Goal: Information Seeking & Learning: Understand process/instructions

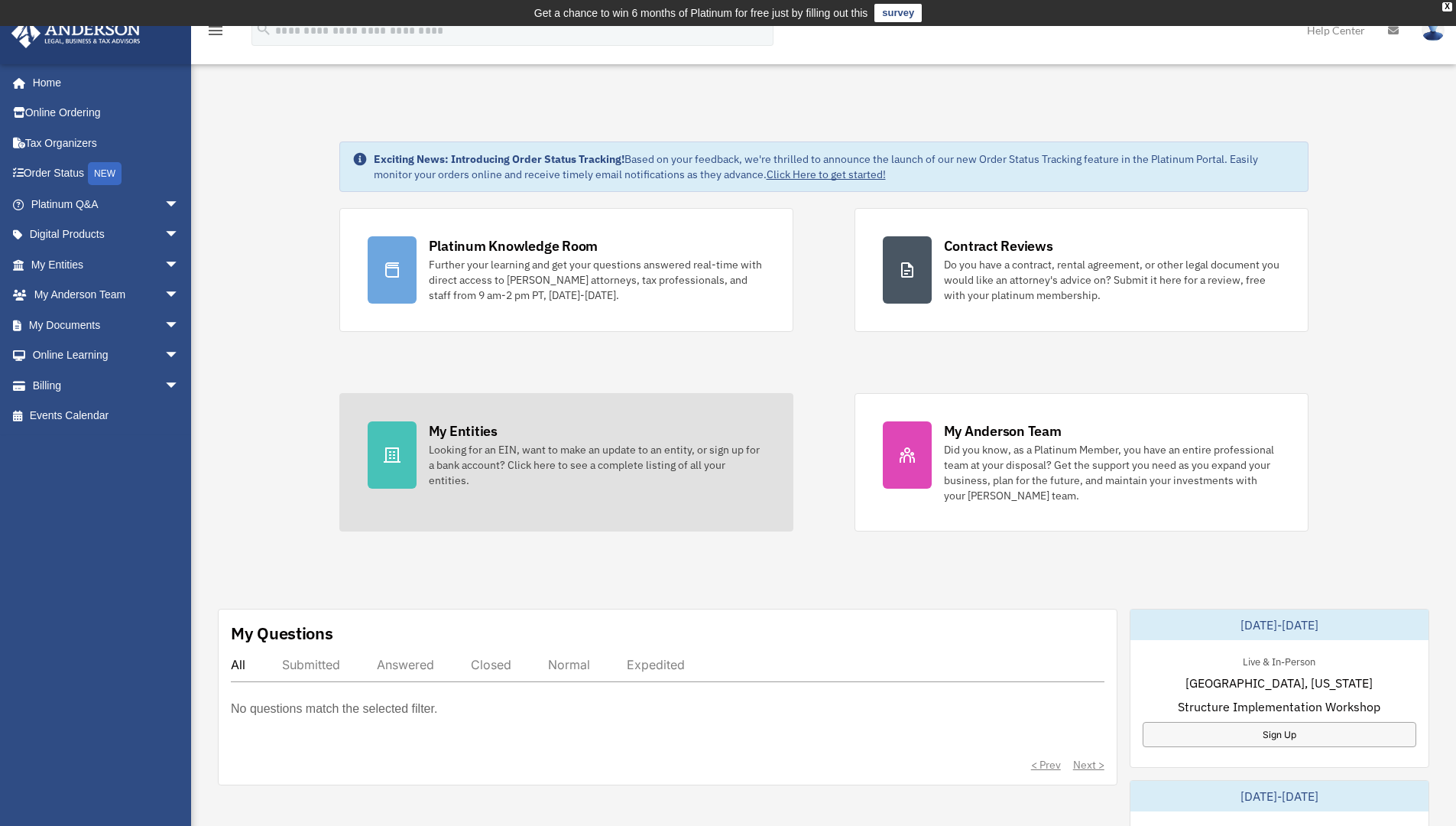
click at [395, 450] on icon at bounding box center [392, 454] width 18 height 18
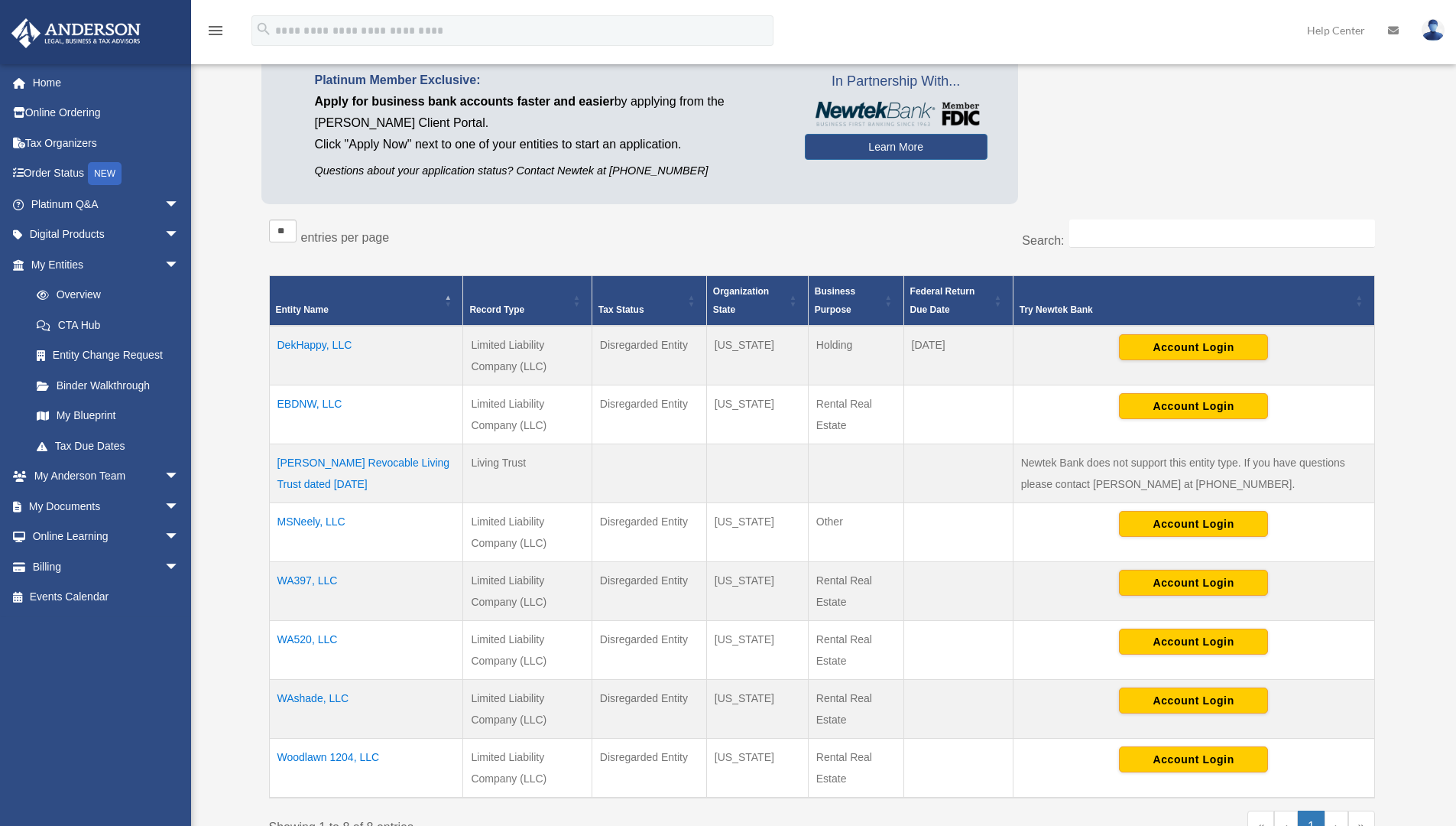
scroll to position [172, 0]
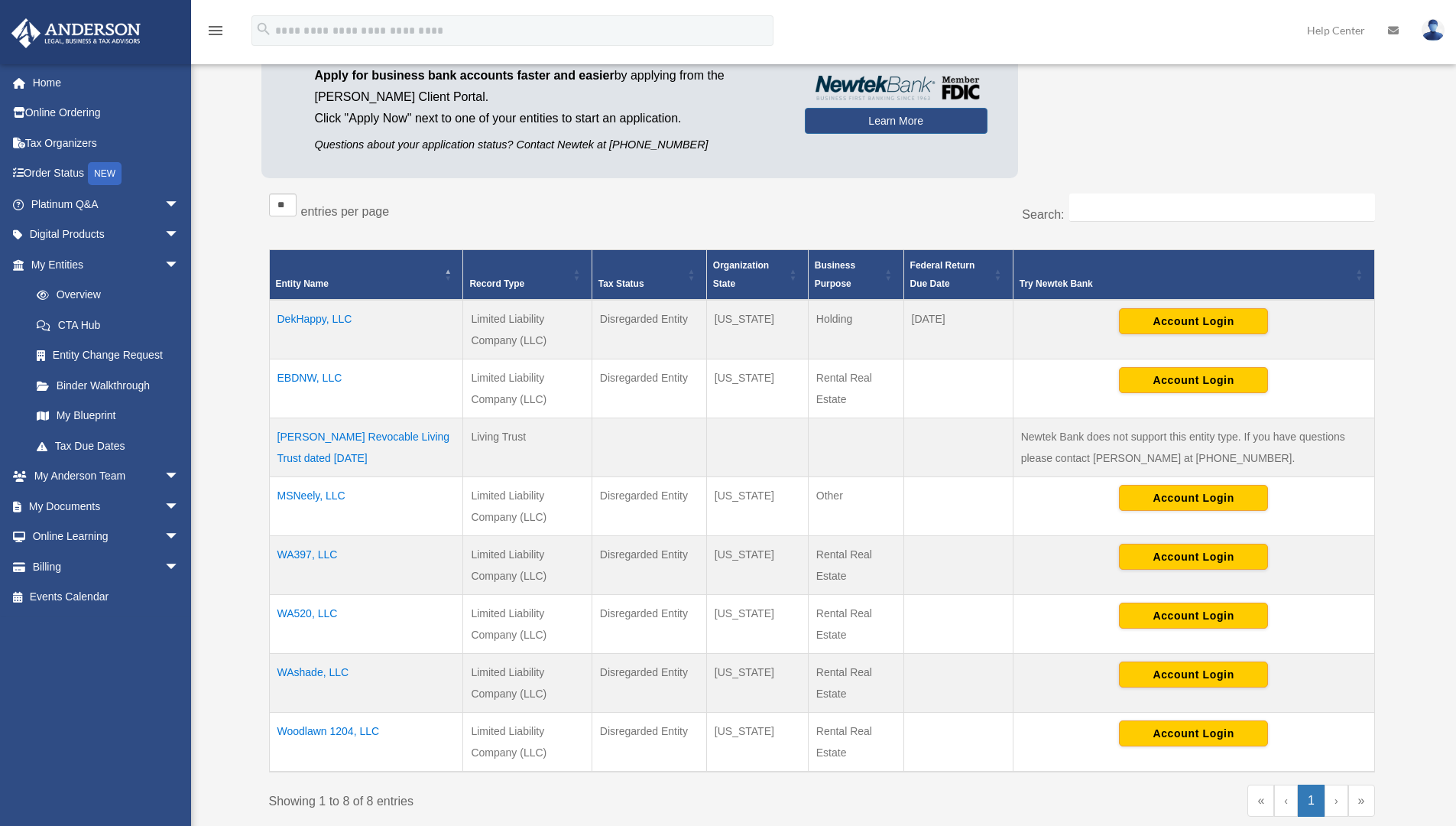
click at [295, 376] on td "EBDNW, LLC" at bounding box center [366, 389] width 194 height 59
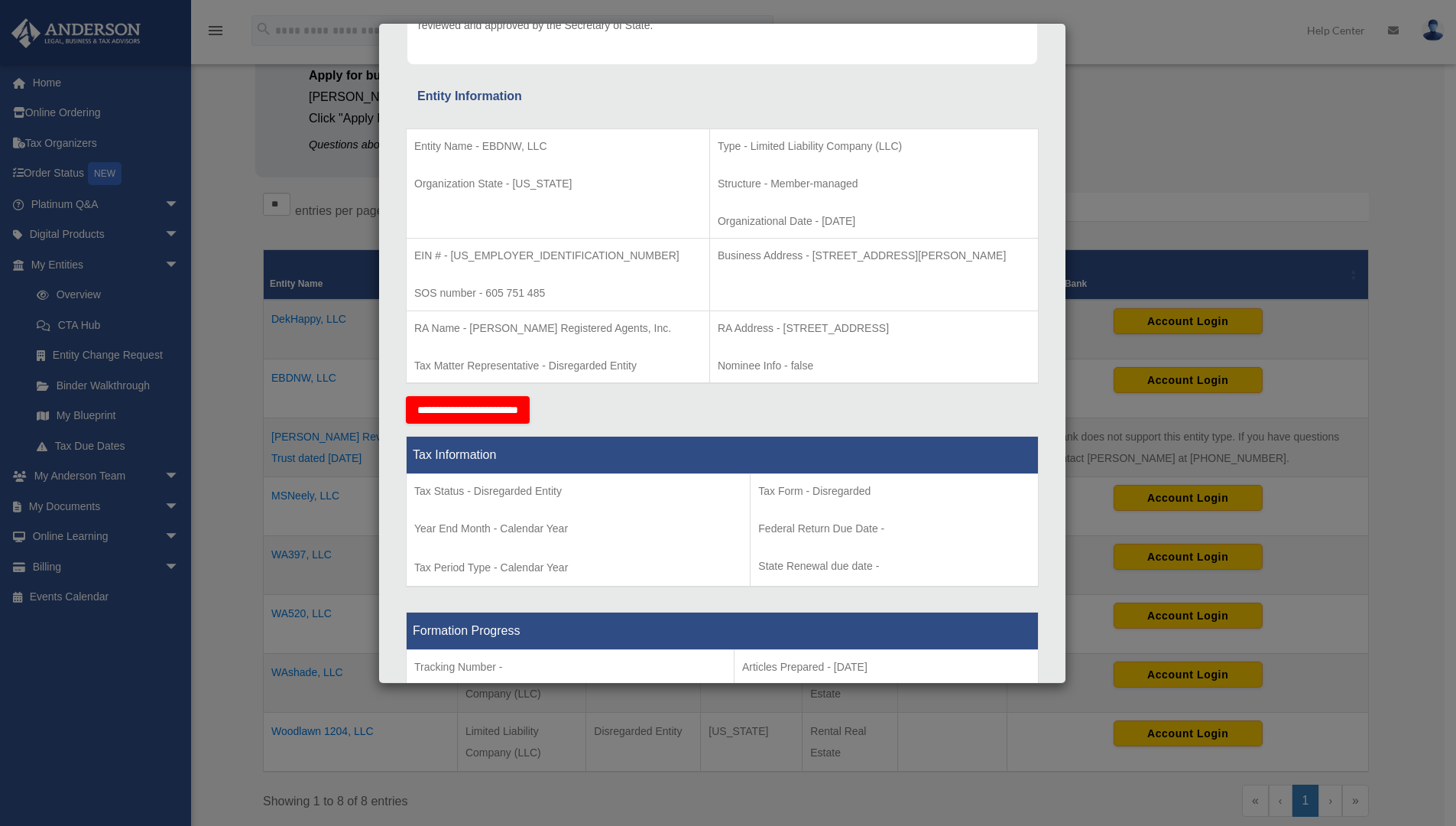
scroll to position [76, 0]
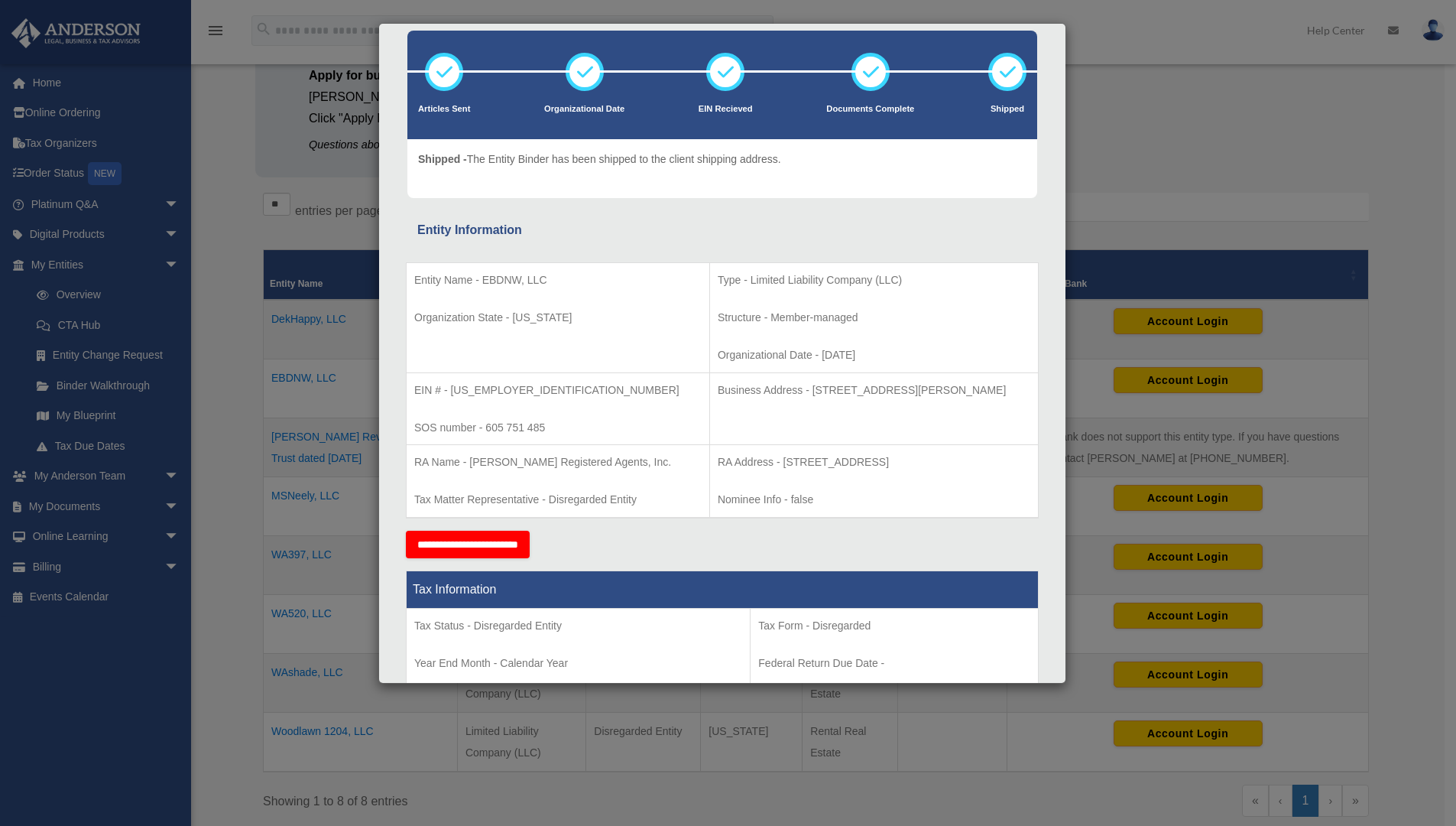
click at [1268, 172] on div "Details × Articles Sent Organizational Date" at bounding box center [728, 413] width 1456 height 826
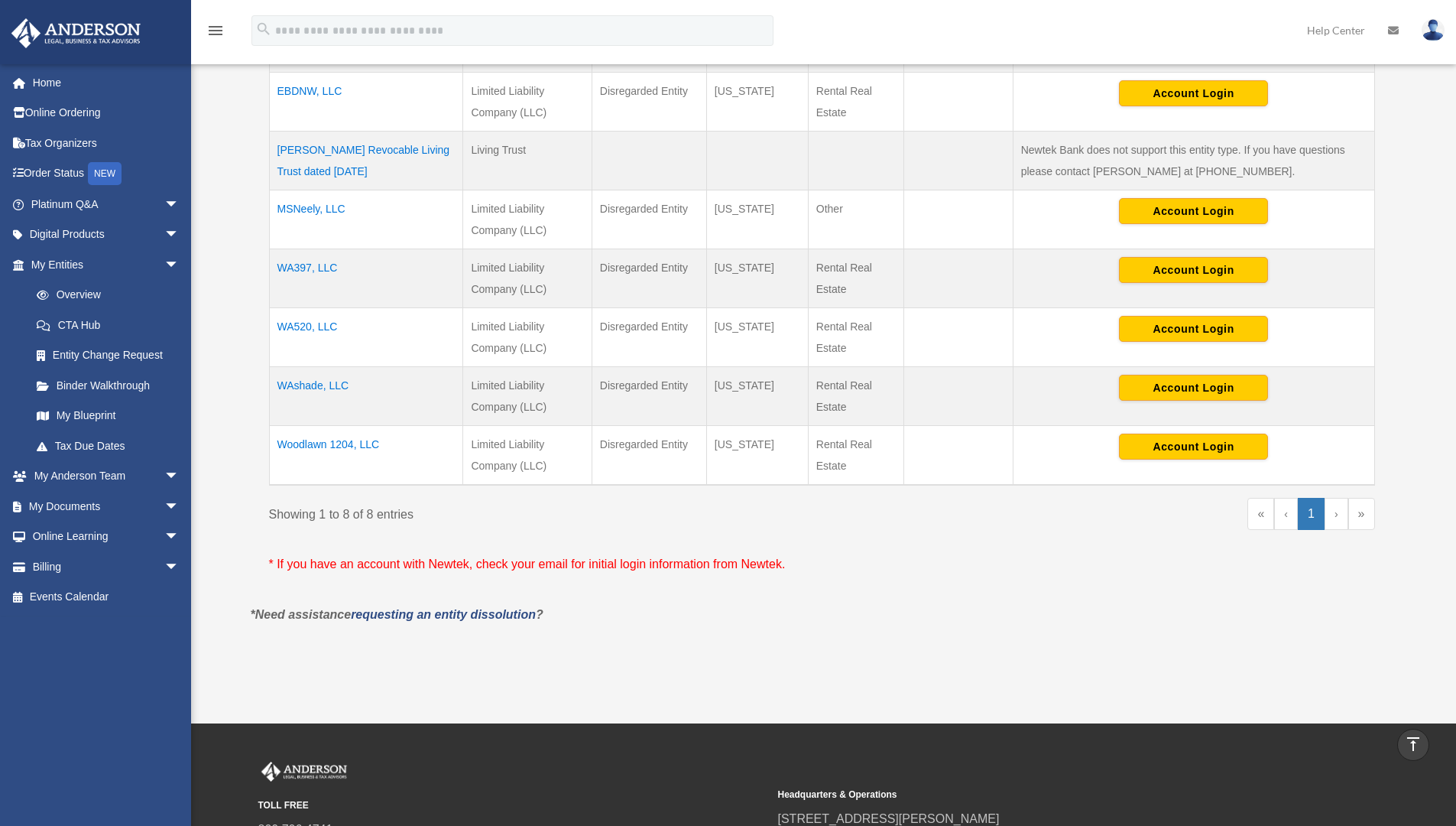
scroll to position [382, 0]
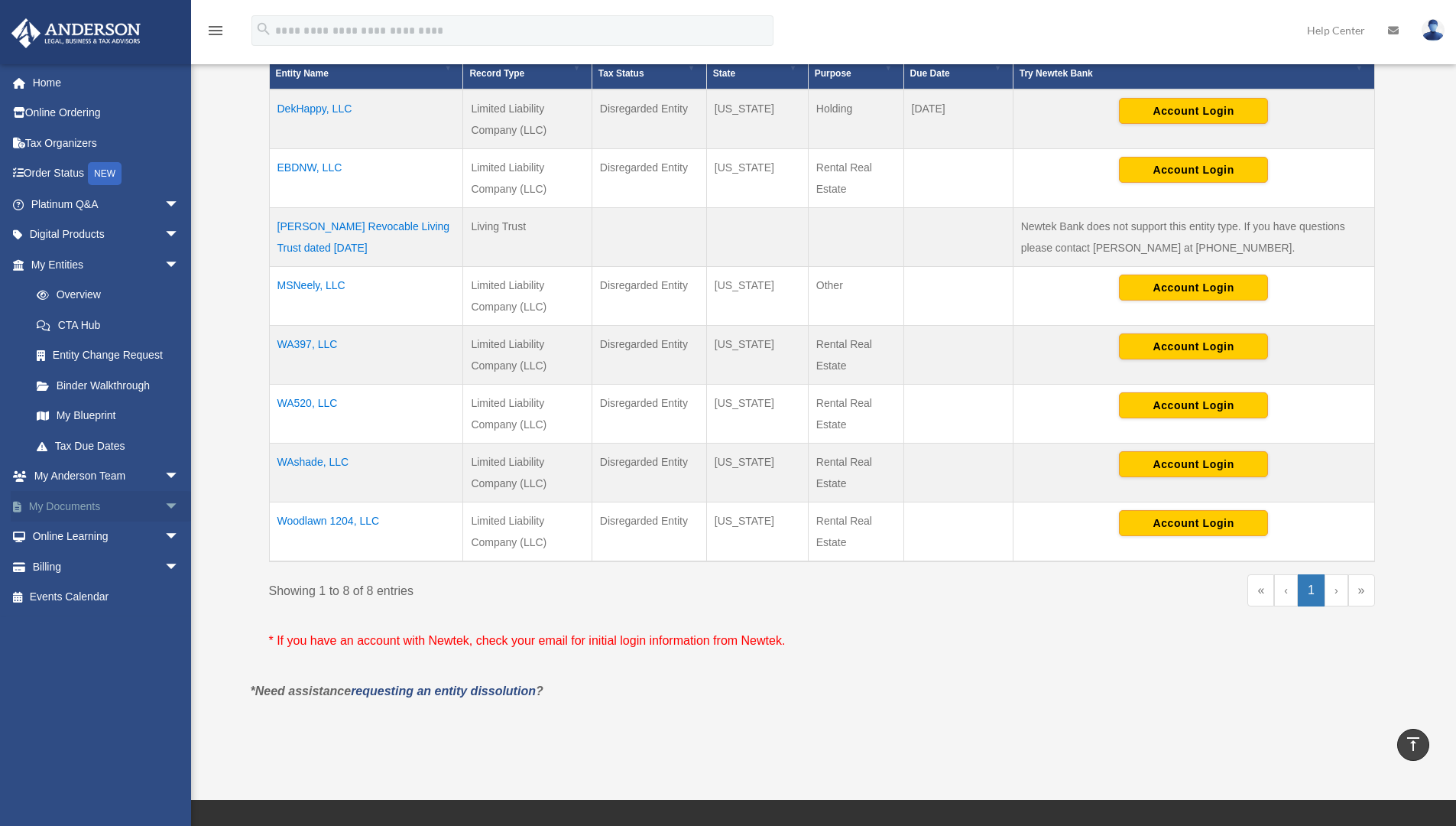
click at [74, 508] on link "My Documents arrow_drop_down" at bounding box center [106, 506] width 192 height 30
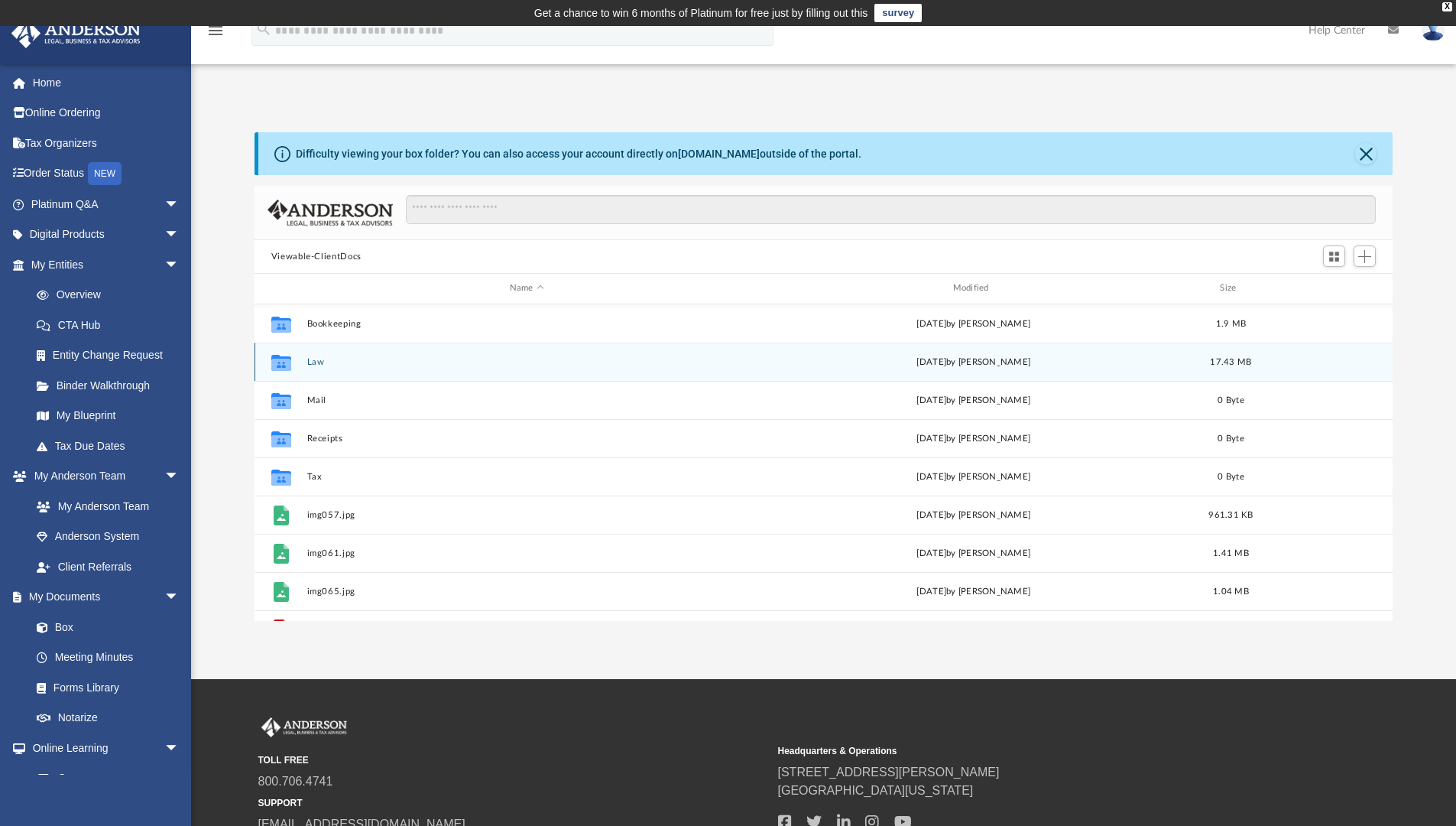
click at [288, 361] on icon "grid" at bounding box center [282, 363] width 20 height 12
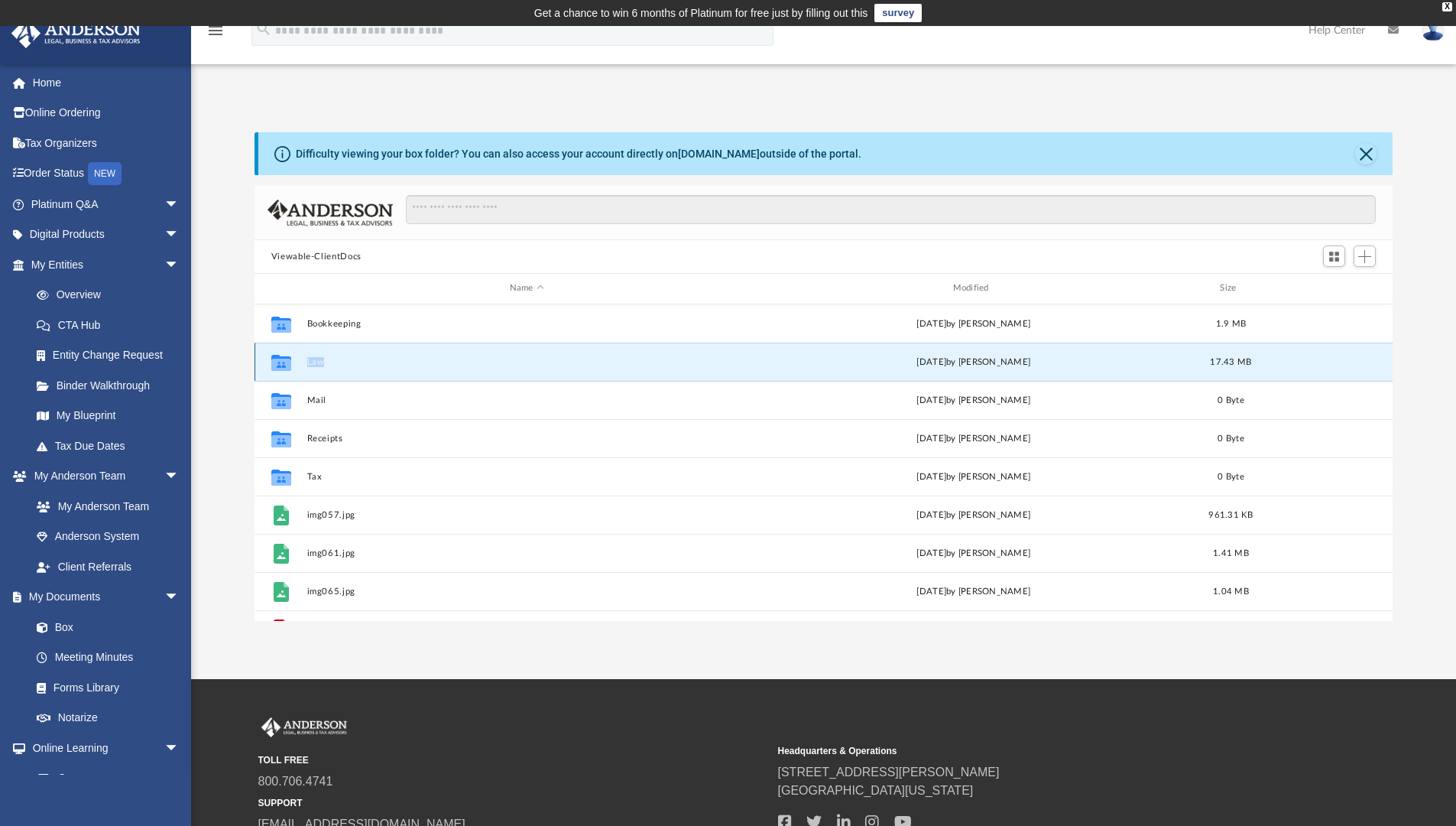
click at [288, 361] on icon "grid" at bounding box center [282, 363] width 20 height 12
click at [315, 359] on button "Law" at bounding box center [526, 362] width 440 height 10
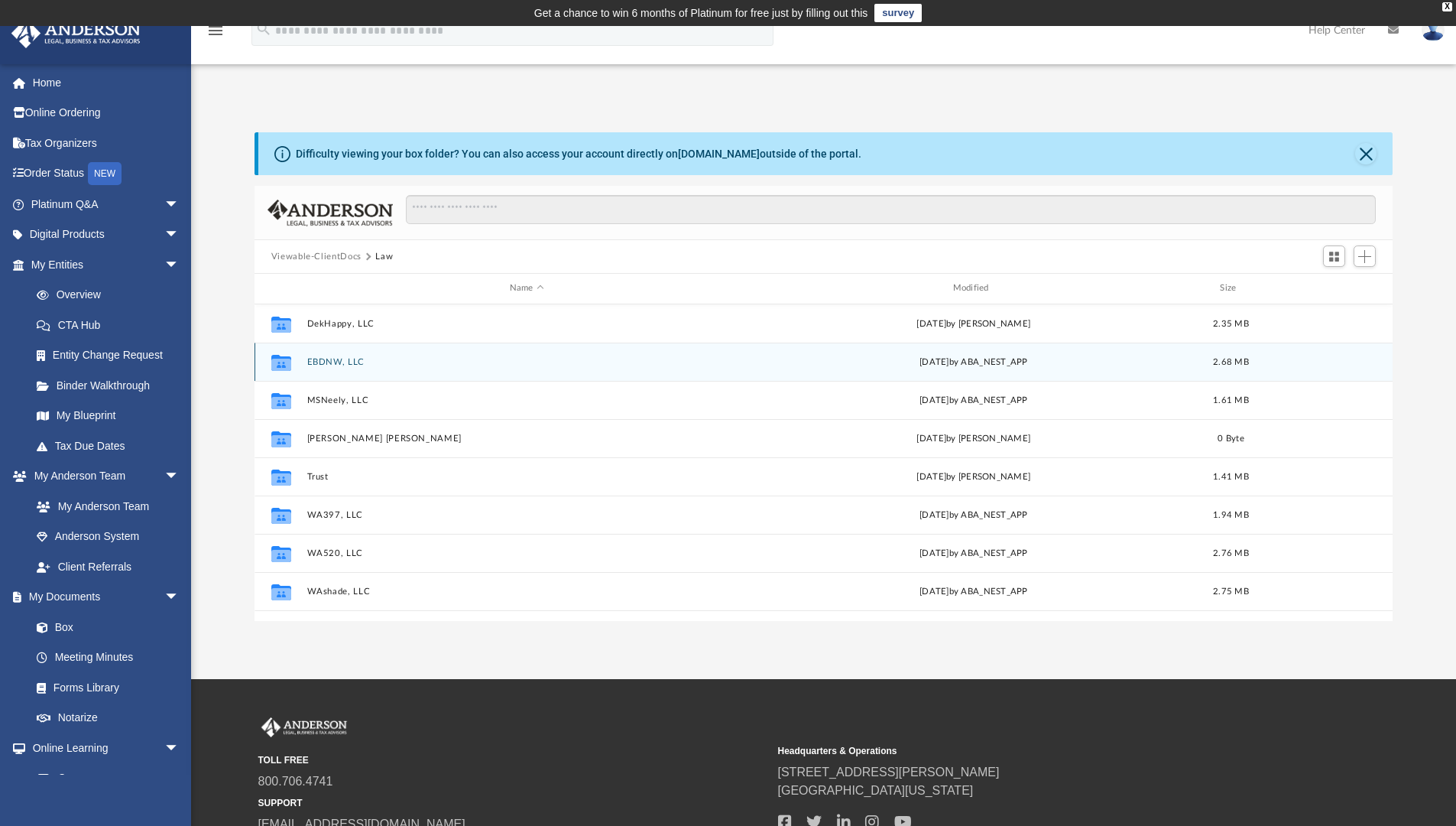
click at [321, 360] on button "EBDNW, LLC" at bounding box center [526, 362] width 440 height 10
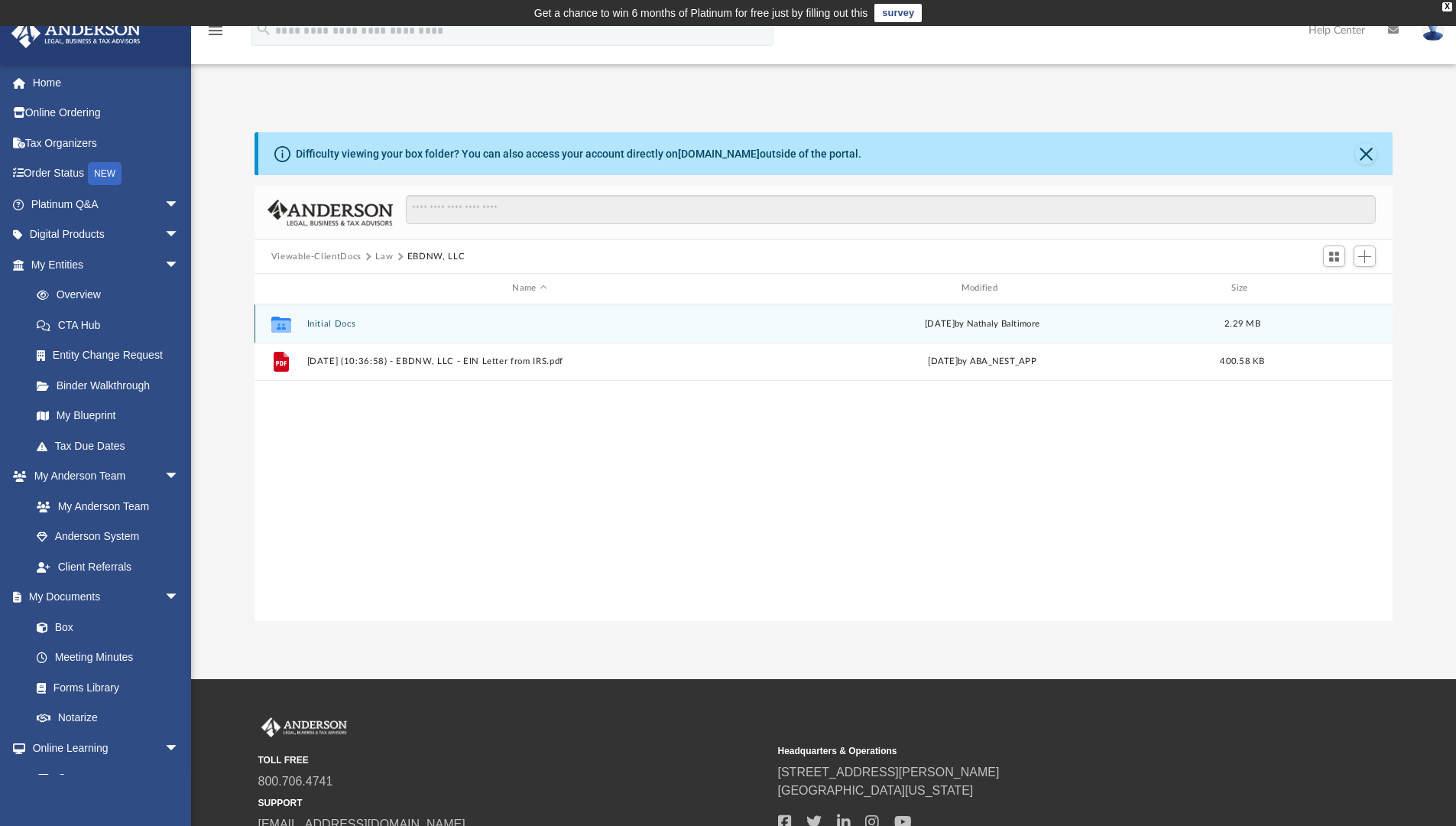
click at [318, 321] on button "Initial Docs" at bounding box center [529, 323] width 445 height 10
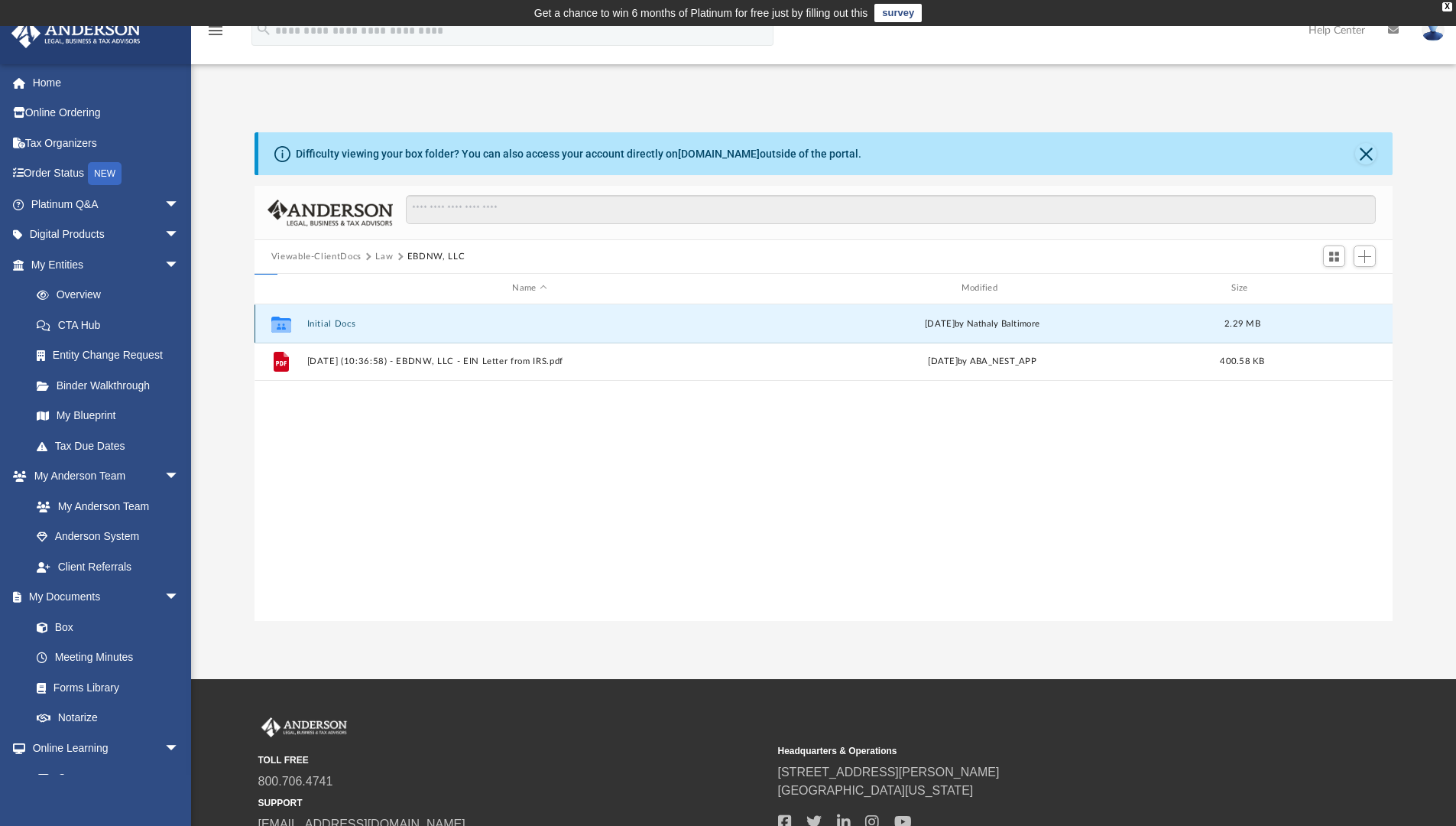
click at [318, 321] on button "Initial Docs" at bounding box center [529, 323] width 445 height 10
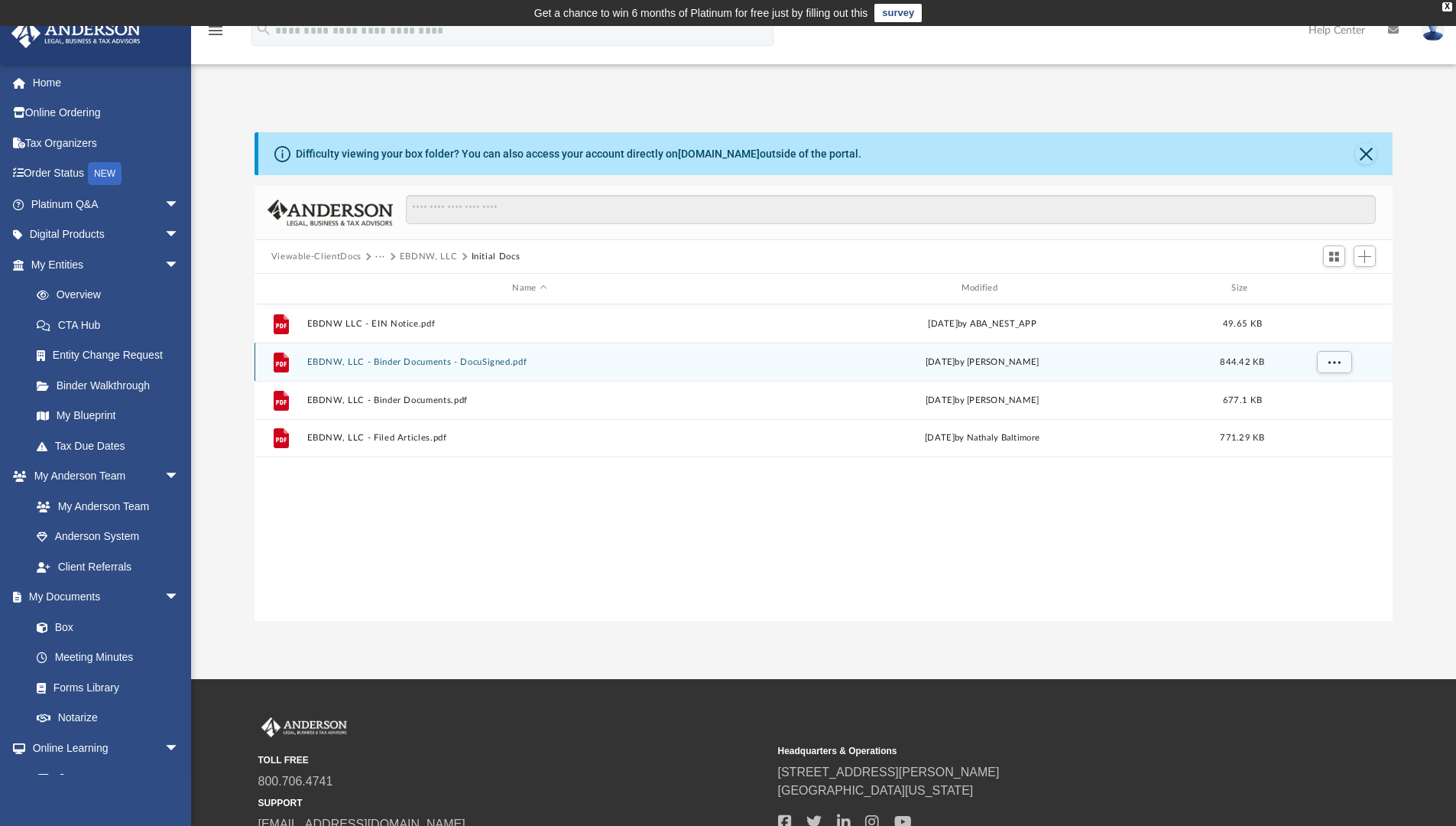
click at [330, 361] on button "EBDNW, LLC - Binder Documents - DocuSigned.pdf" at bounding box center [529, 362] width 445 height 10
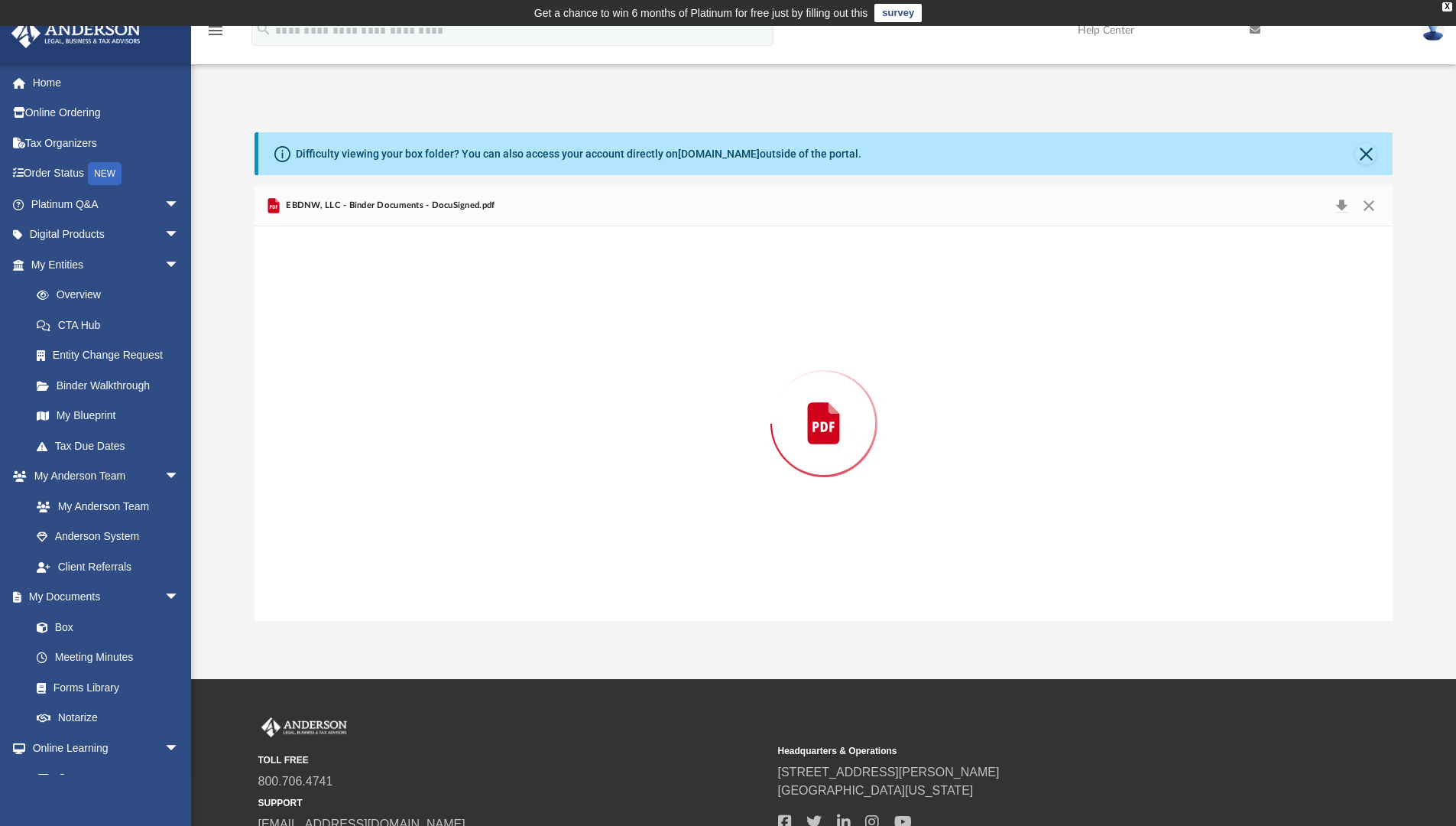
click at [330, 361] on div "Preview" at bounding box center [823, 423] width 1138 height 395
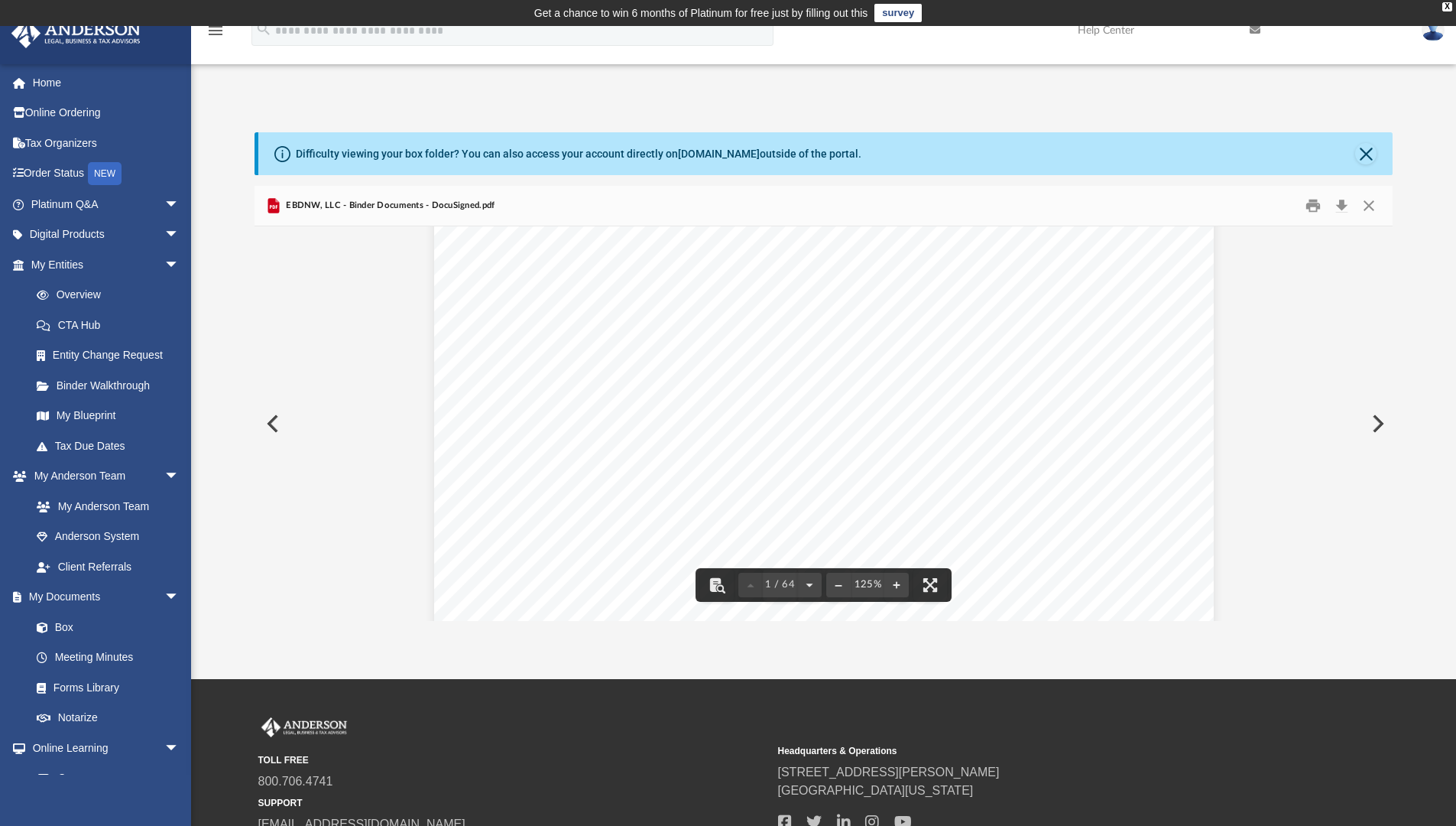
scroll to position [229, 0]
click at [264, 420] on button "Preview" at bounding box center [271, 423] width 34 height 43
click at [223, 138] on div "Difficulty viewing your box folder? You can also access your account directly o…" at bounding box center [823, 377] width 1265 height 489
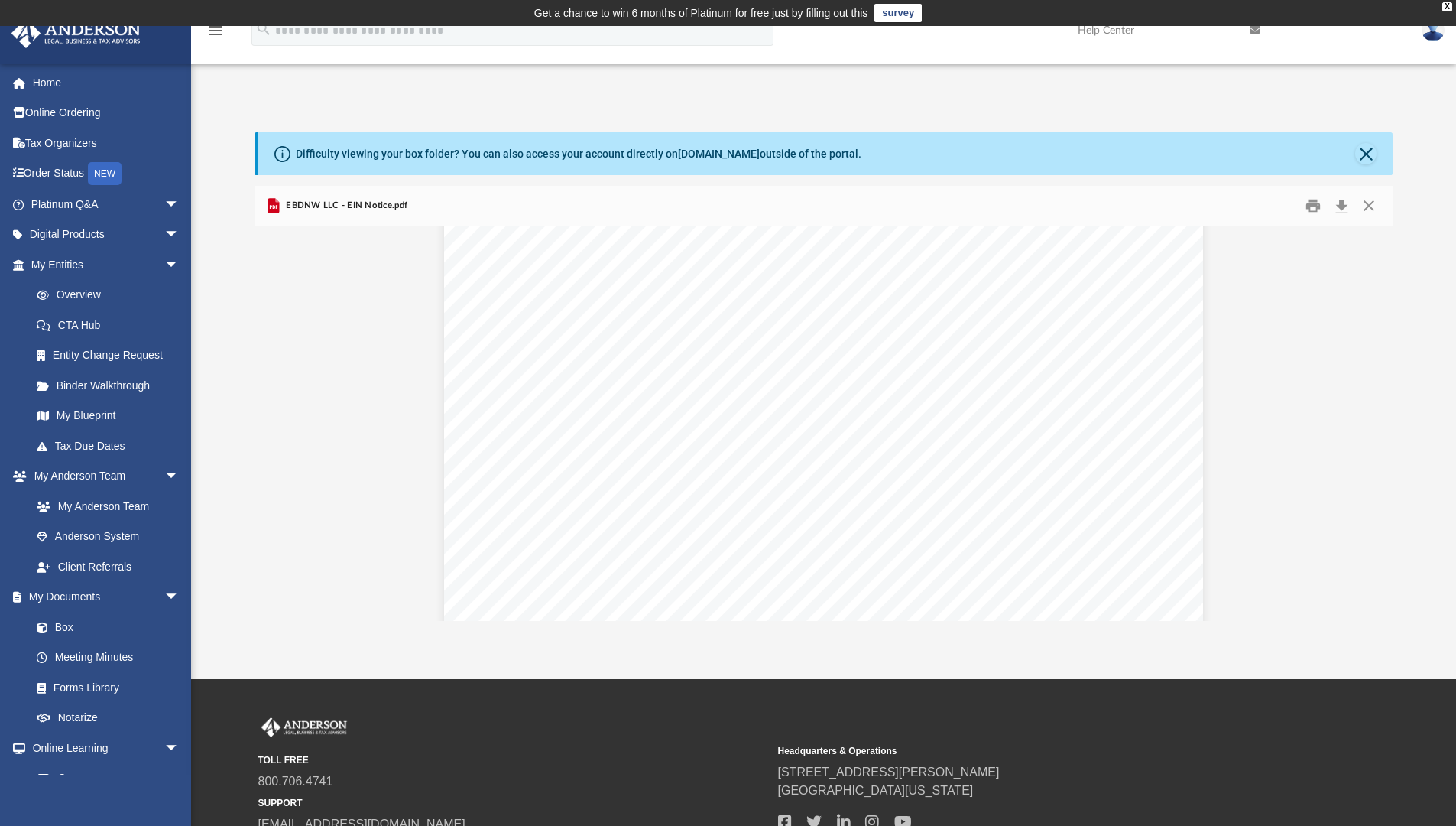
click at [272, 207] on icon "Preview" at bounding box center [273, 205] width 11 height 16
click at [356, 205] on span "EBDNW LLC - EIN Notice.pdf" at bounding box center [345, 205] width 124 height 14
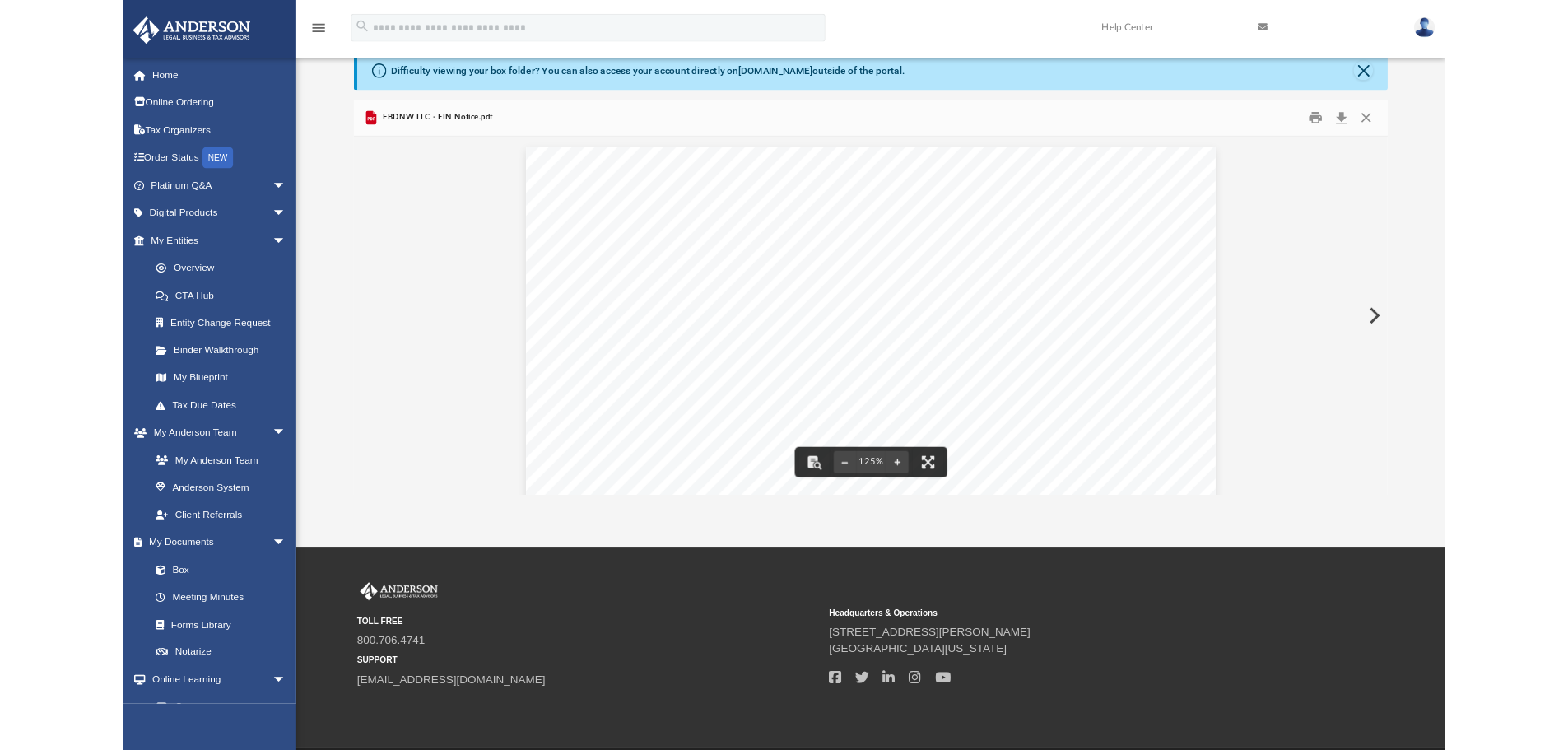
scroll to position [0, 0]
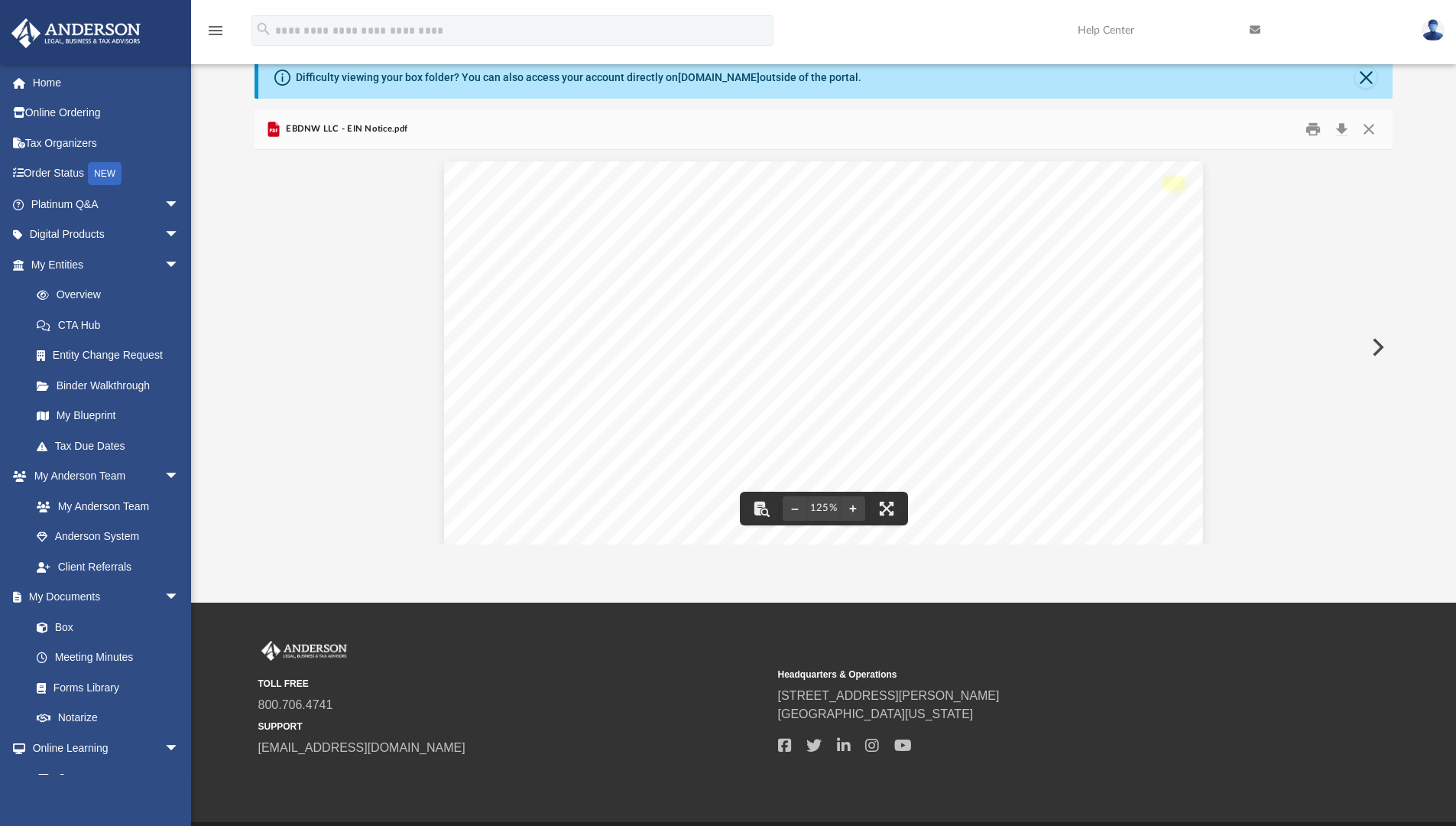
click at [1173, 185] on link "Page 1" at bounding box center [1174, 183] width 20 height 13
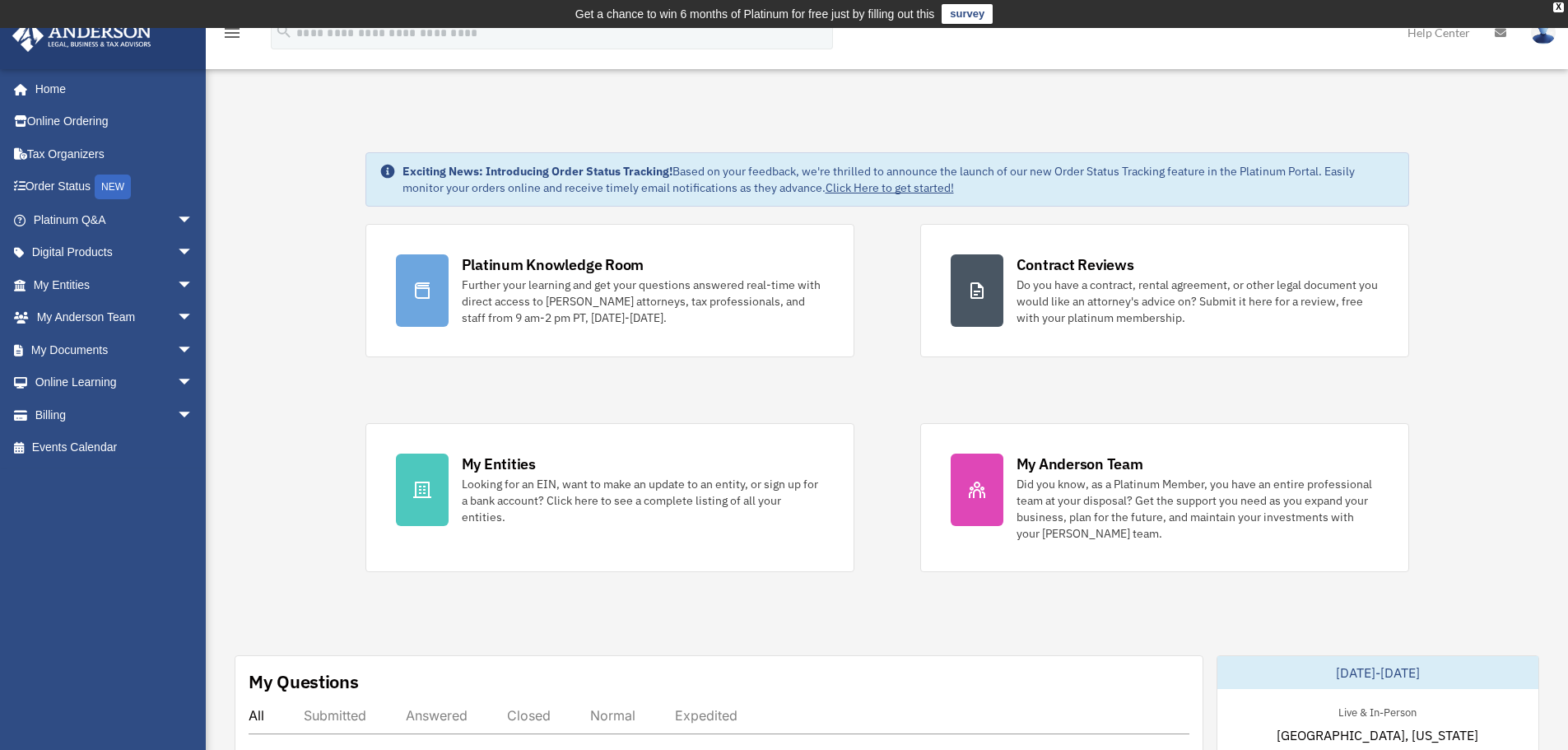
scroll to position [82, 0]
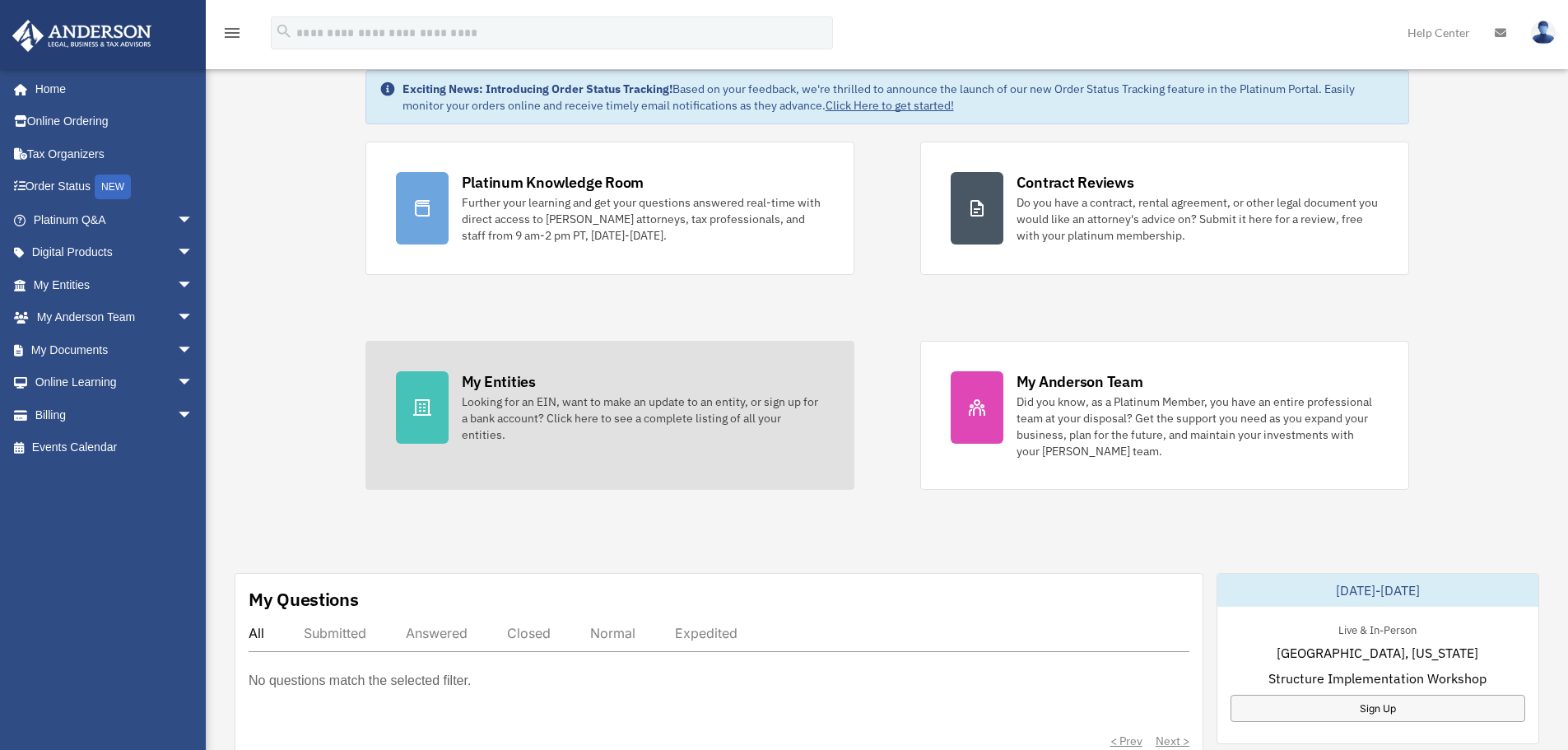
click at [412, 420] on div at bounding box center [422, 407] width 53 height 72
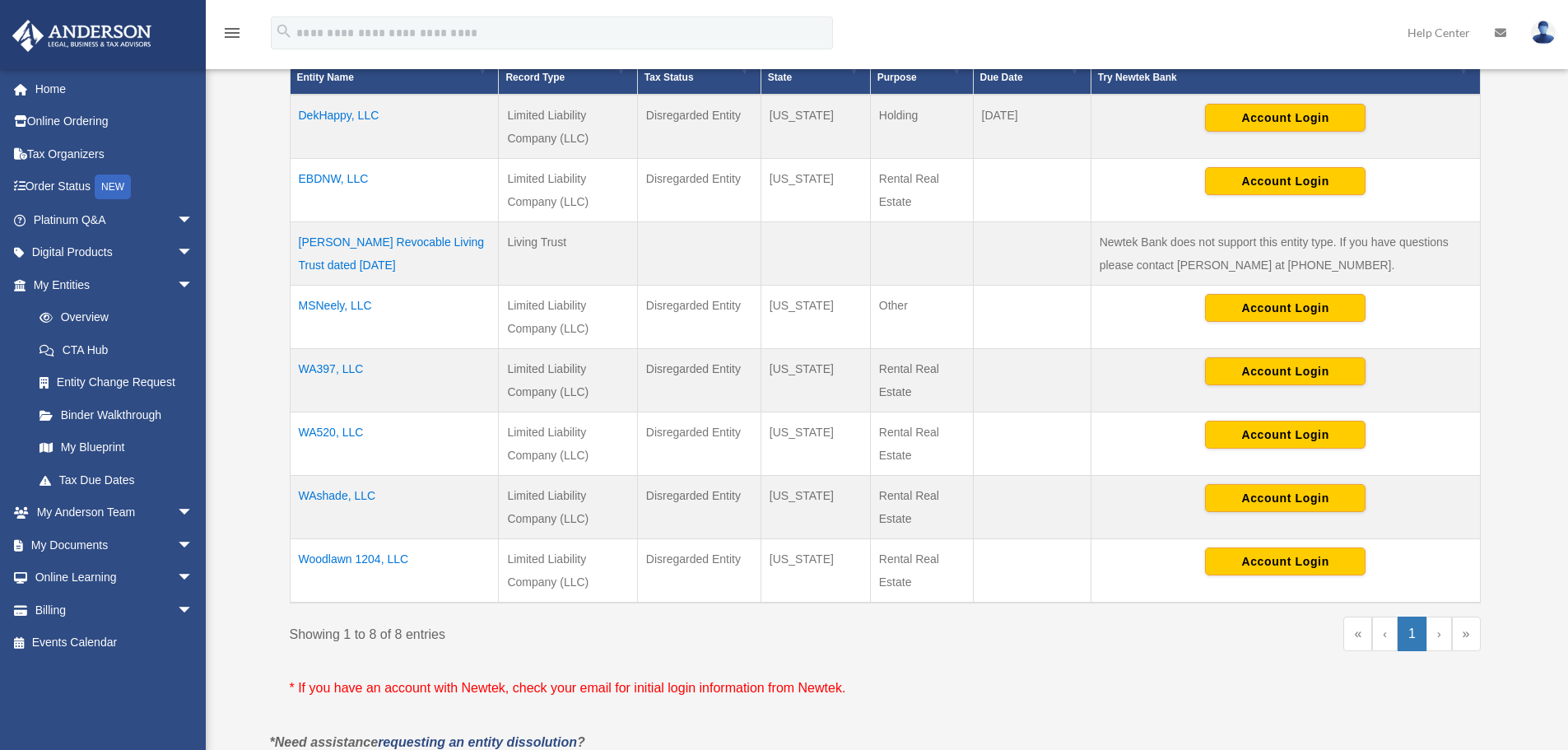
scroll to position [427, 0]
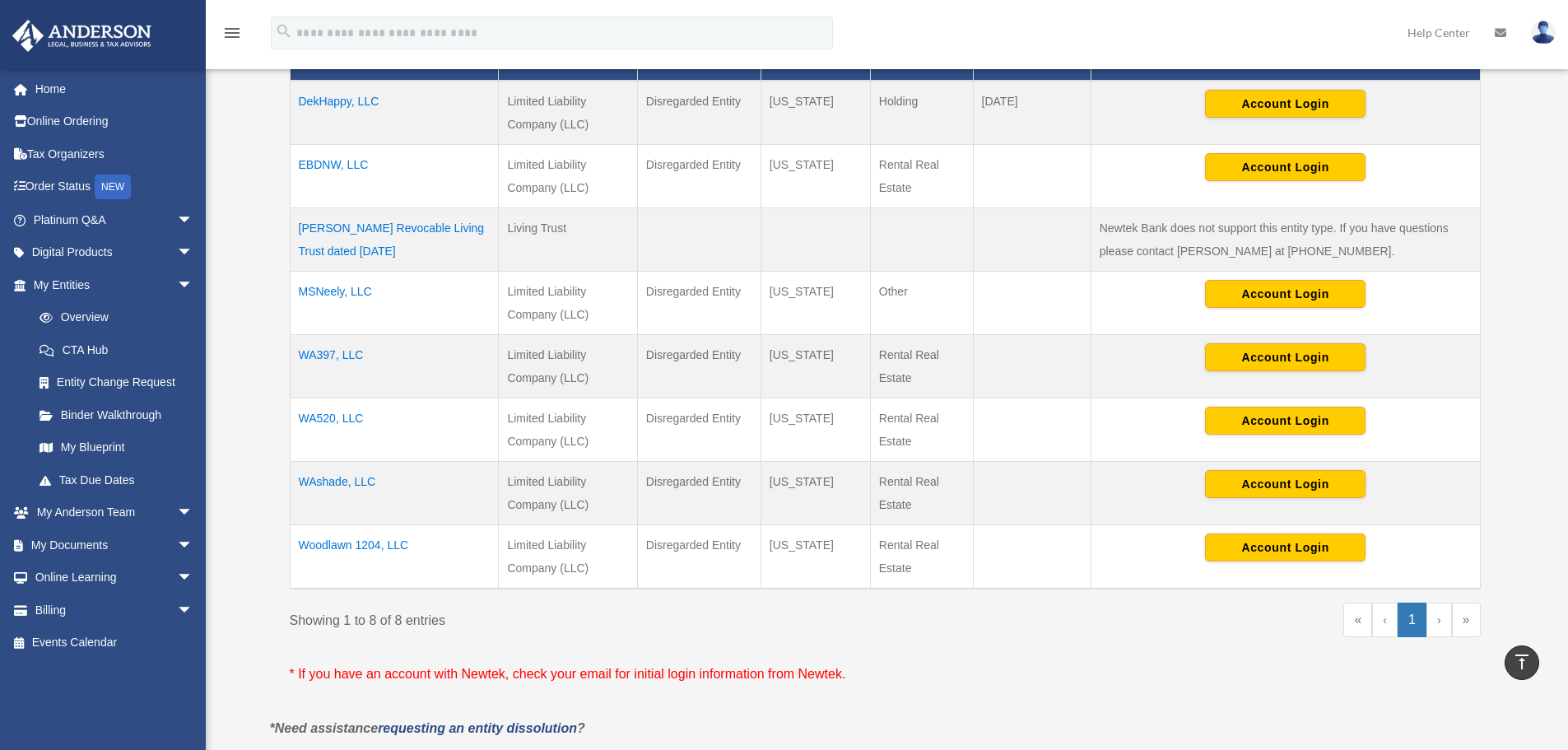
click at [309, 161] on td "EBDNW, LLC" at bounding box center [394, 176] width 209 height 63
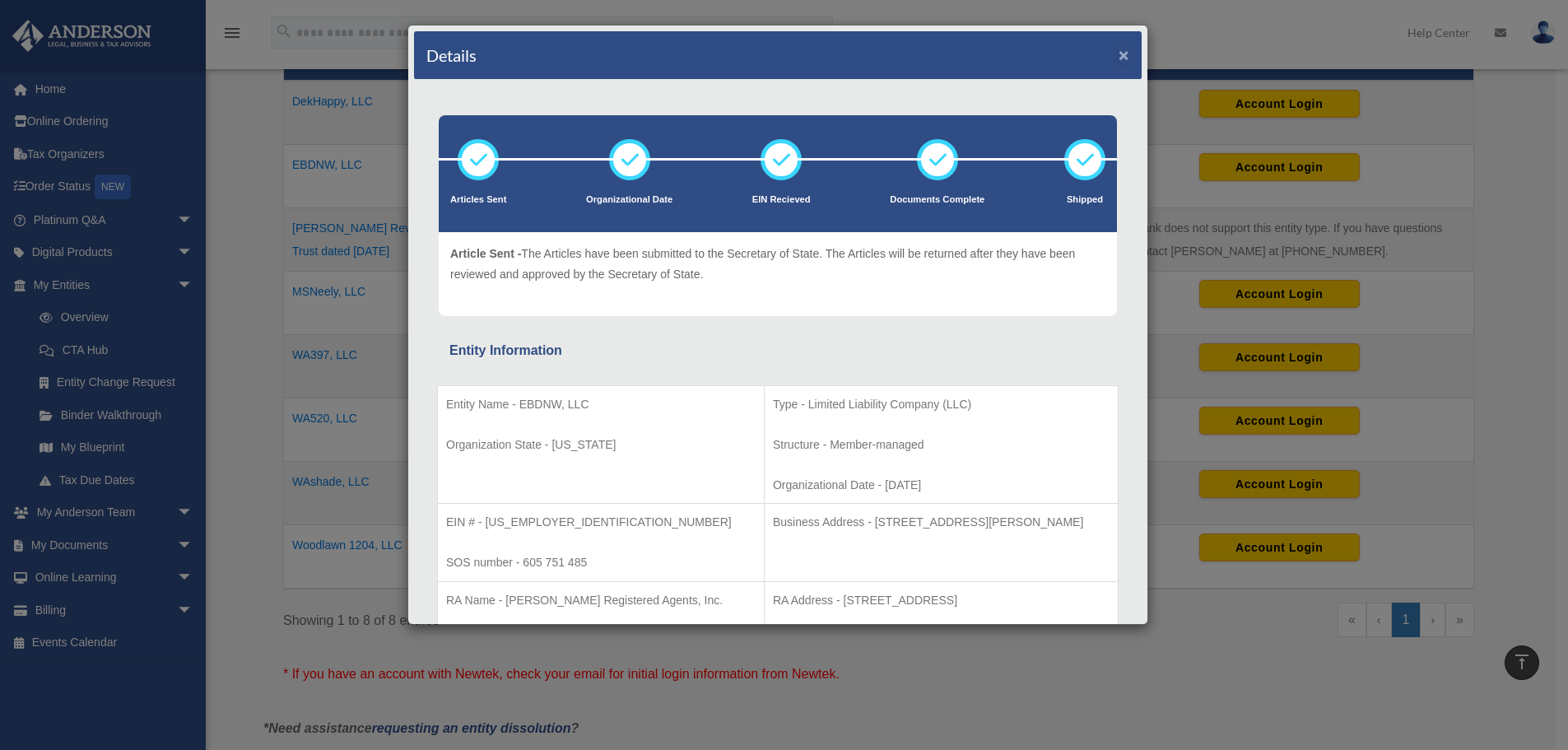
click at [1118, 47] on button "×" at bounding box center [1124, 55] width 11 height 18
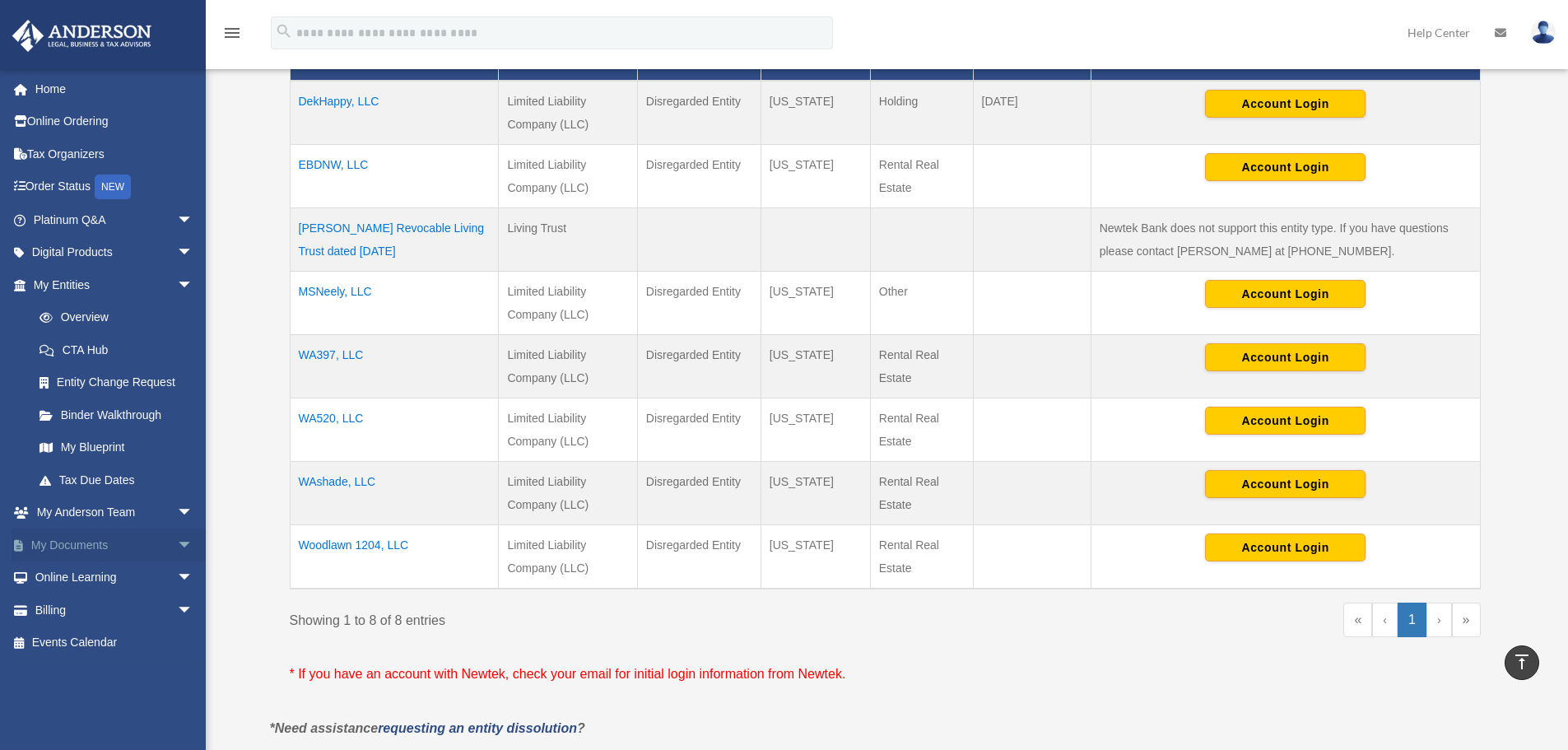
click at [177, 541] on span "arrow_drop_down" at bounding box center [193, 546] width 33 height 33
click at [64, 572] on link "Box" at bounding box center [120, 577] width 195 height 33
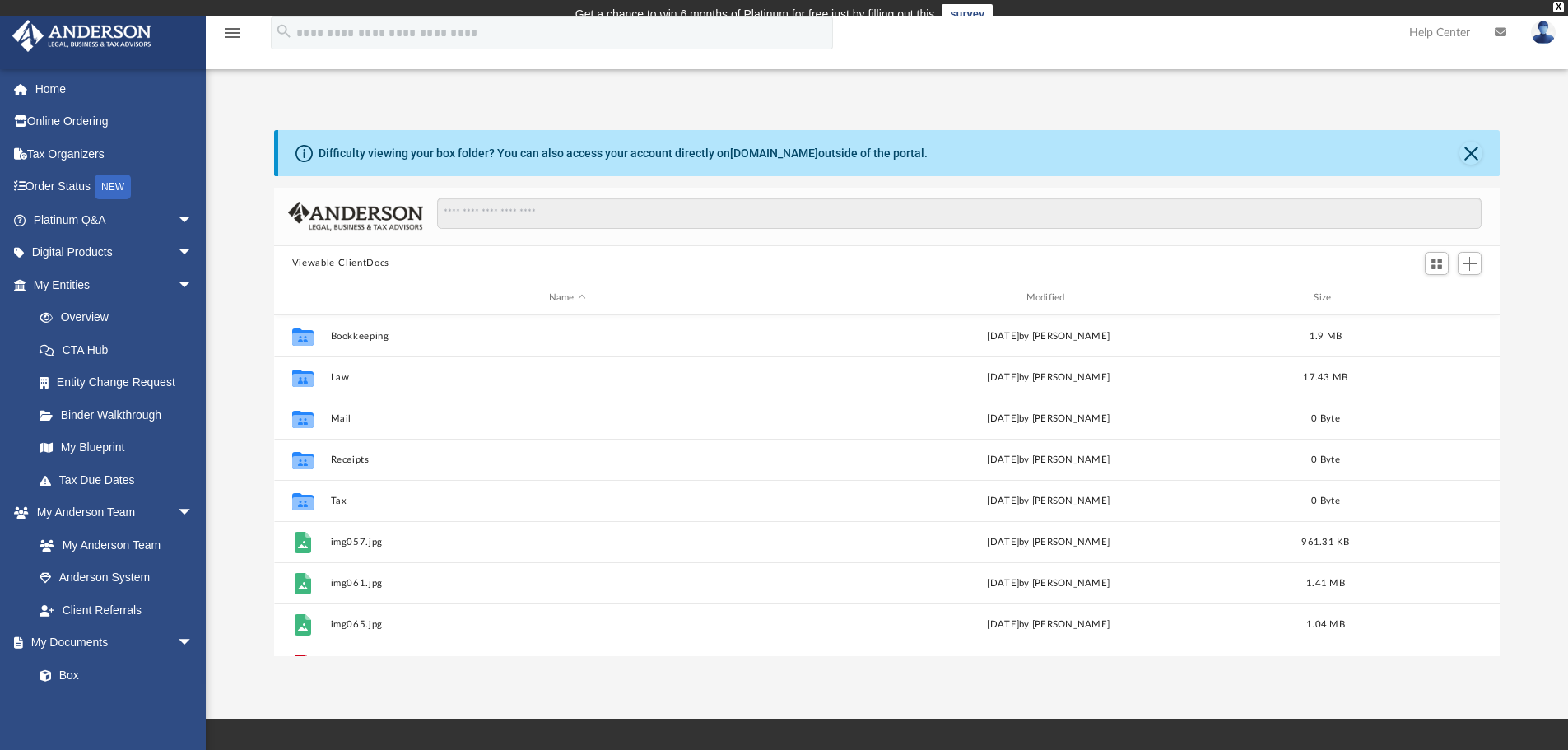
scroll to position [362, 1214]
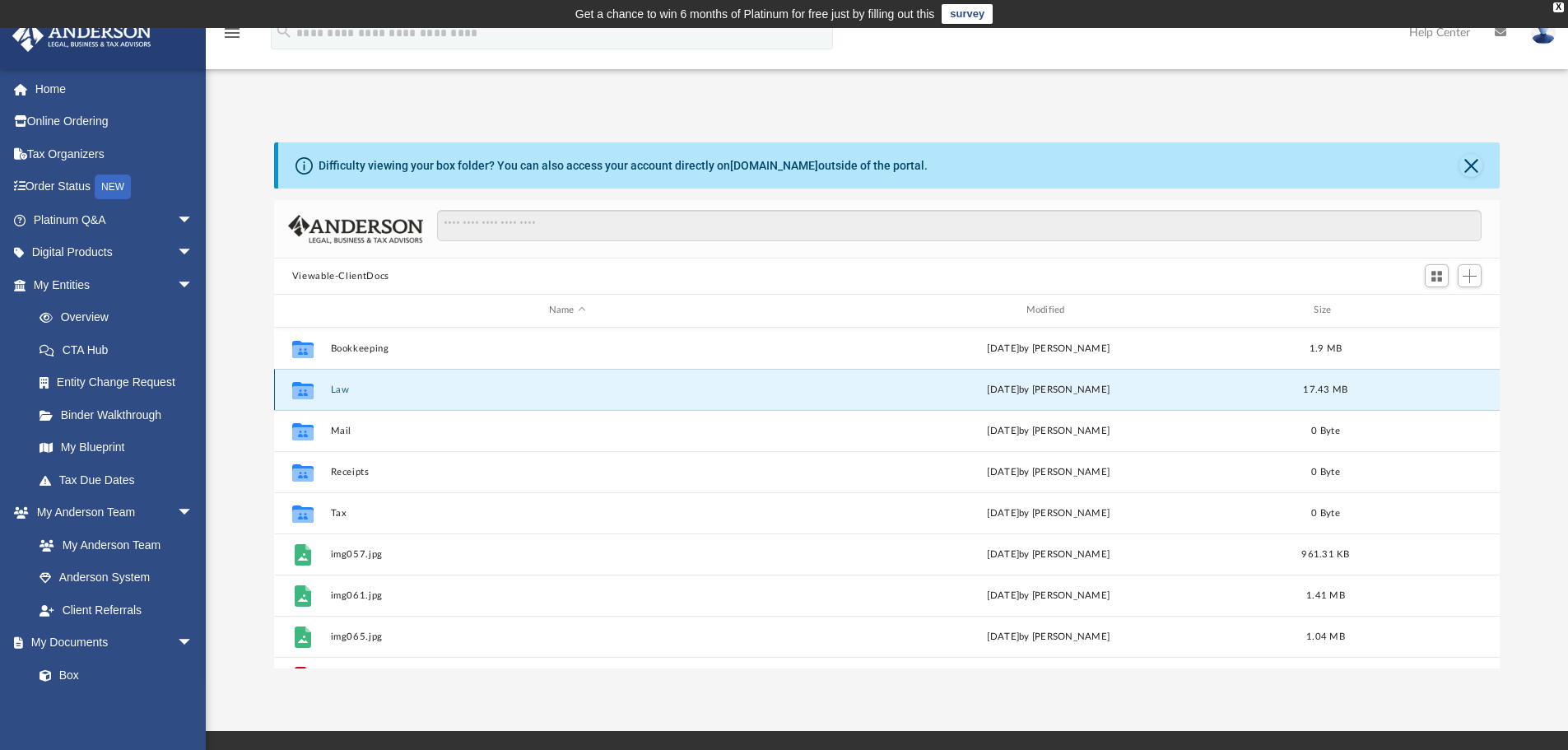
click at [339, 391] on button "Law" at bounding box center [567, 390] width 474 height 11
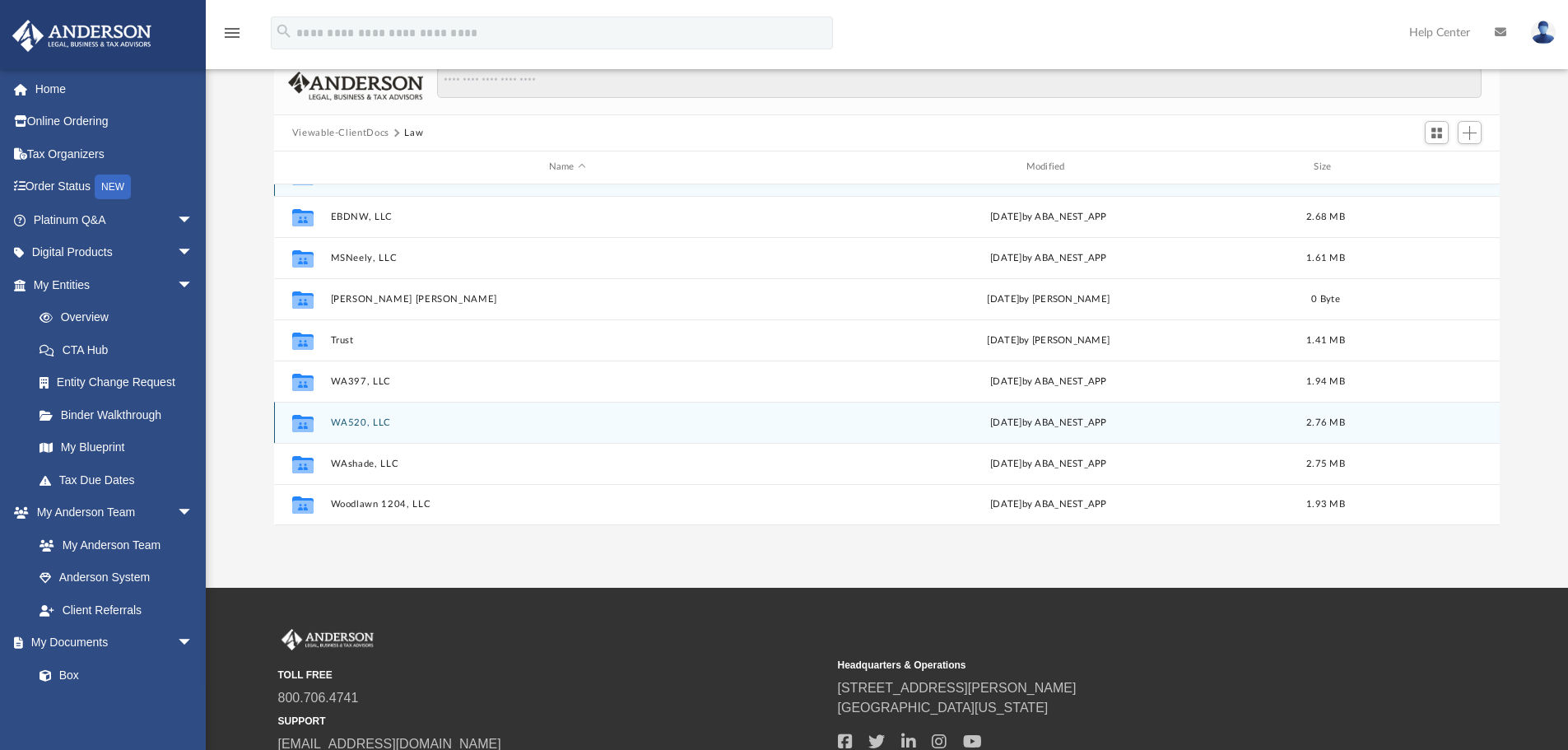
scroll to position [247, 0]
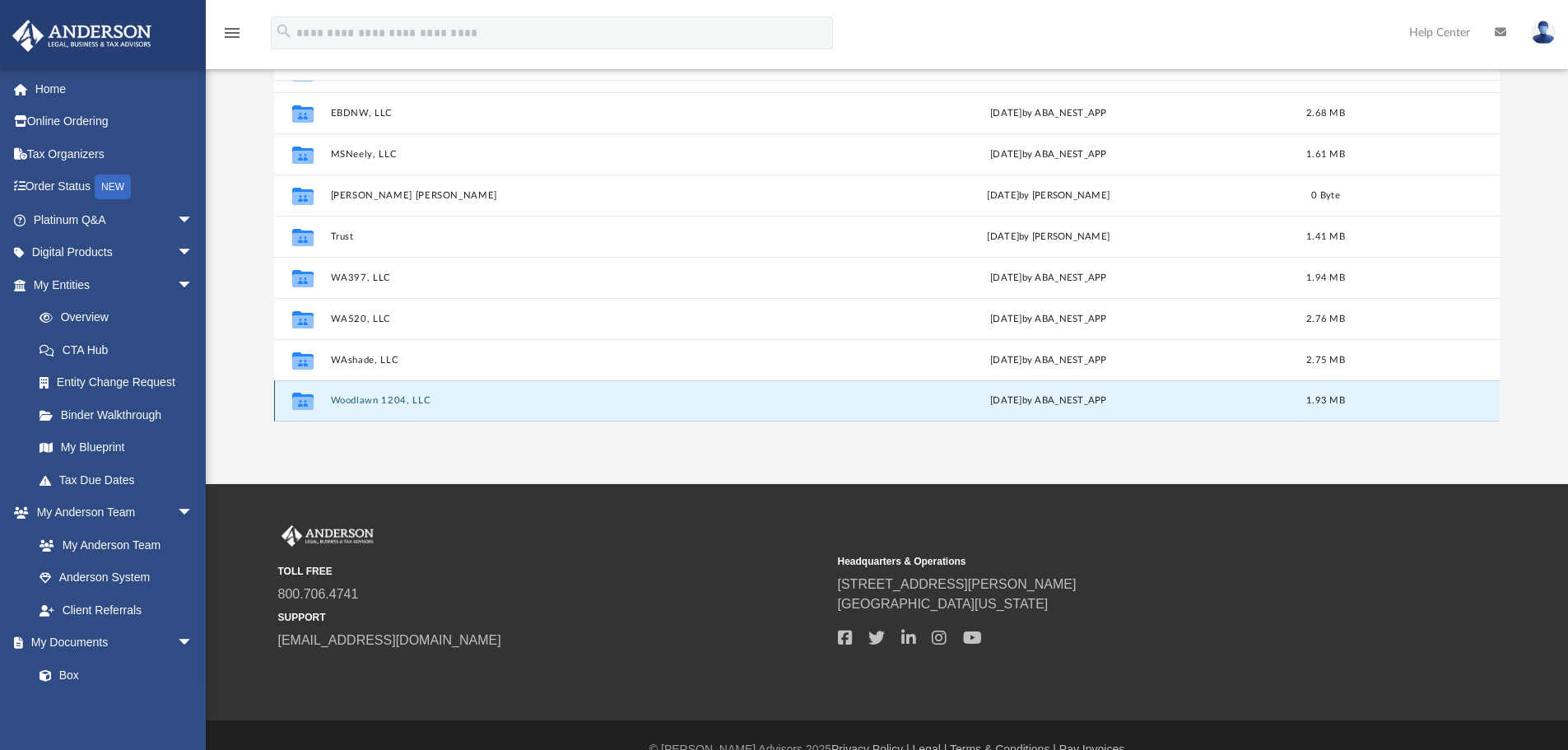
click at [347, 396] on button "Woodlawn 1204, LLC" at bounding box center [567, 400] width 474 height 11
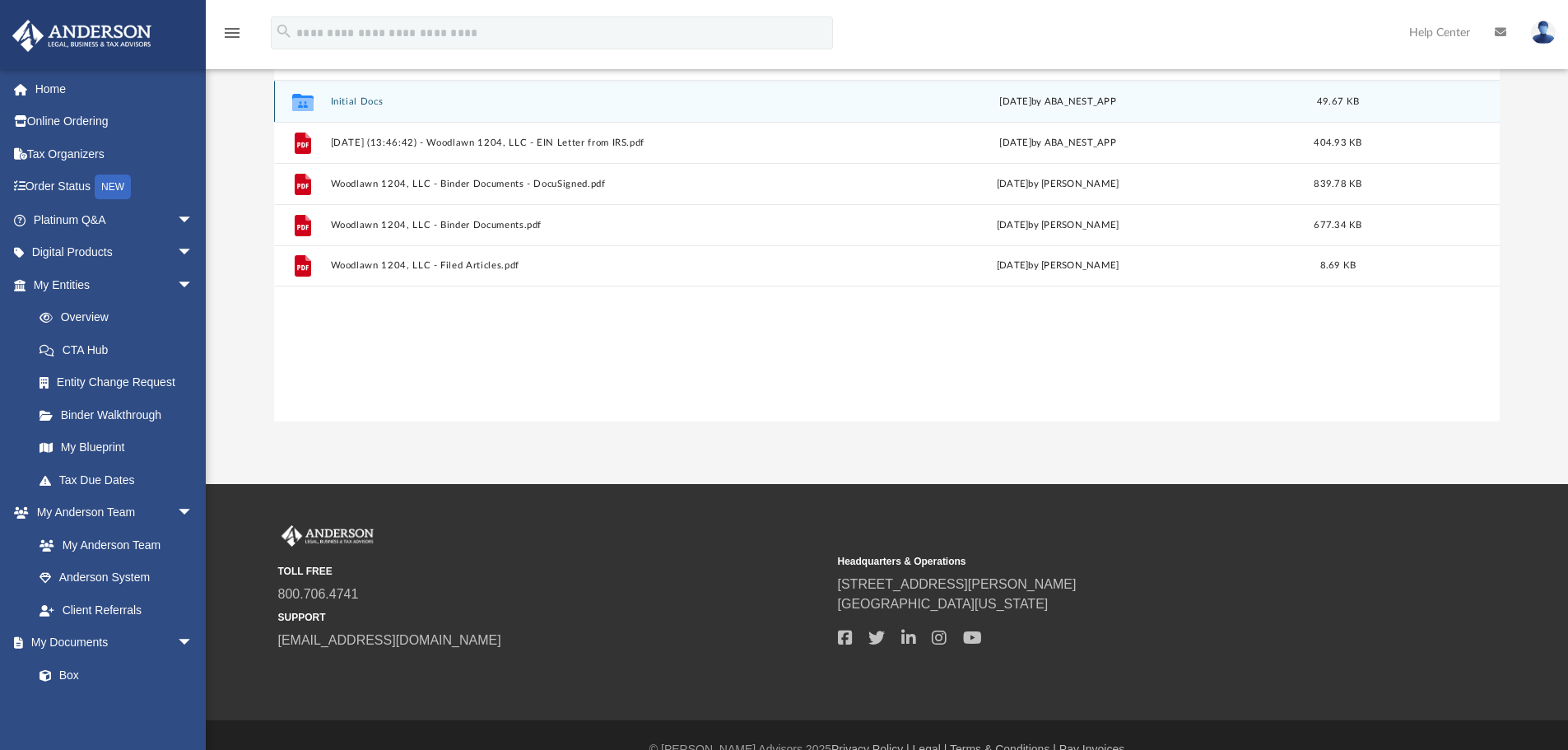
scroll to position [165, 0]
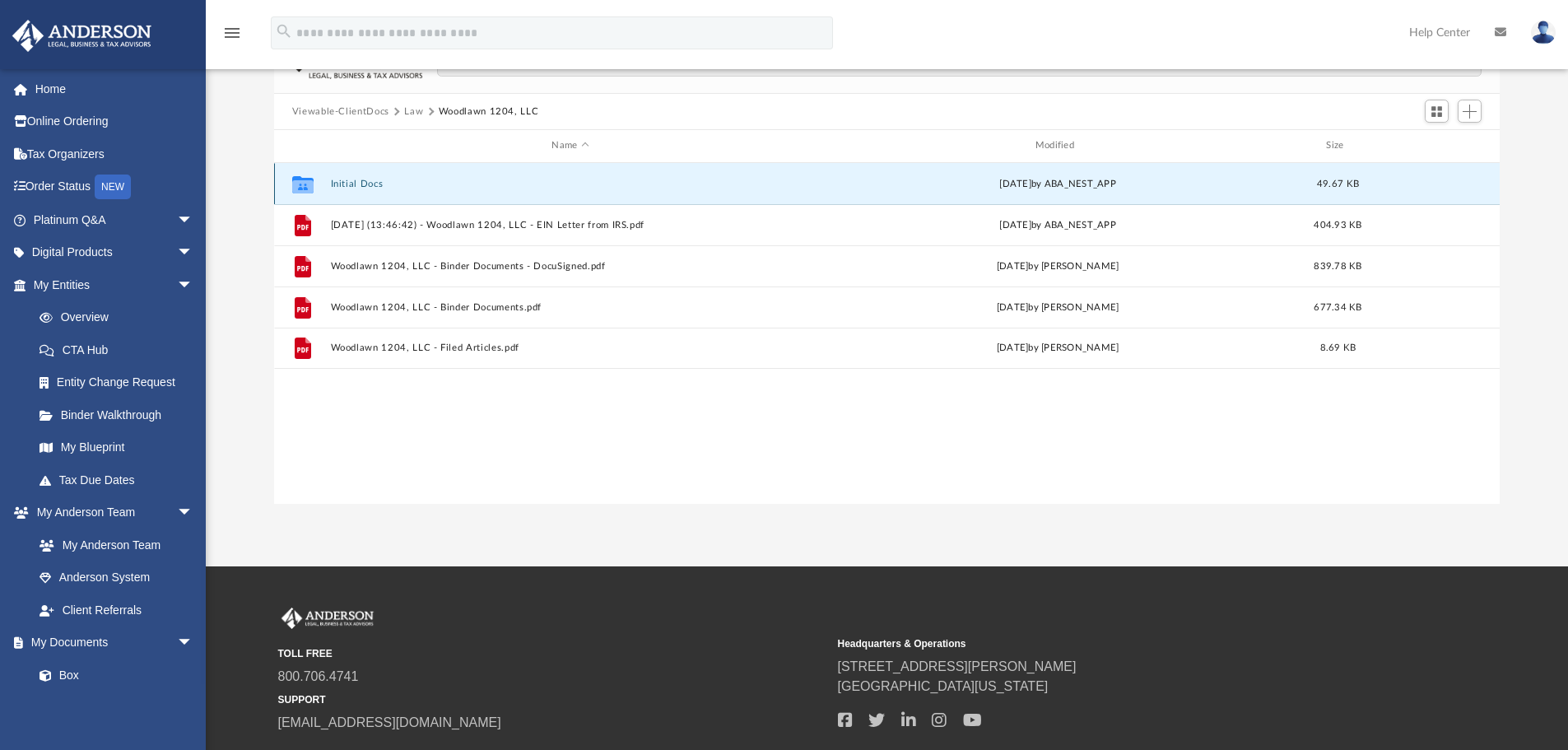
click at [339, 181] on button "Initial Docs" at bounding box center [569, 184] width 479 height 11
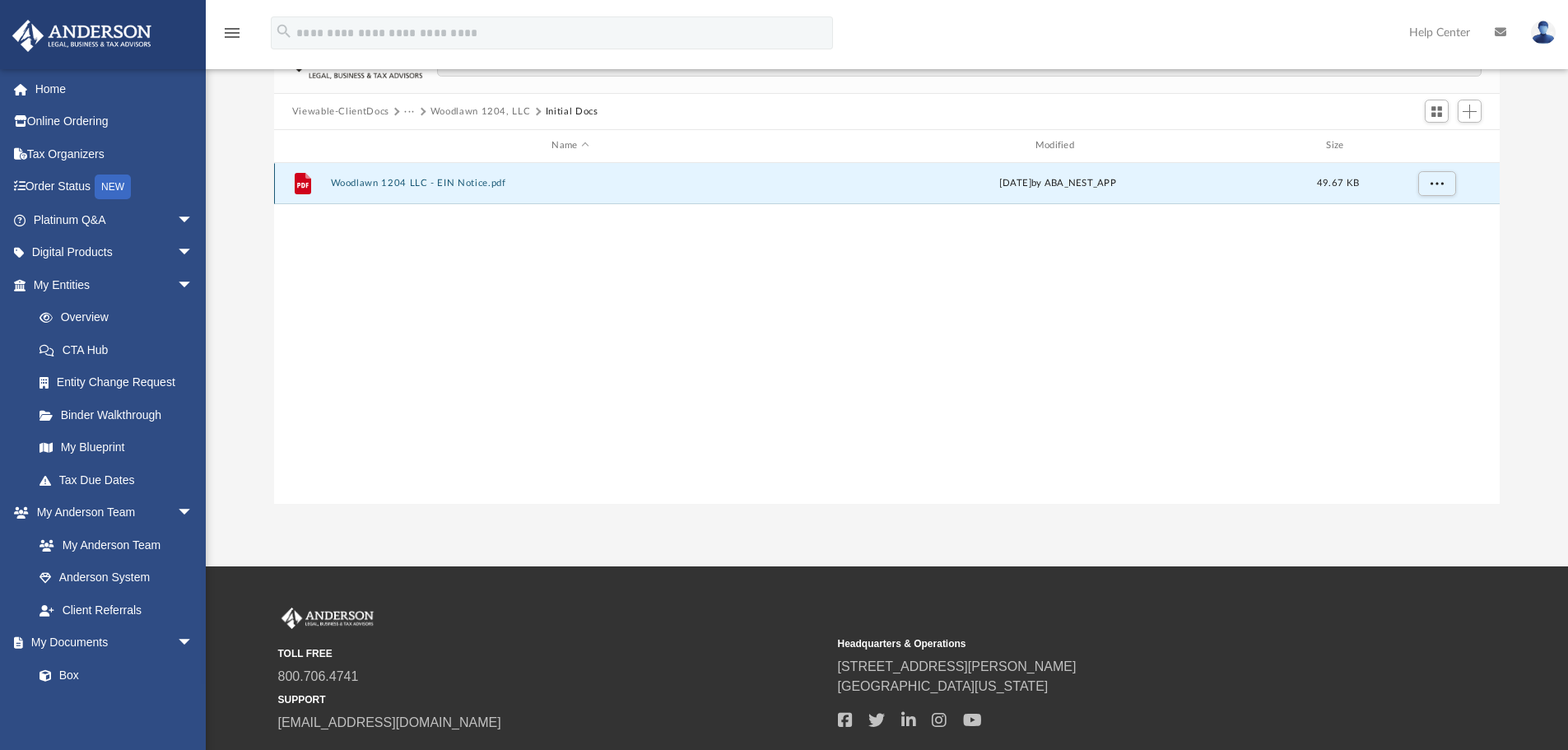
click at [339, 181] on button "Woodlawn 1204 LLC - EIN Notice.pdf" at bounding box center [569, 183] width 479 height 11
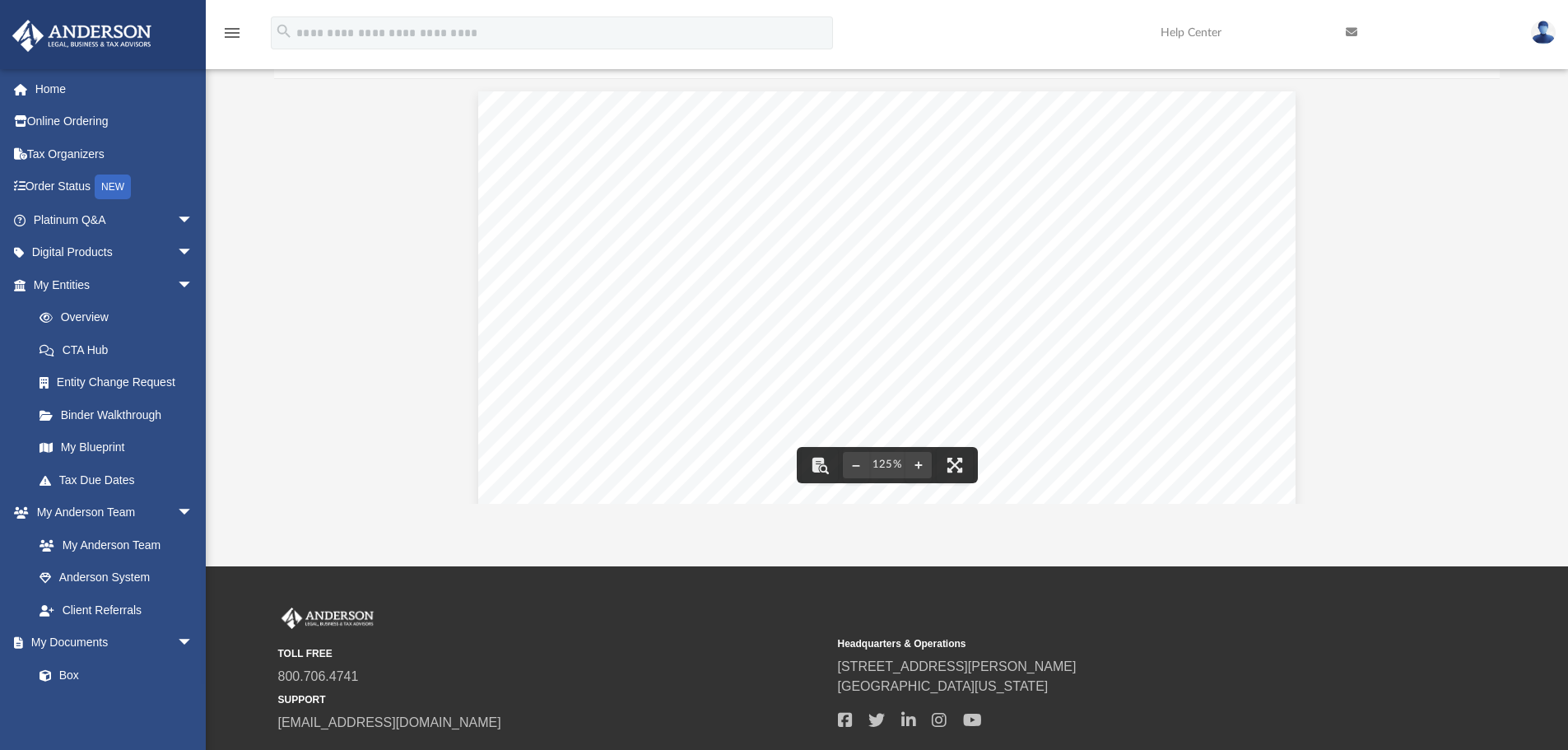
click at [235, 33] on icon "menu" at bounding box center [232, 33] width 19 height 19
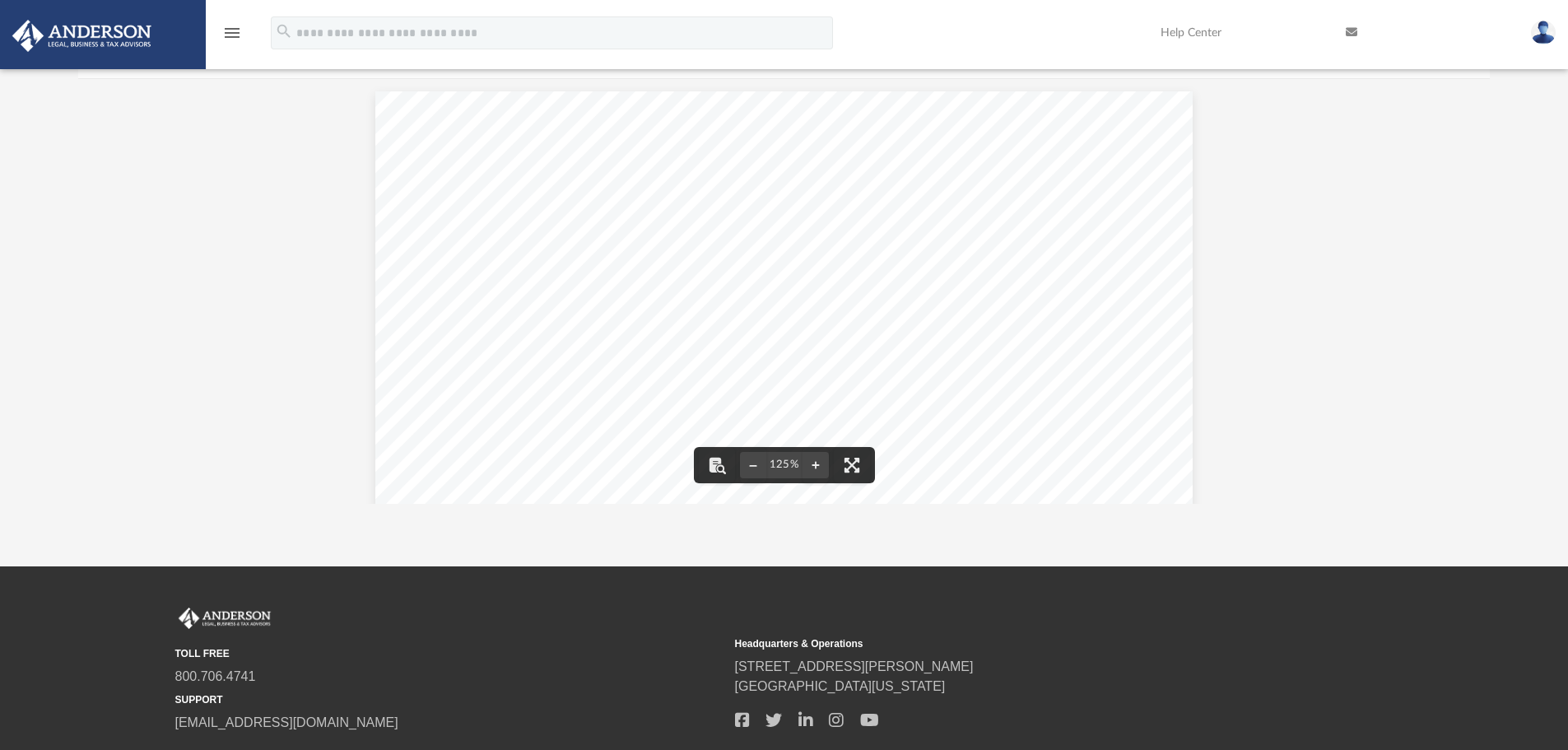
scroll to position [362, 1399]
click at [1156, 108] on link "Page 1" at bounding box center [1162, 115] width 22 height 14
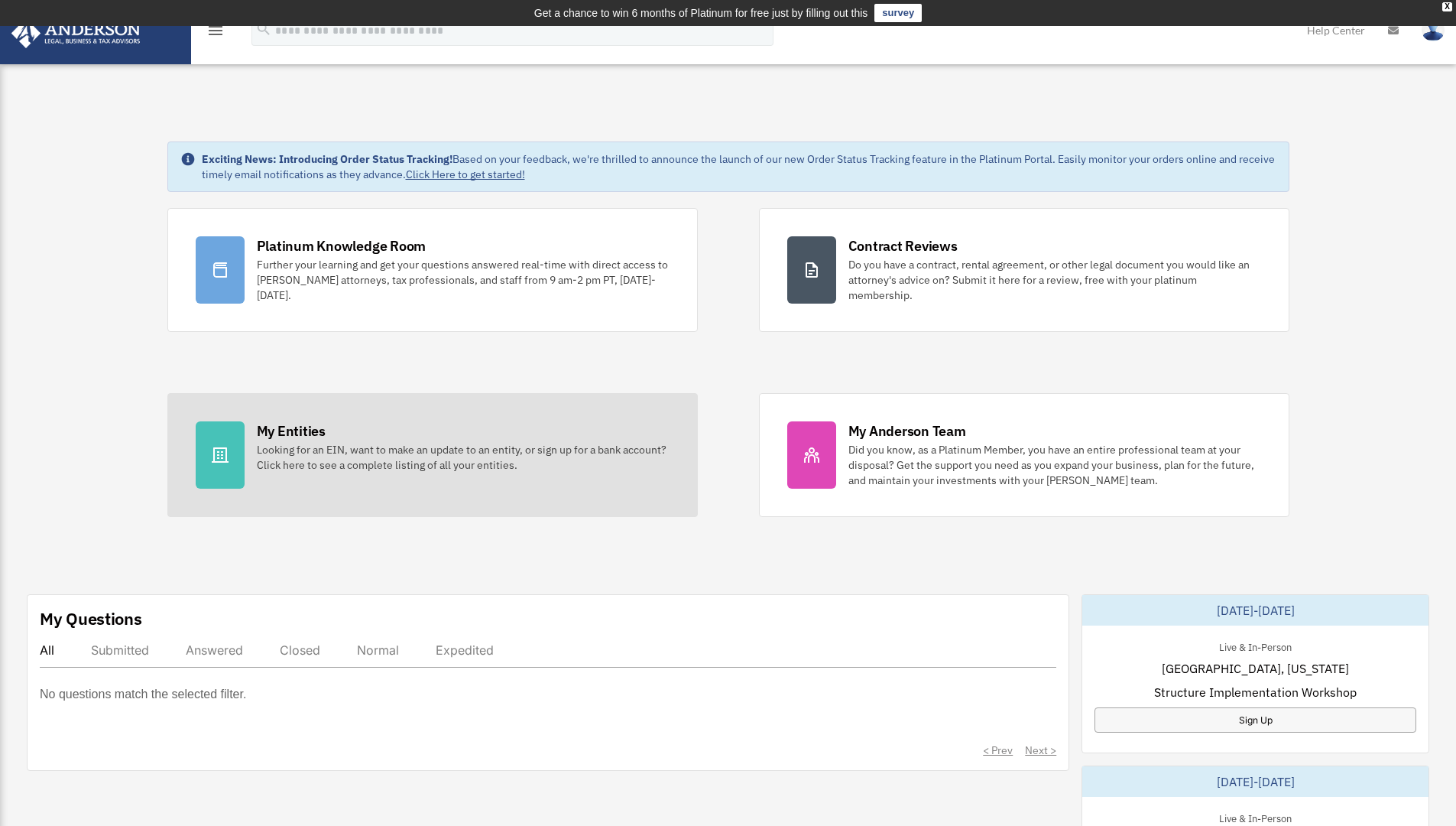
click at [385, 466] on div "Looking for an EIN, want to make an update to an entity, or sign up for a bank …" at bounding box center [463, 457] width 412 height 30
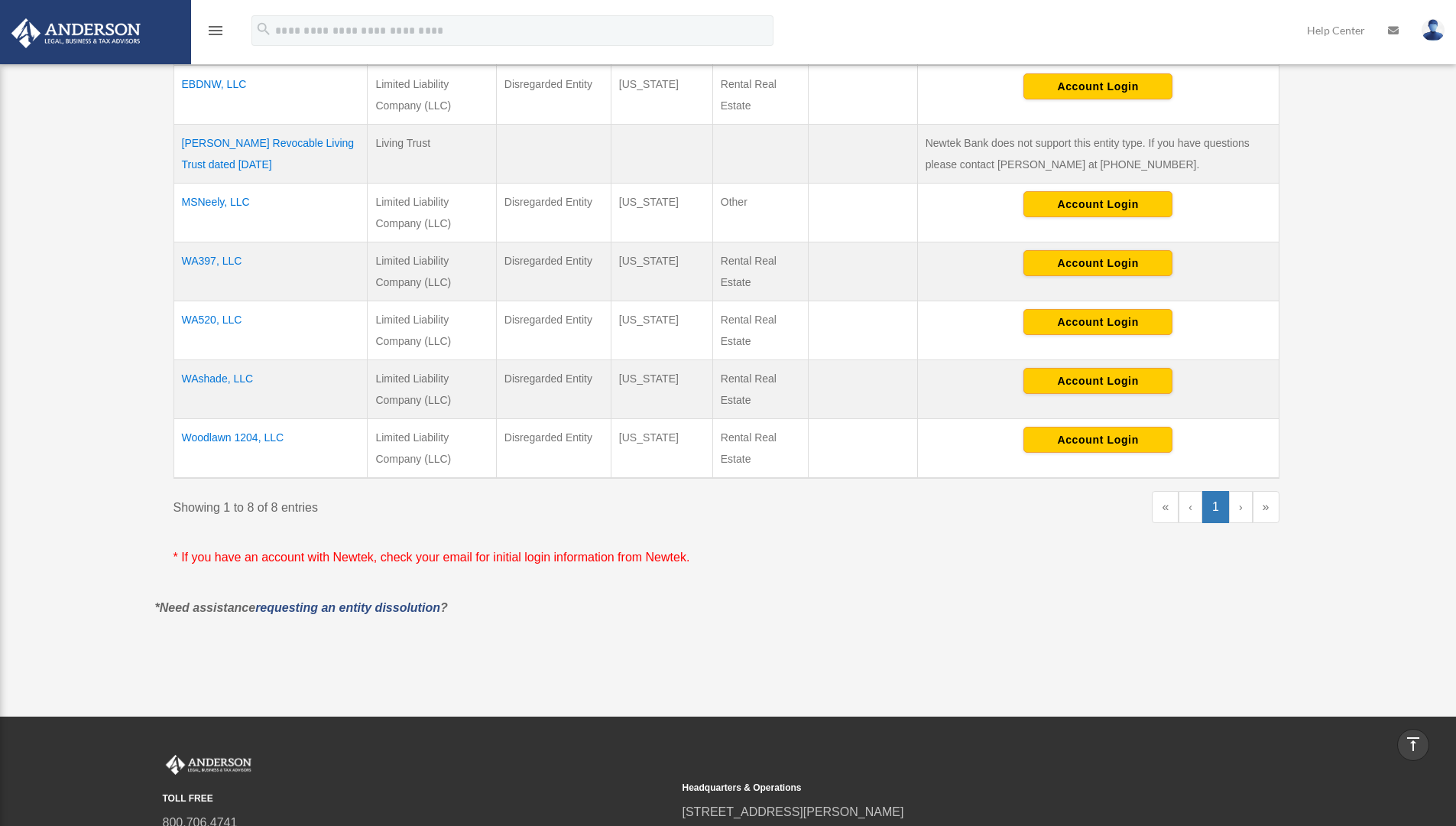
scroll to position [482, 0]
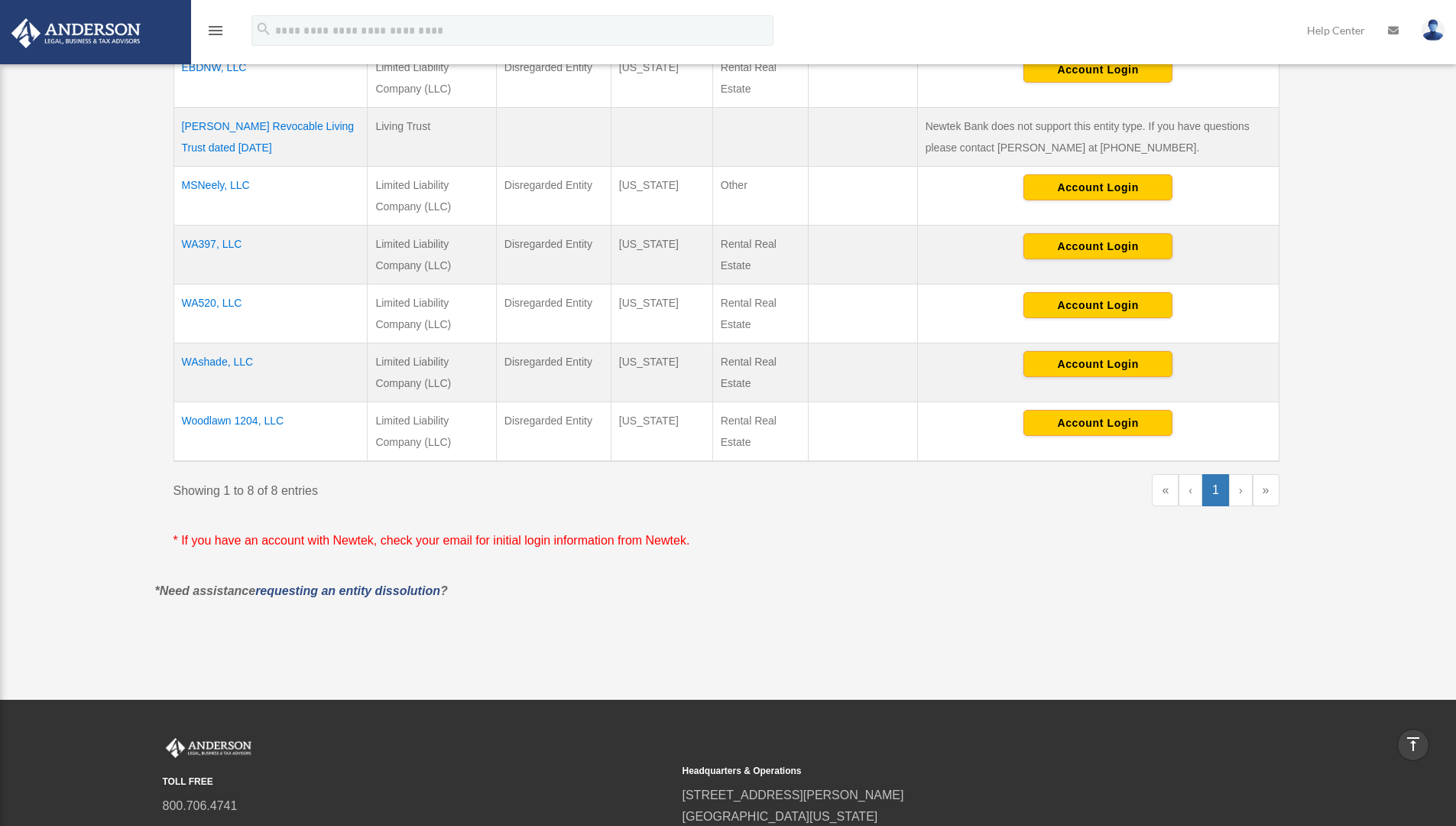
click at [232, 419] on td "Woodlawn 1204, LLC" at bounding box center [270, 431] width 194 height 60
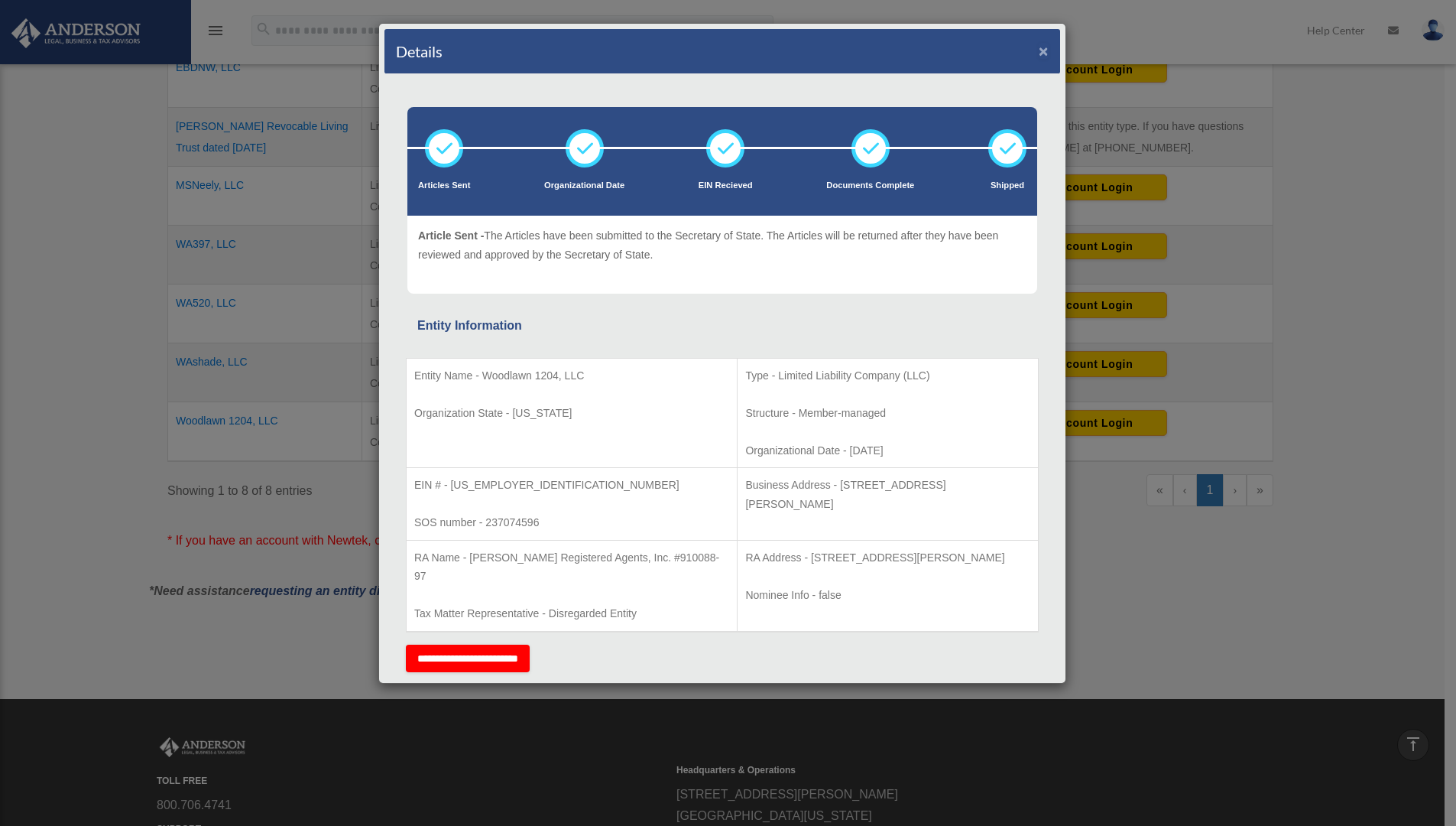
click at [1039, 48] on button "×" at bounding box center [1044, 51] width 10 height 16
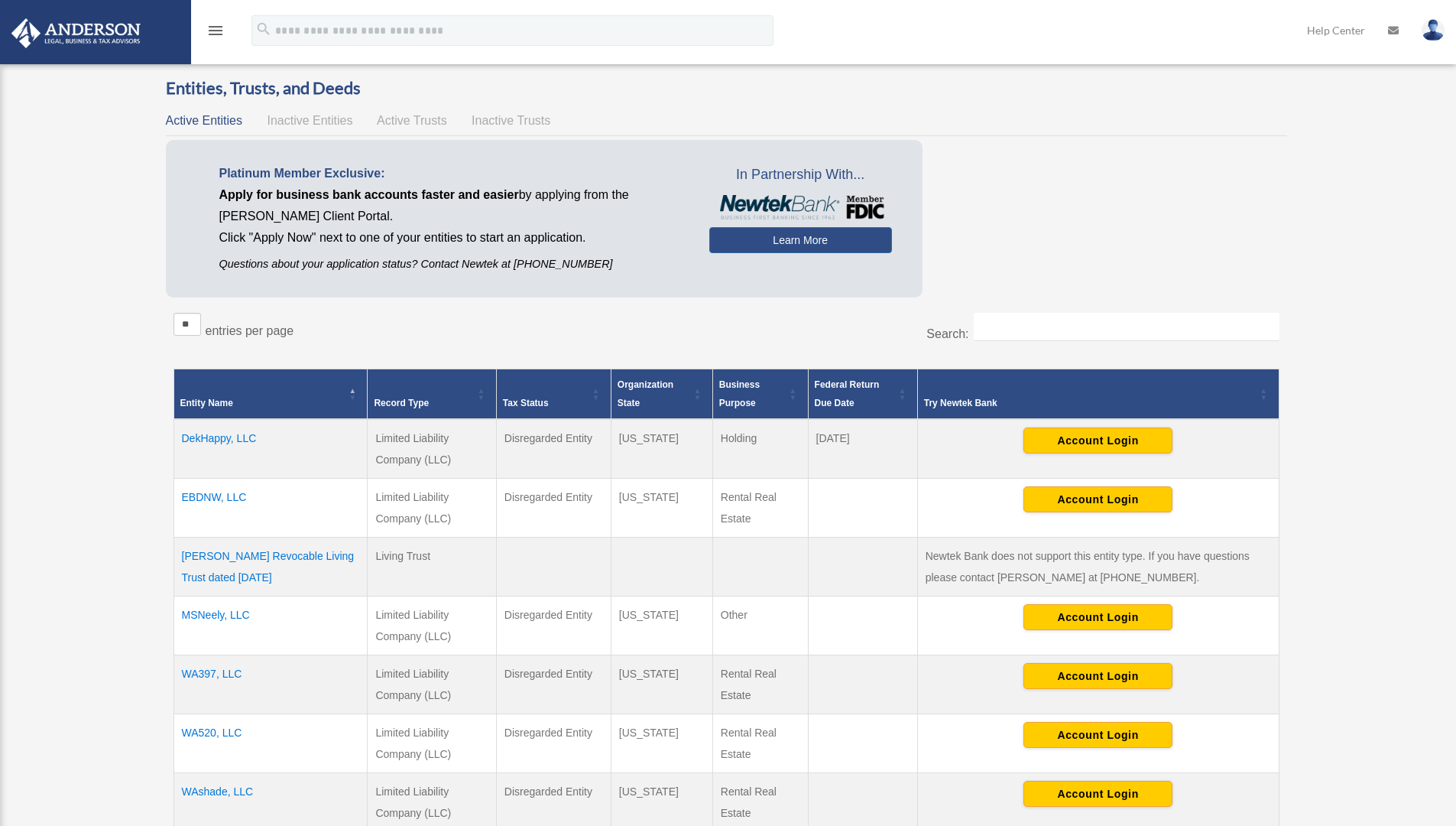
scroll to position [76, 0]
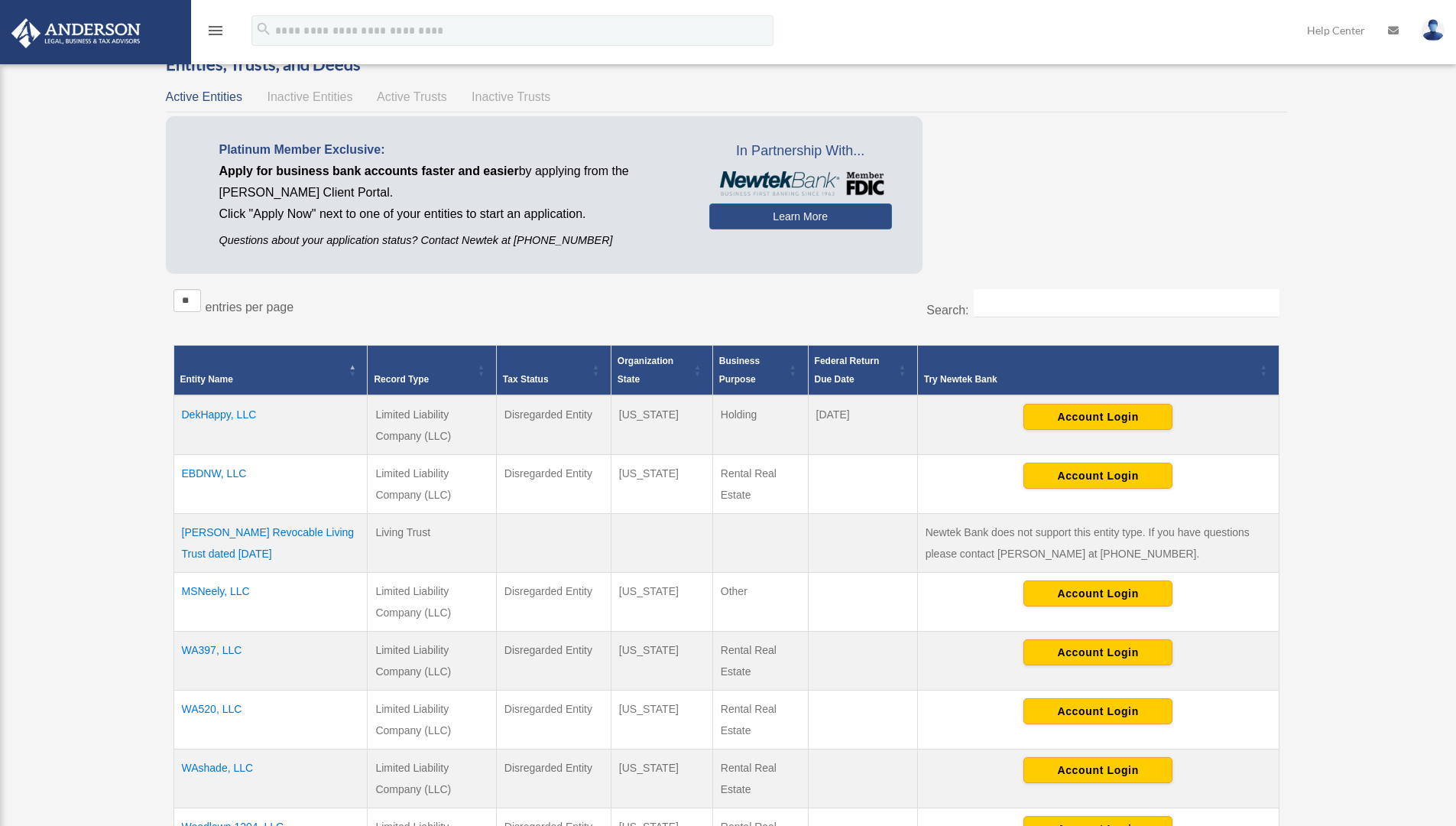
click at [219, 34] on icon "menu" at bounding box center [215, 30] width 18 height 18
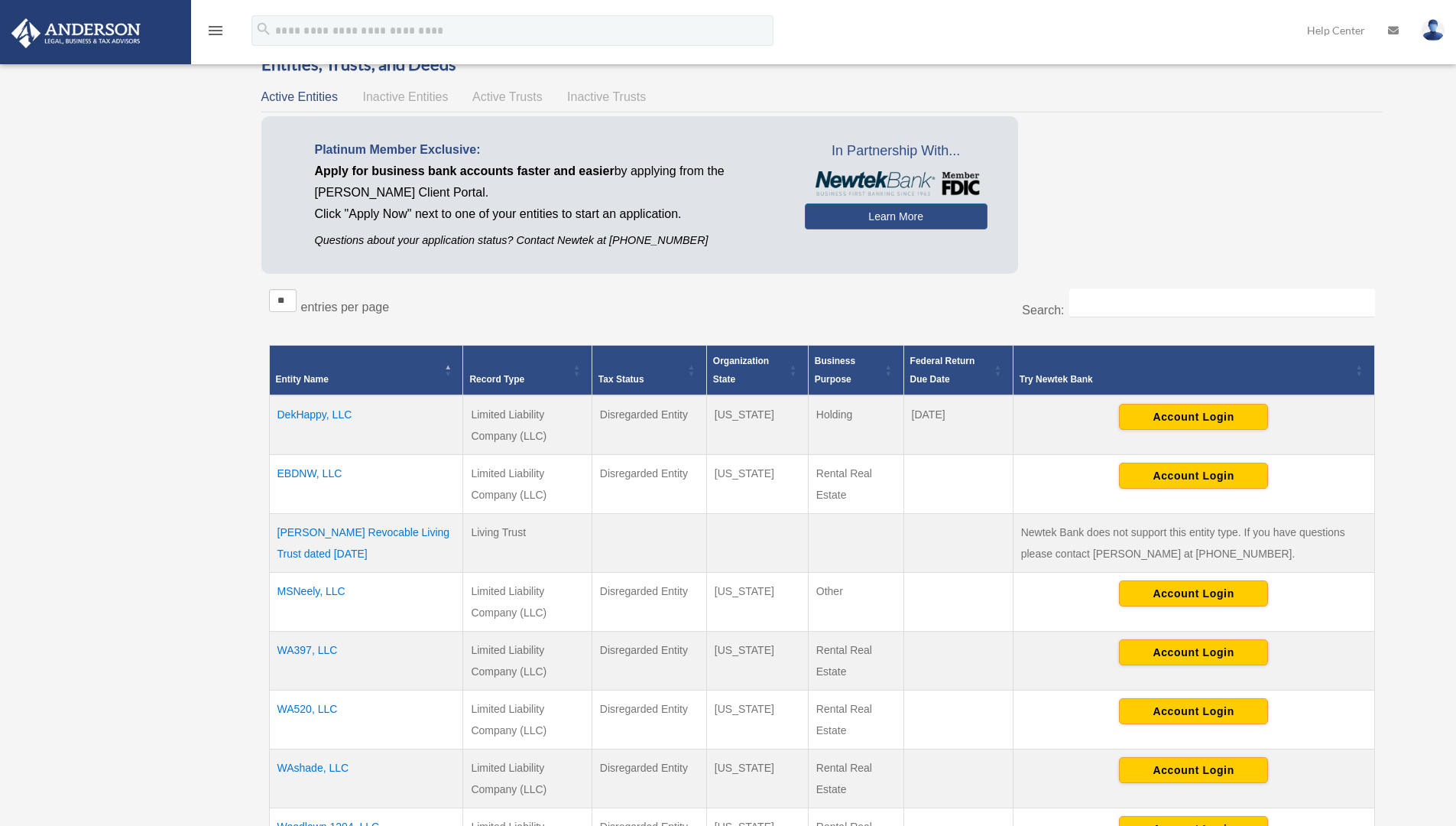
click at [214, 124] on div "Overview fredcmiller.fcm@gmail.com Sign Out fredcmiller.fcm@gmail.com Home Onli…" at bounding box center [728, 527] width 1456 height 1040
click at [286, 332] on div "Entity Name Record Type Tax Status Organization State Business Purpose Federal …" at bounding box center [822, 606] width 1106 height 548
click at [124, 317] on div "Overview fredcmiller.fcm@gmail.com Sign Out fredcmiller.fcm@gmail.com Home Onli…" at bounding box center [728, 527] width 1456 height 1040
click at [249, 345] on div "Entities, Trusts, and Deeds Active Entities Inactive Entities Active Trusts Ina…" at bounding box center [822, 519] width 1165 height 934
click at [304, 214] on div "Platinum Member Exclusive: Apply for business bank accounts faster and easier b…" at bounding box center [548, 194] width 513 height 111
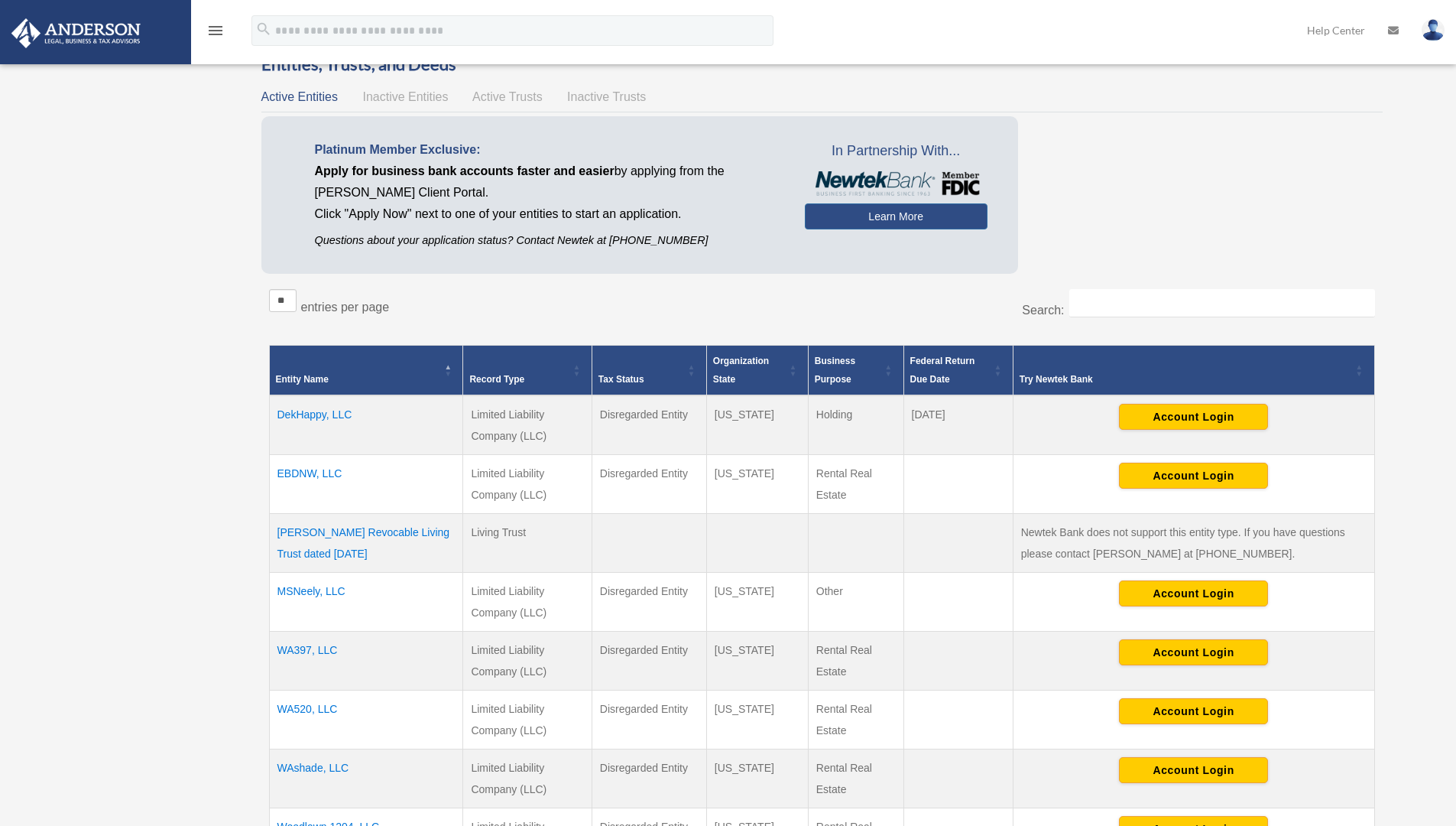
click at [250, 85] on div "Entities, Trusts, and Deeds Active Entities Inactive Entities Active Trusts Ina…" at bounding box center [822, 519] width 1143 height 934
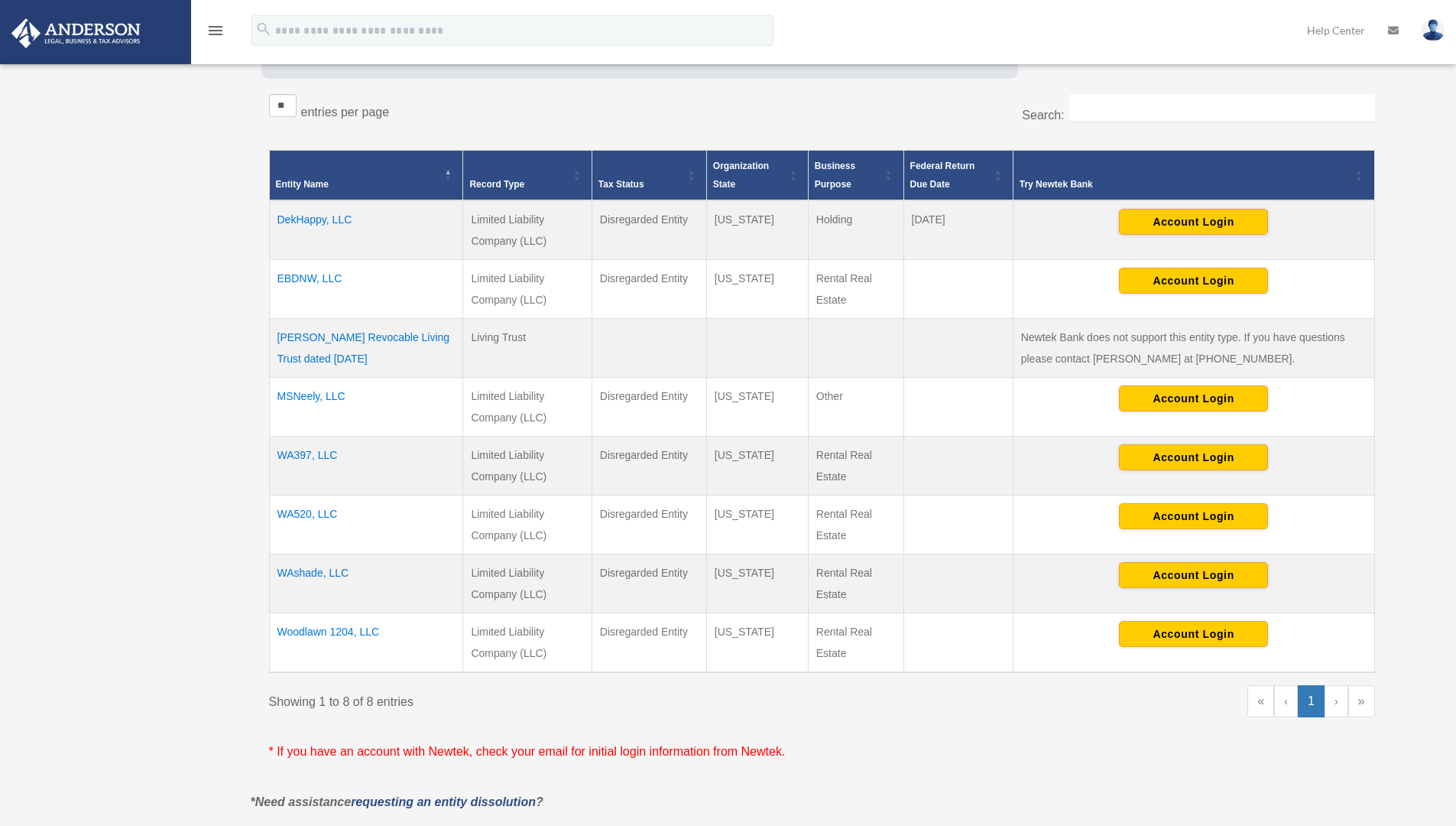
scroll to position [306, 0]
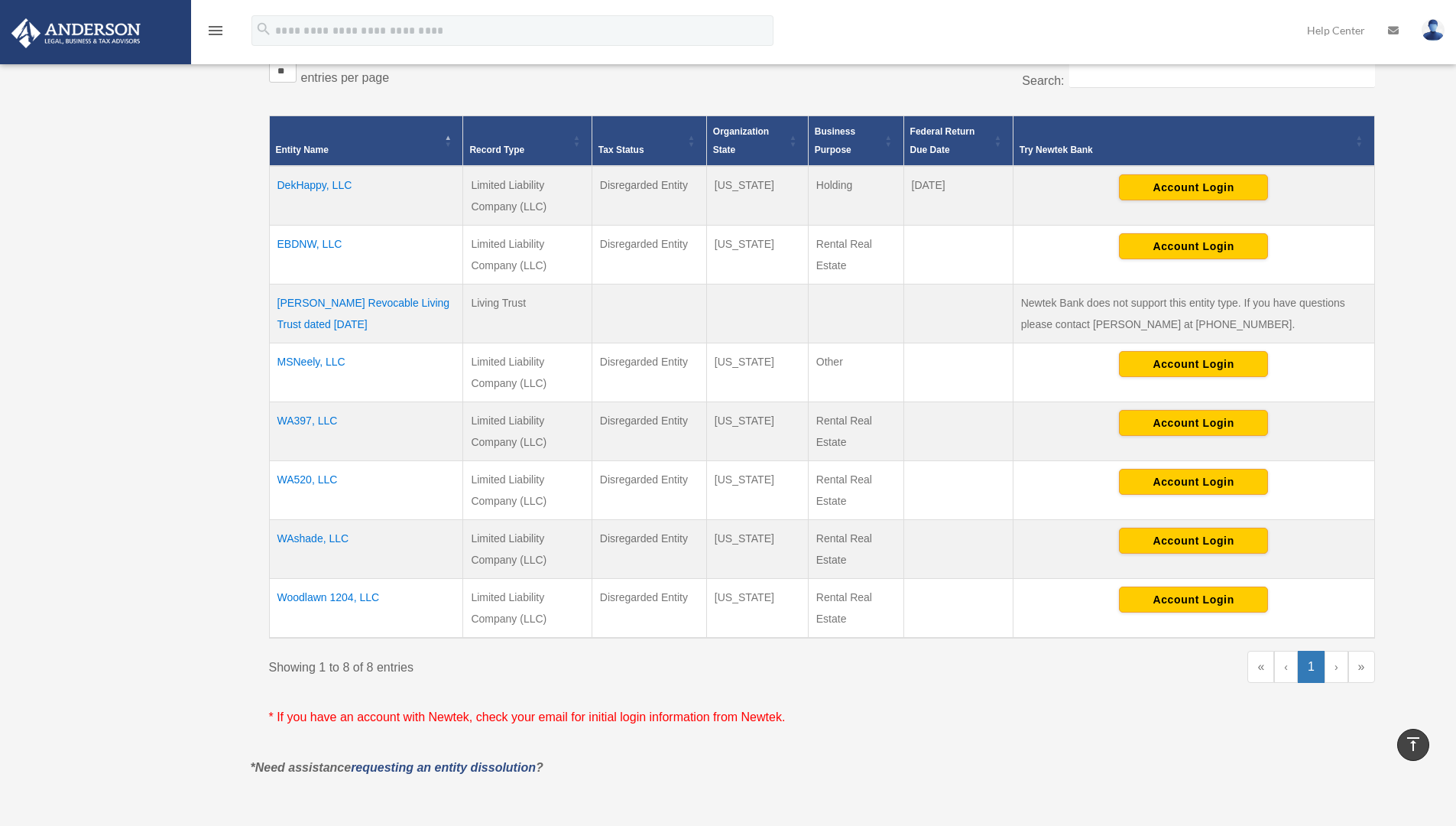
click at [255, 362] on div "Entities, Trusts, and Deeds Active Entities Inactive Entities Active Trusts Ina…" at bounding box center [822, 290] width 1143 height 934
click at [241, 422] on div "Entities, Trusts, and Deeds Active Entities Inactive Entities Active Trusts Ina…" at bounding box center [822, 290] width 1165 height 934
click at [273, 683] on div "Showing 1 to 8 of 8 entries « ‹ 1 › »" at bounding box center [822, 674] width 1106 height 47
click at [270, 692] on div "Showing 1 to 8 of 8 entries « ‹ 1 › »" at bounding box center [822, 674] width 1106 height 47
click at [250, 693] on div "Entities, Trusts, and Deeds Active Entities Inactive Entities Active Trusts Ina…" at bounding box center [822, 290] width 1143 height 934
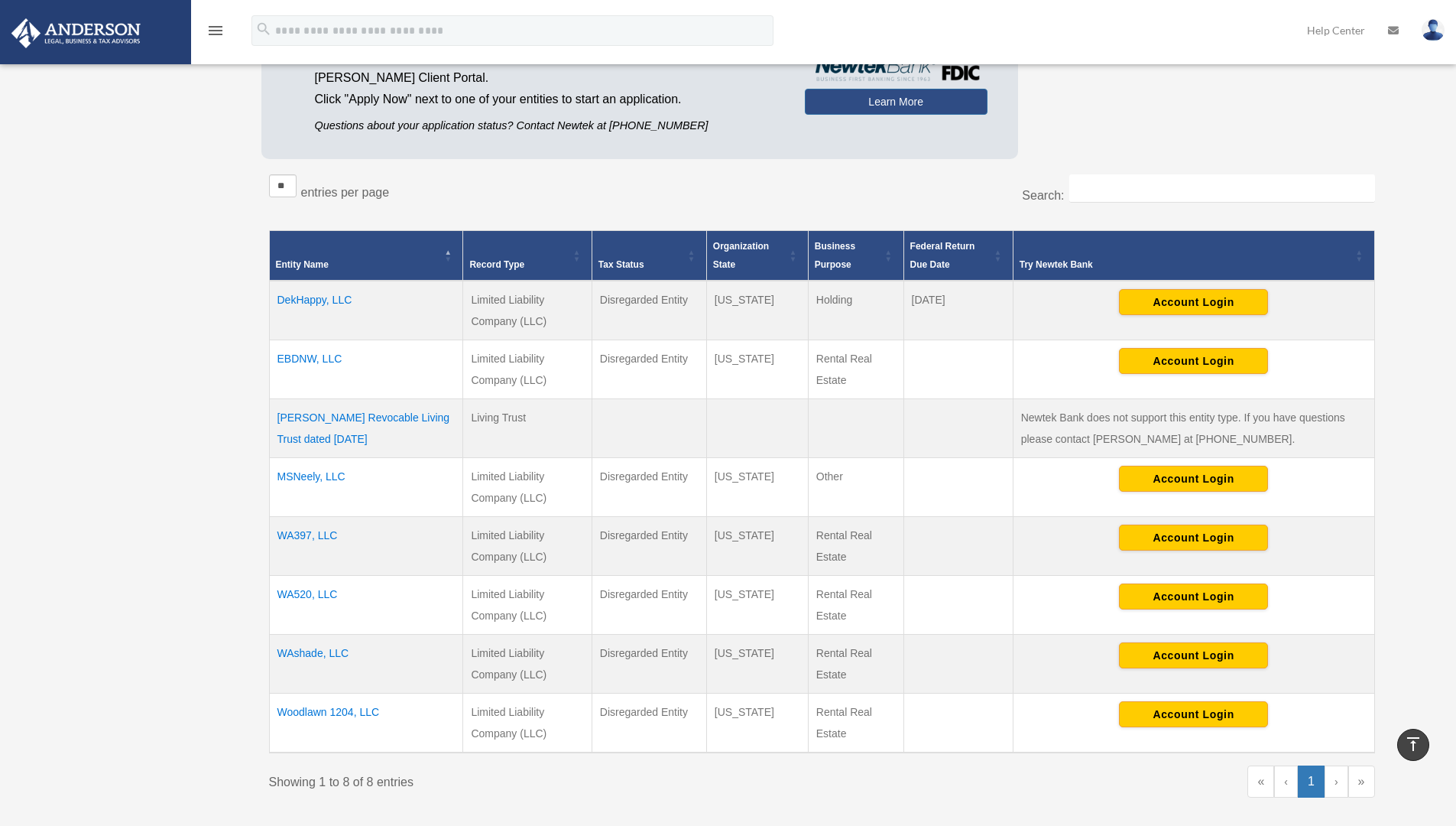
scroll to position [0, 0]
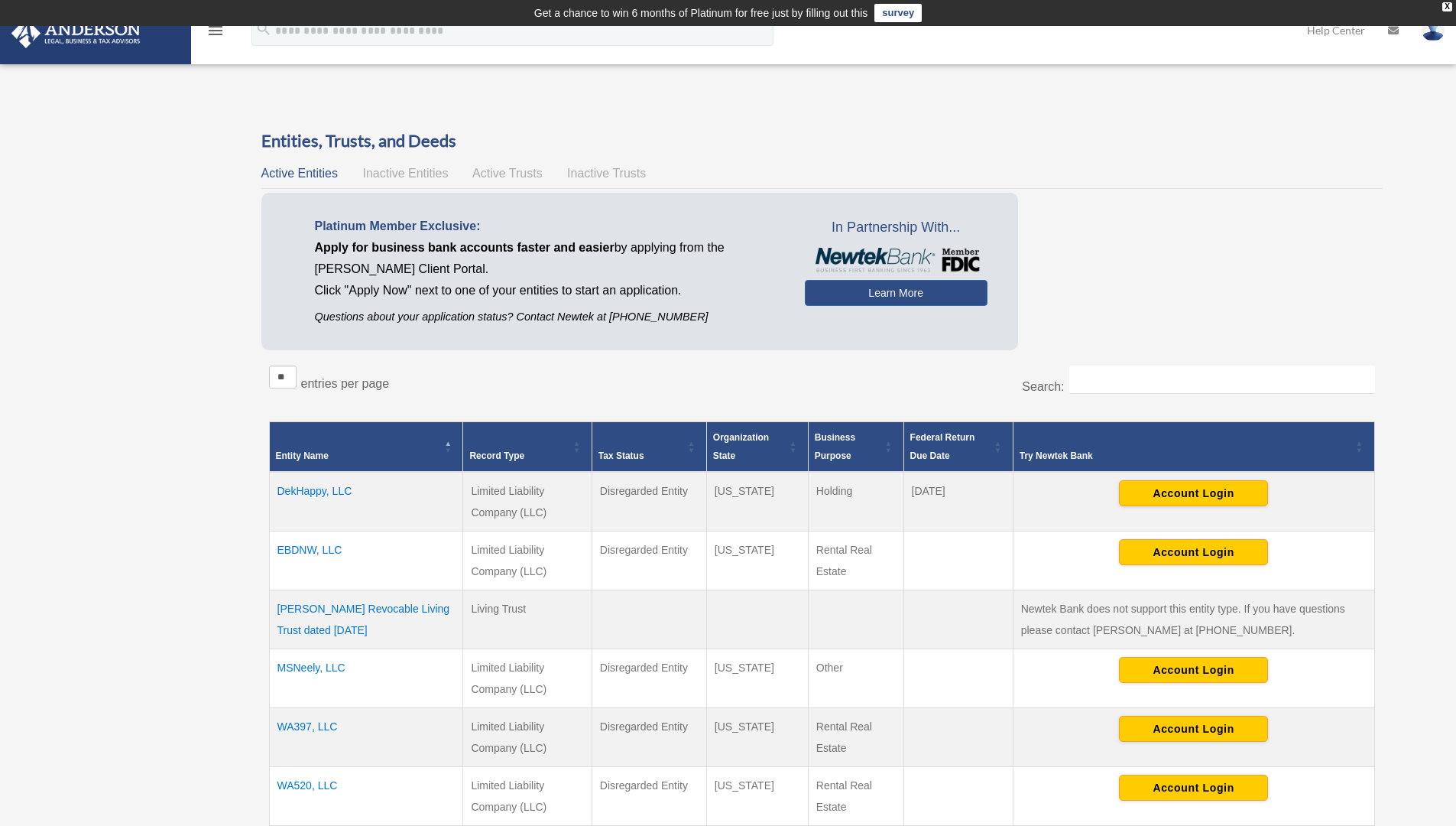
click at [133, 221] on div "Overview fredcmiller.fcm@gmail.com Sign Out fredcmiller.fcm@gmail.com Home Onli…" at bounding box center [728, 604] width 1456 height 1040
click at [210, 28] on icon "menu" at bounding box center [215, 30] width 18 height 18
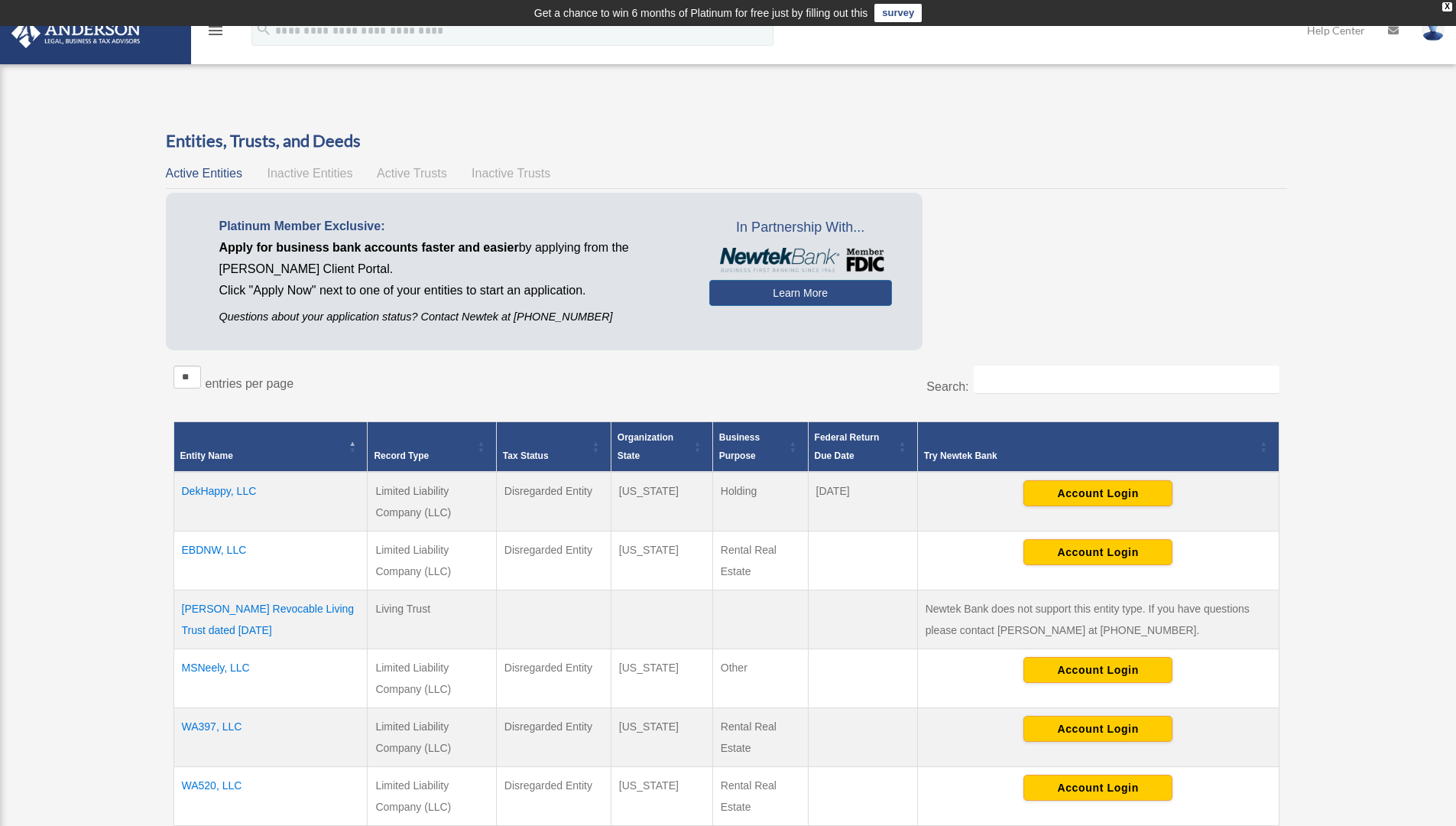
click at [216, 29] on icon "menu" at bounding box center [215, 30] width 18 height 18
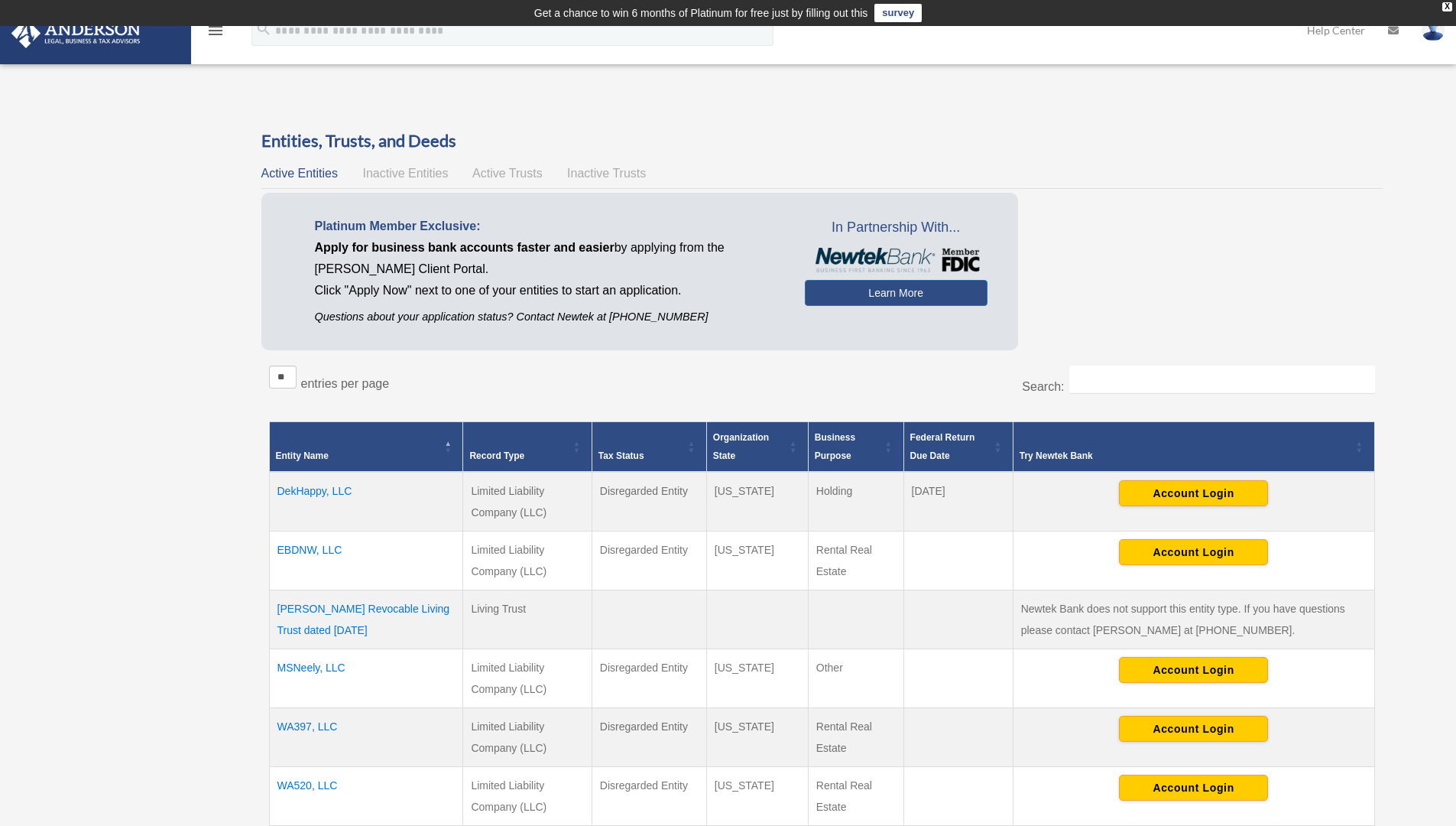
click at [216, 29] on icon "menu" at bounding box center [215, 30] width 18 height 18
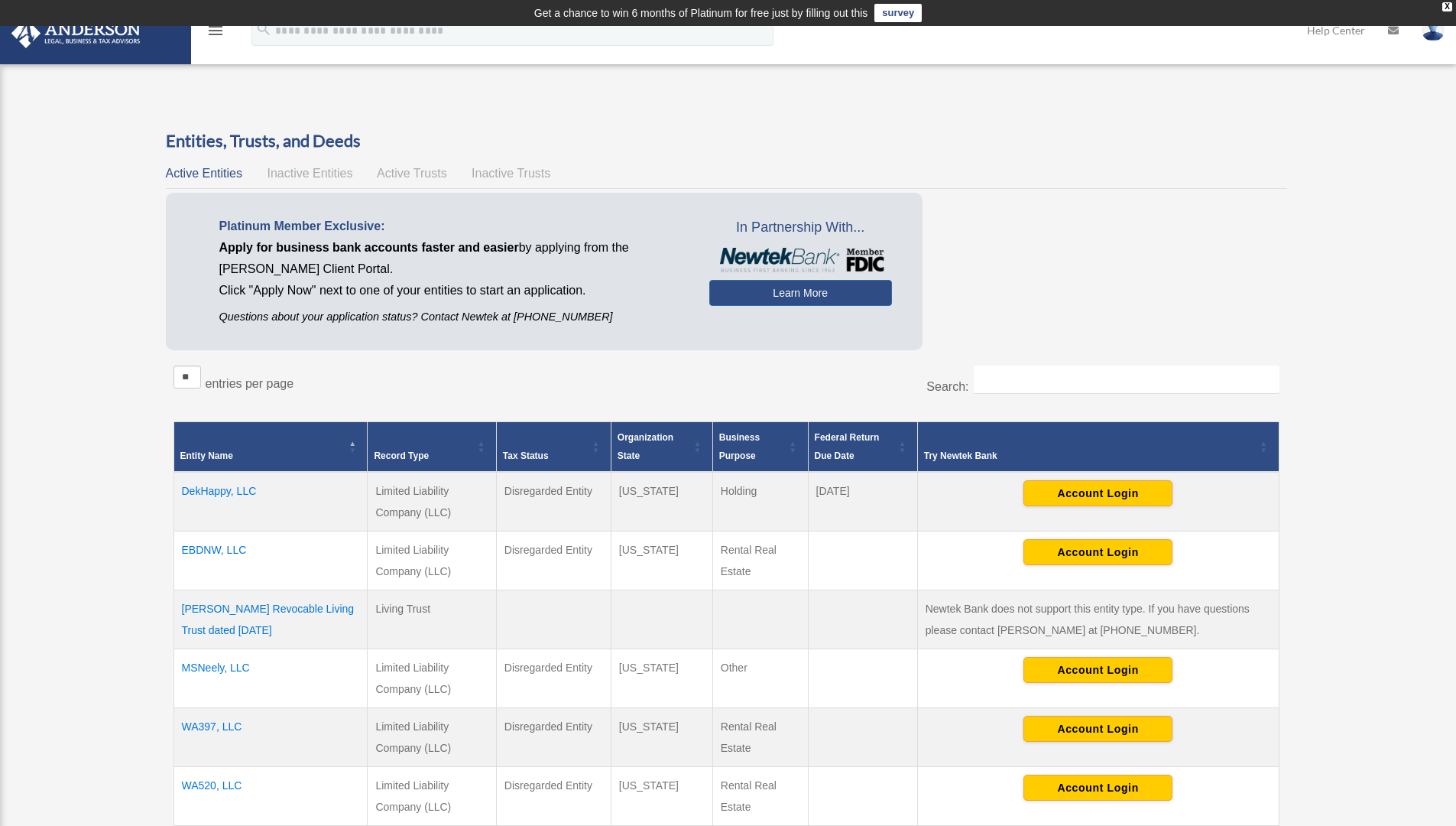
drag, startPoint x: 560, startPoint y: 52, endPoint x: 780, endPoint y: 48, distance: 220.0
click at [785, 48] on div "menu search Site Menu add fredcmiller.fcm@gmail.com My Profile Reset Password L…" at bounding box center [728, 38] width 1433 height 52
drag, startPoint x: 192, startPoint y: 36, endPoint x: 334, endPoint y: 42, distance: 142.1
click at [329, 40] on div "menu search Site Menu add fredcmiller.fcm@gmail.com My Profile Reset Password L…" at bounding box center [728, 38] width 1433 height 52
drag, startPoint x: 666, startPoint y: 51, endPoint x: 689, endPoint y: 49, distance: 23.1
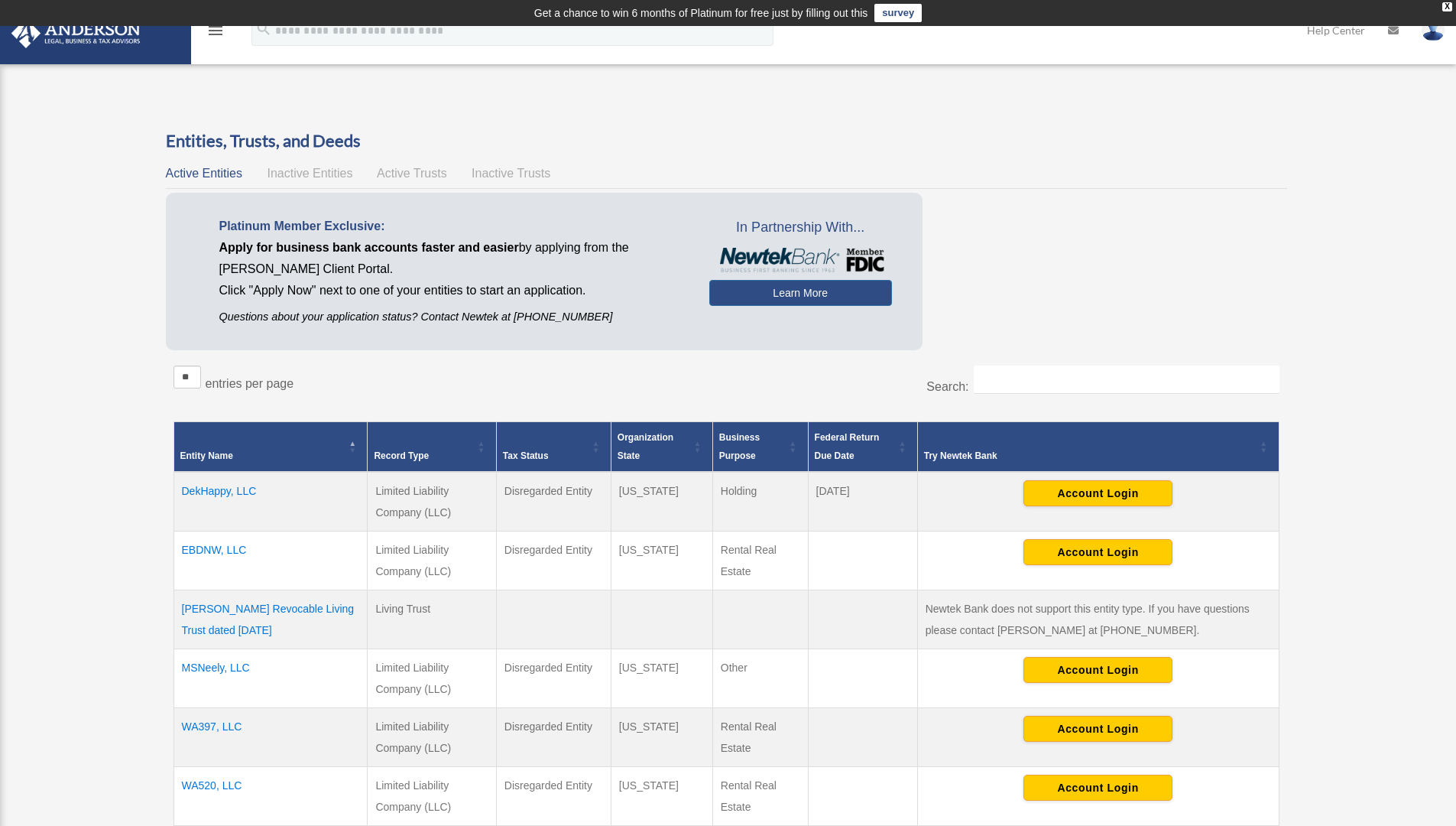
click at [689, 49] on div "menu search Site Menu add fredcmiller.fcm@gmail.com My Profile Reset Password L…" at bounding box center [728, 38] width 1433 height 52
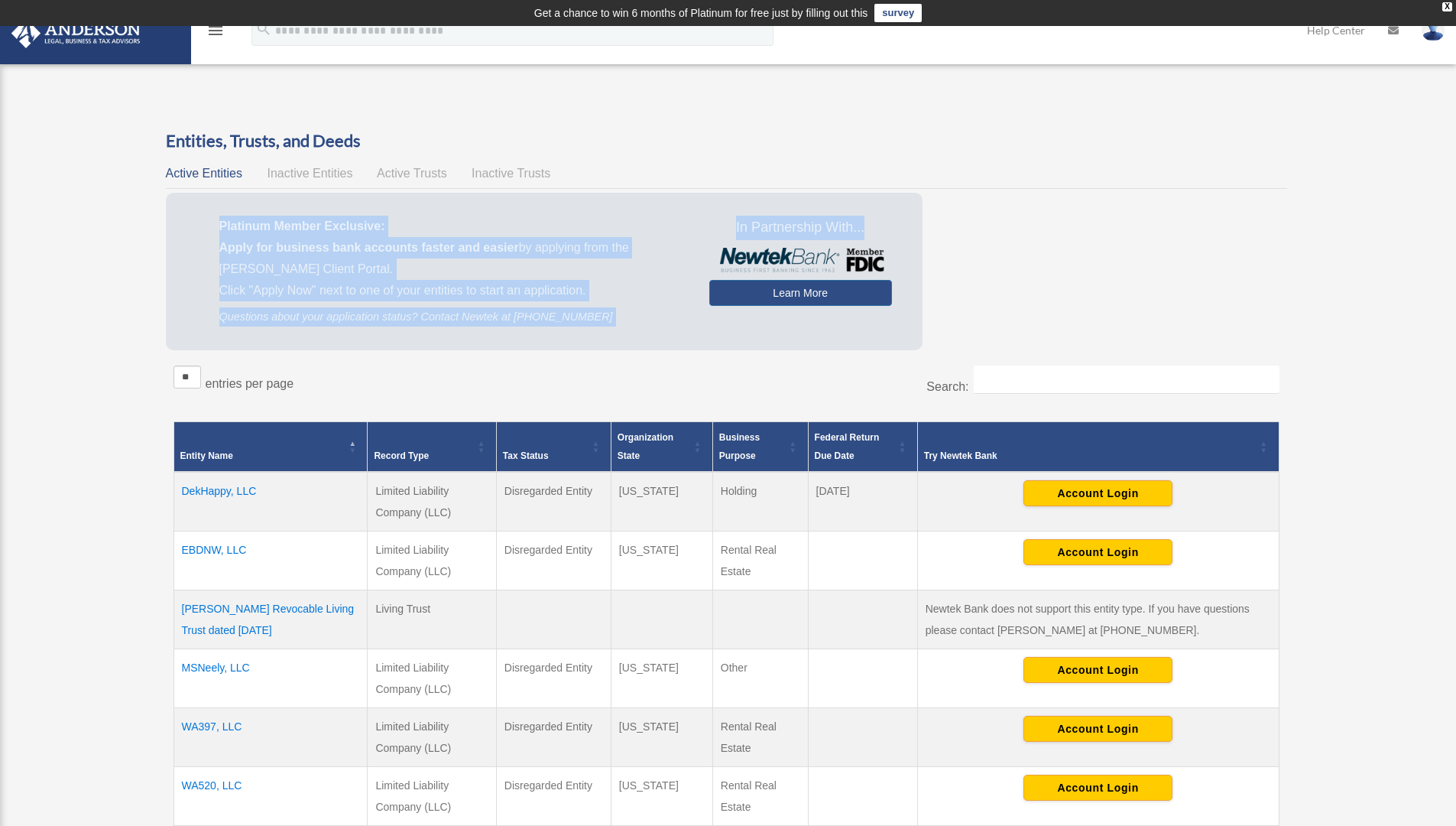
drag, startPoint x: 987, startPoint y: 184, endPoint x: 1305, endPoint y: 209, distance: 319.0
click at [1305, 209] on div "Entities, Trusts, and Deeds Active Entities Inactive Entities Active Trusts Ina…" at bounding box center [727, 596] width 1165 height 934
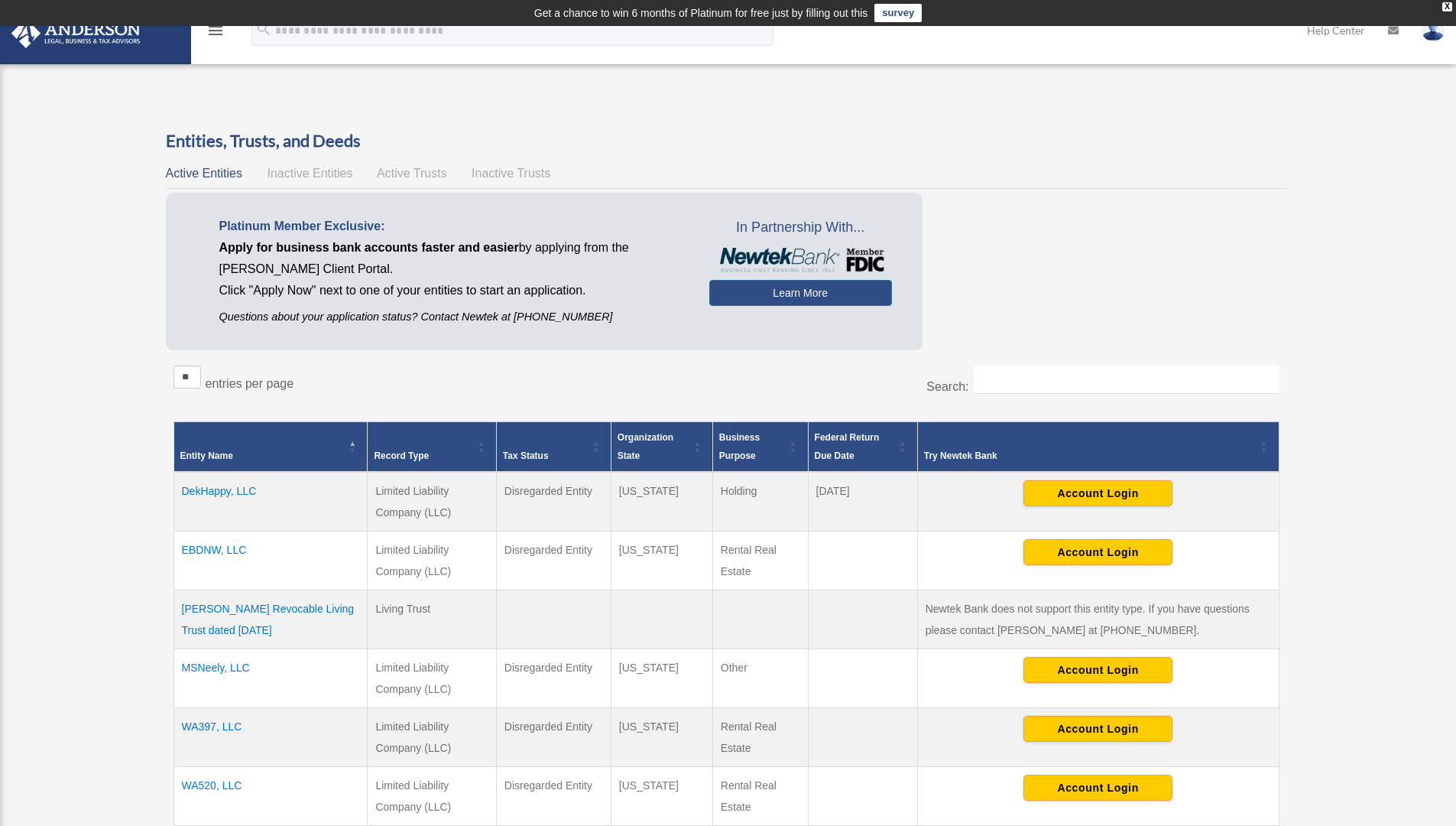
click at [128, 669] on div "Overview fredcmiller.fcm@gmail.com Sign Out fredcmiller.fcm@gmail.com Home Onli…" at bounding box center [728, 604] width 1456 height 1040
click at [162, 84] on div "Overview fredcmiller.fcm@gmail.com Sign Out fredcmiller.fcm@gmail.com Home Onli…" at bounding box center [728, 604] width 1456 height 1156
click at [212, 31] on icon "menu" at bounding box center [215, 30] width 18 height 18
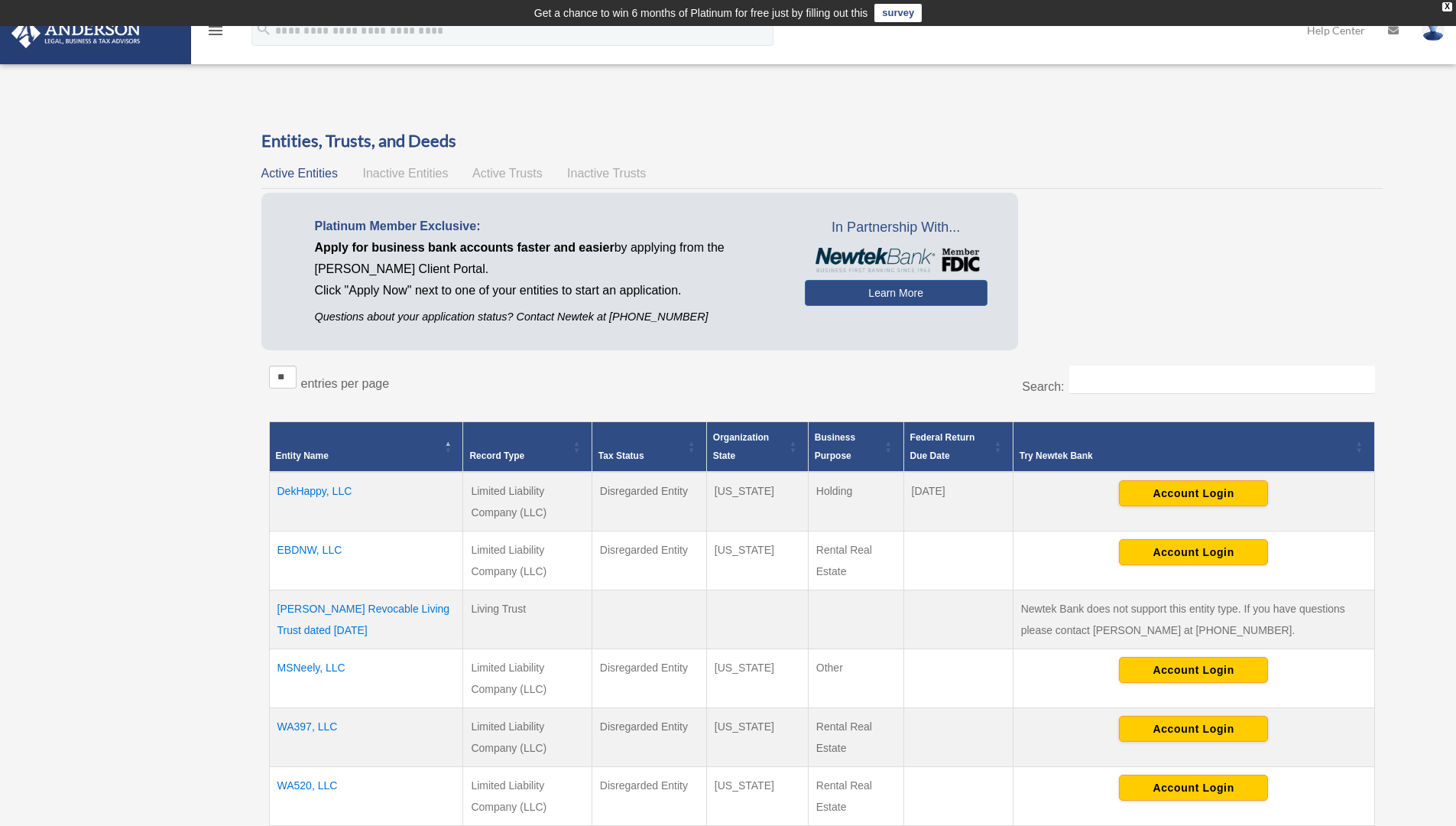
click at [221, 131] on div "Overview fredcmiller.fcm@gmail.com Sign Out fredcmiller.fcm@gmail.com Home Onli…" at bounding box center [728, 604] width 1456 height 1040
click at [93, 526] on div "Overview fredcmiller.fcm@gmail.com Sign Out fredcmiller.fcm@gmail.com Home Onli…" at bounding box center [728, 604] width 1456 height 1040
click at [213, 21] on td "Get a chance to win 6 months of Platinum for free just by filling out this surv…" at bounding box center [728, 13] width 1456 height 26
click at [210, 33] on icon "menu" at bounding box center [215, 30] width 18 height 18
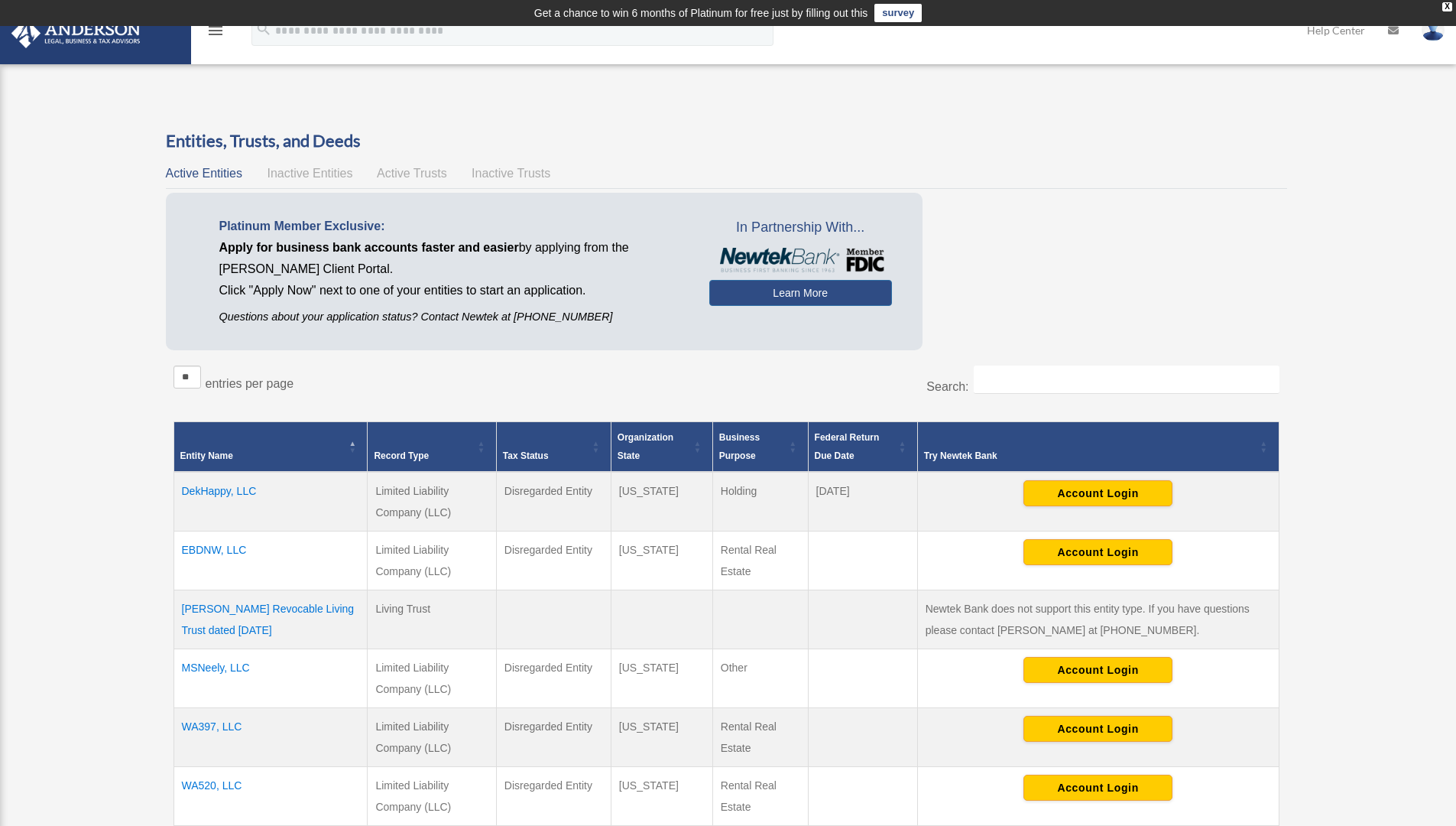
drag, startPoint x: 618, startPoint y: 183, endPoint x: 1197, endPoint y: 183, distance: 579.0
click at [1197, 183] on div "Active Entities Inactive Entities Active Trusts Inactive Trusts" at bounding box center [727, 174] width 1121 height 21
drag, startPoint x: 1132, startPoint y: 12, endPoint x: 1302, endPoint y: 6, distance: 170.1
click at [1302, 6] on td "Get a chance to win 6 months of Platinum for free just by filling out this surv…" at bounding box center [728, 13] width 1456 height 26
drag, startPoint x: 189, startPoint y: 11, endPoint x: 397, endPoint y: 14, distance: 208.0
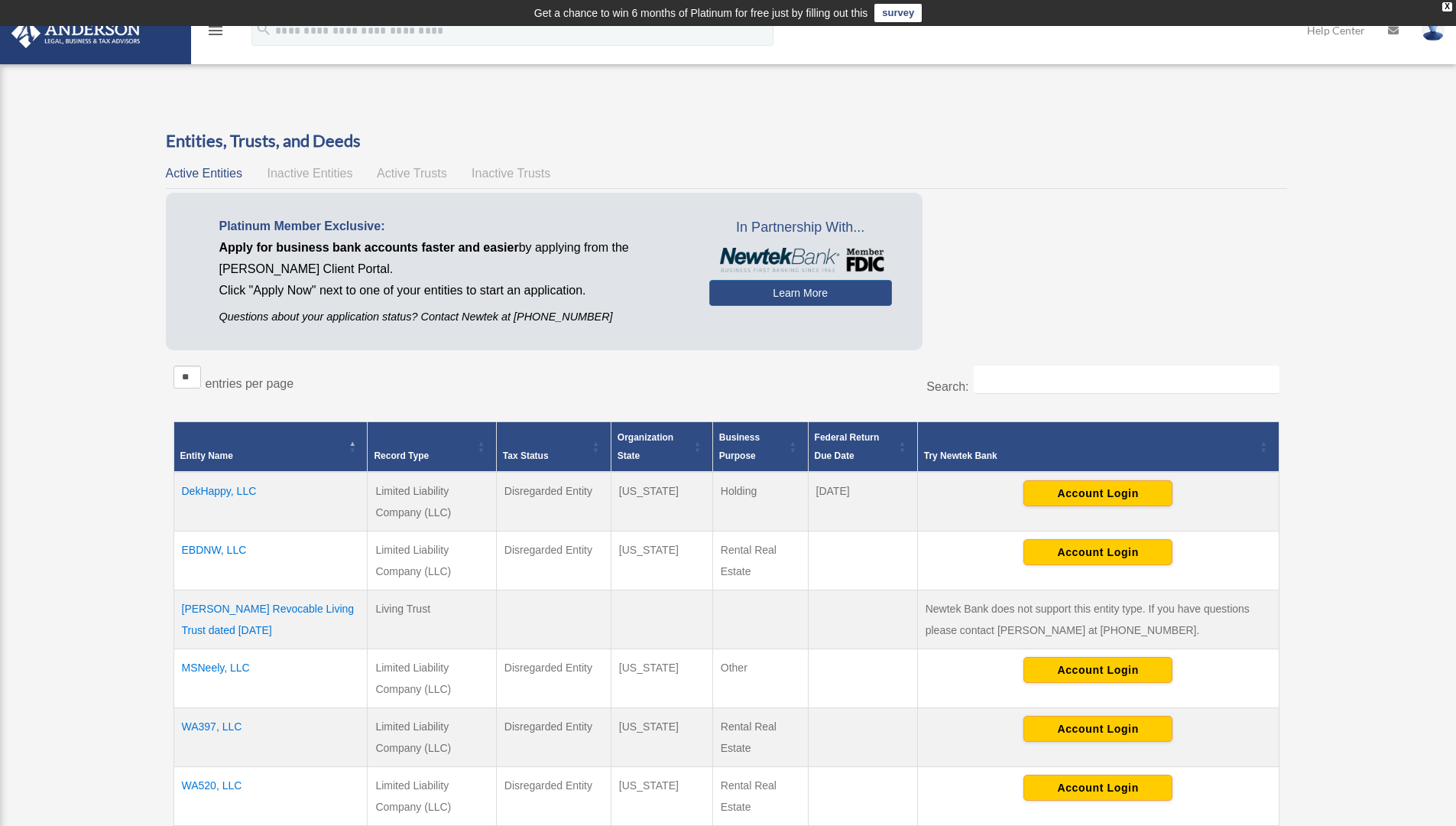
click at [397, 14] on td "Get a chance to win 6 months of Platinum for free just by filling out this surv…" at bounding box center [728, 13] width 1456 height 26
drag, startPoint x: 262, startPoint y: 62, endPoint x: 631, endPoint y: 87, distance: 369.8
click at [631, 87] on div "menu search Site Menu add fredcmiller.fcm@gmail.com My Profile Reset Password L…" at bounding box center [728, 604] width 1456 height 1156
drag, startPoint x: 1359, startPoint y: 220, endPoint x: 1893, endPoint y: 225, distance: 534.0
click at [1455, 225] on html "X Get a chance to win 6 months of Platinum for free just by filling out this su…" at bounding box center [728, 734] width 1456 height 1469
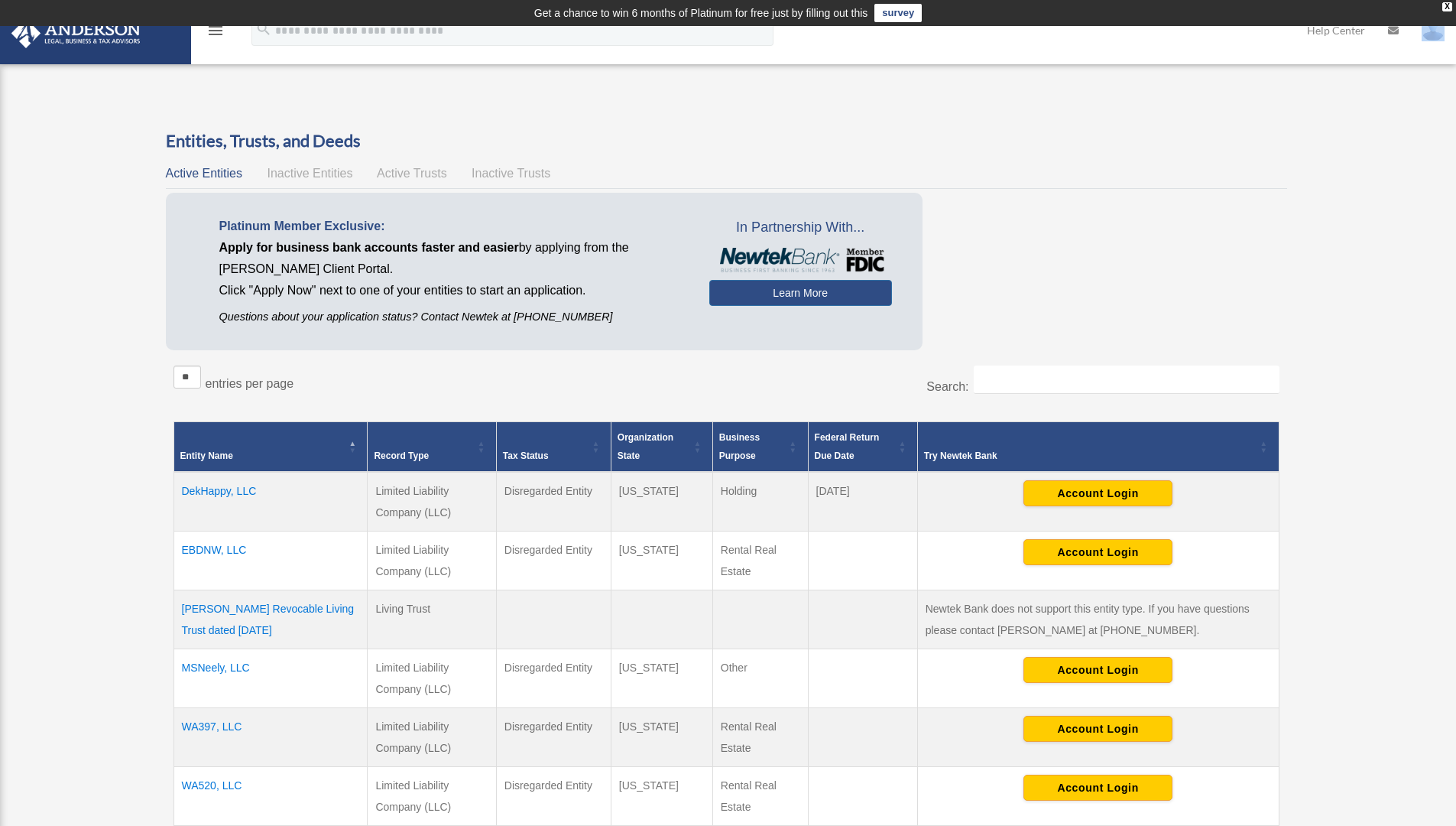
drag, startPoint x: 947, startPoint y: 38, endPoint x: 1278, endPoint y: 46, distance: 331.1
click at [1282, 50] on div "menu search Site Menu add fredcmiller.fcm@gmail.com My Profile Reset Password L…" at bounding box center [728, 38] width 1433 height 52
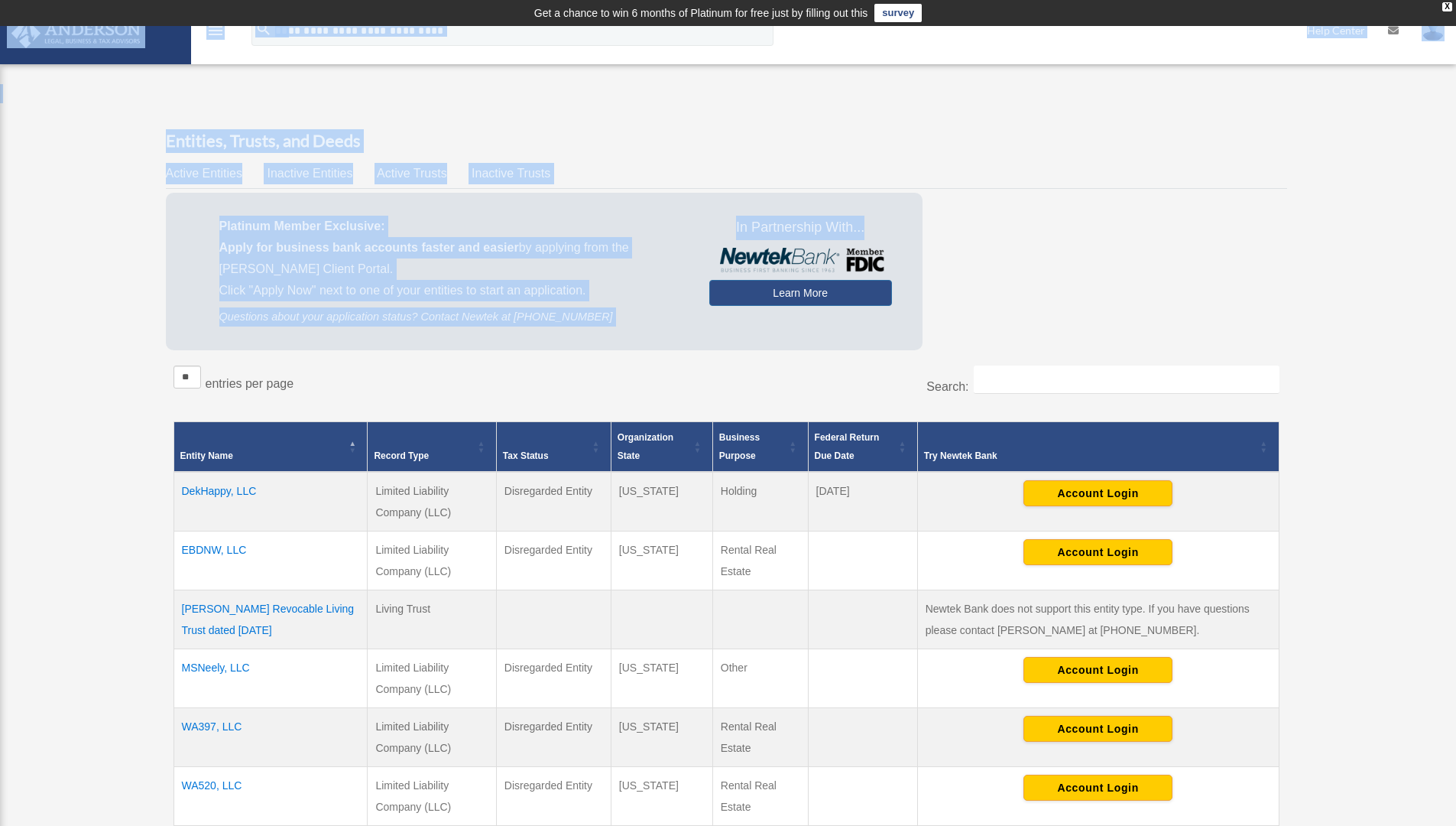
drag, startPoint x: 1054, startPoint y: 22, endPoint x: 2152, endPoint y: 228, distance: 1117.2
click at [1455, 228] on html "X Get a chance to win 6 months of Platinum for free just by filling out this su…" at bounding box center [728, 734] width 1456 height 1469
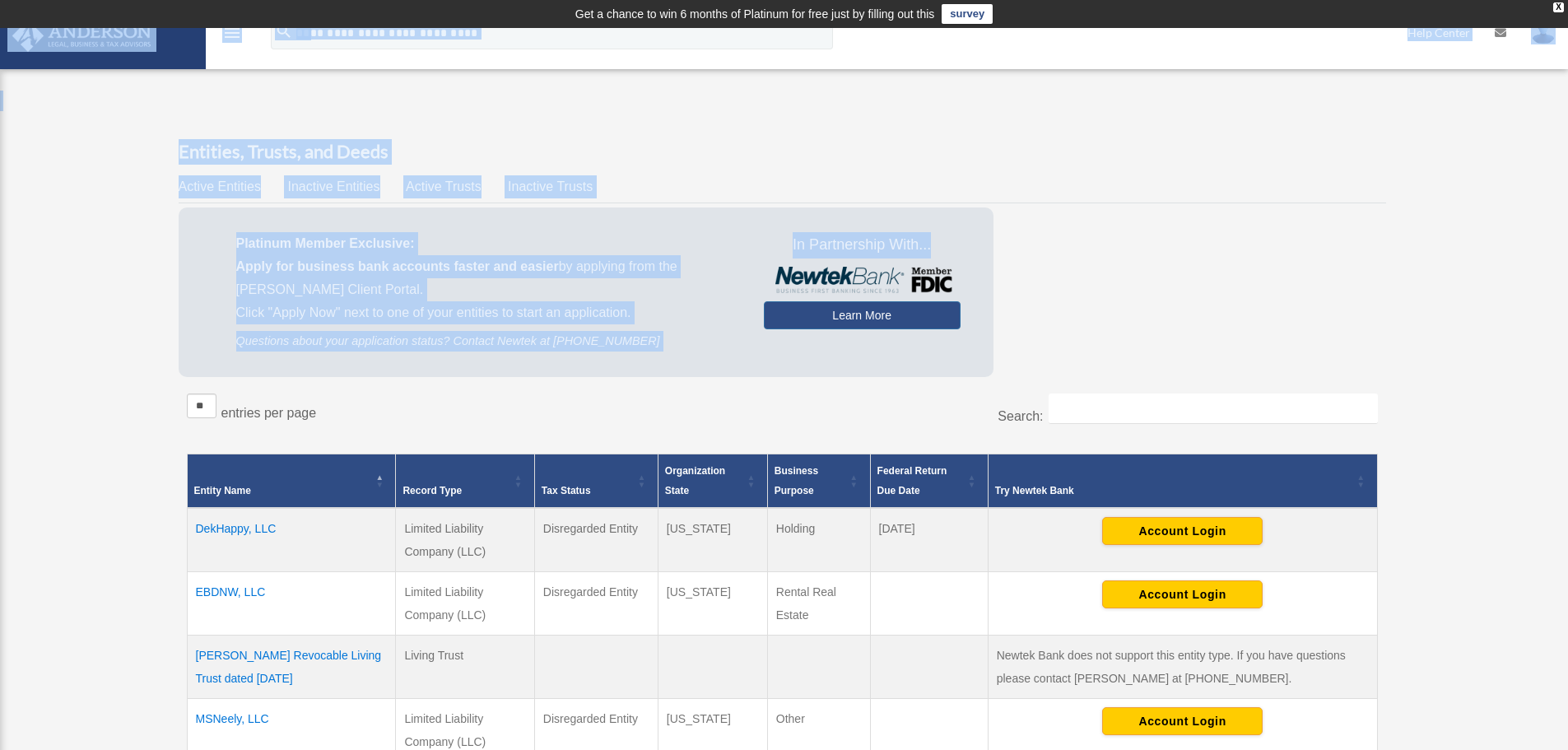
click at [651, 92] on div "Overview fredcmiller.fcm@gmail.com Sign Out fredcmiller.fcm@gmail.com Home Onli…" at bounding box center [784, 650] width 1568 height 1119
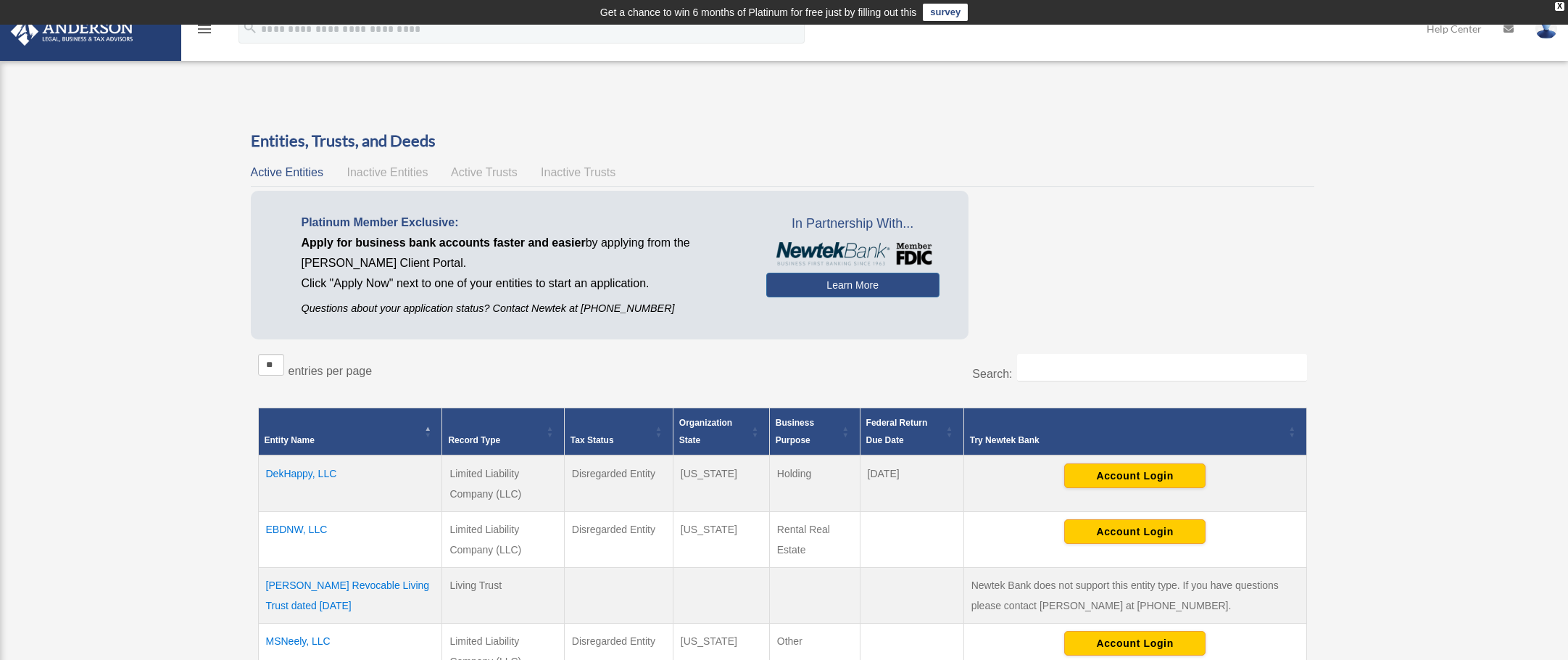
click at [203, 30] on icon "menu" at bounding box center [204, 29] width 17 height 17
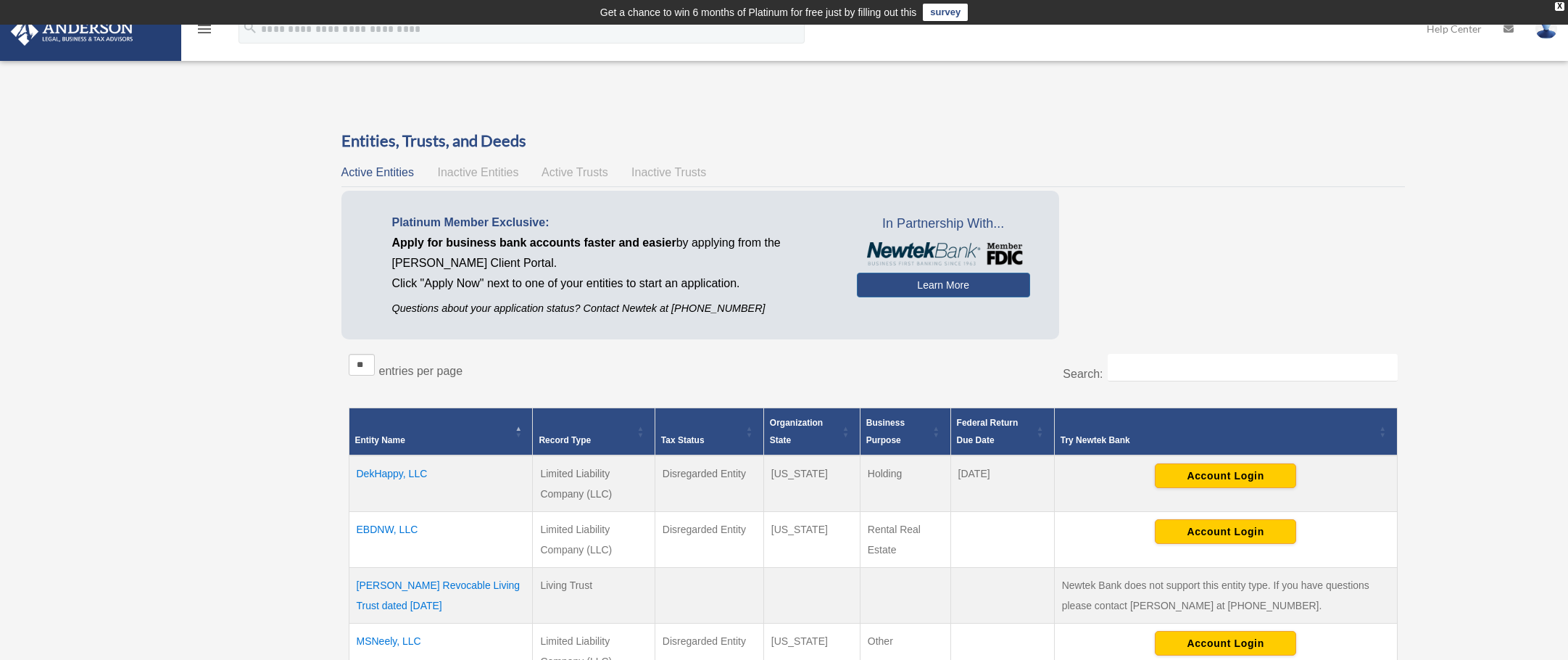
click at [203, 30] on icon "menu" at bounding box center [204, 29] width 17 height 17
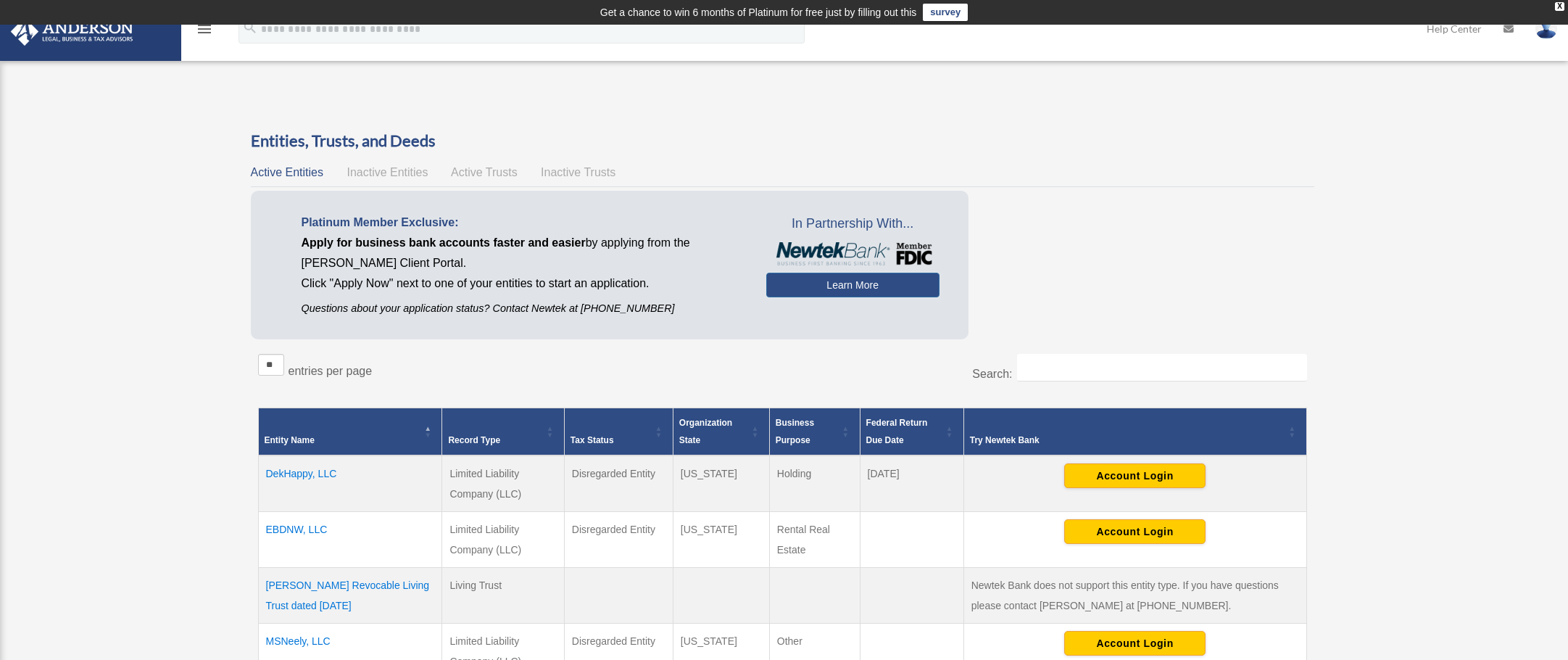
click at [203, 30] on icon "menu" at bounding box center [204, 29] width 17 height 17
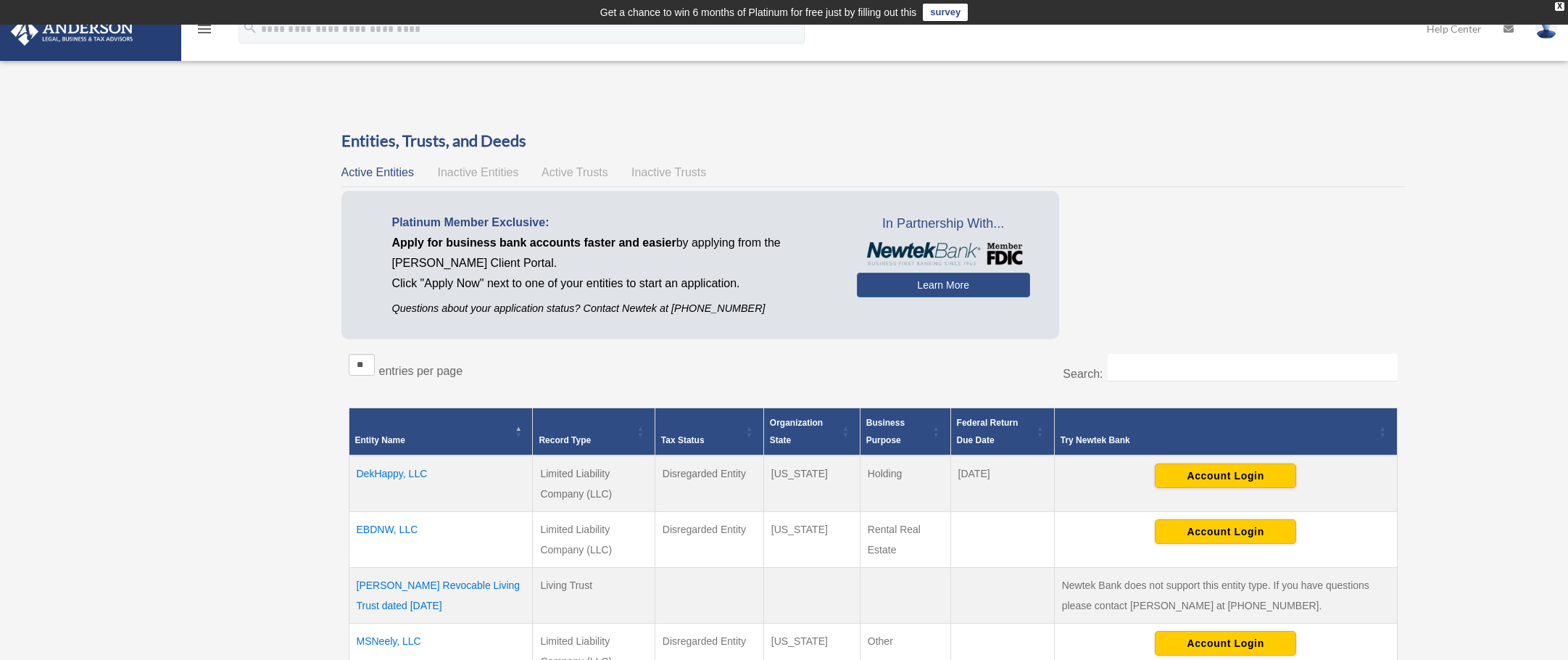
drag, startPoint x: 279, startPoint y: 19, endPoint x: 433, endPoint y: 23, distance: 154.1
click at [400, 22] on td "Get a chance to win 6 months of Platinum for free just by filling out this surv…" at bounding box center [784, 12] width 1568 height 25
drag, startPoint x: 438, startPoint y: 90, endPoint x: 380, endPoint y: 109, distance: 61.0
click at [401, 64] on div "Overview fredcmiller.fcm@gmail.com Sign Out fredcmiller.fcm@gmail.com Home Onli…" at bounding box center [784, 581] width 1568 height 1112
click at [8, 56] on link at bounding box center [90, 30] width 182 height 61
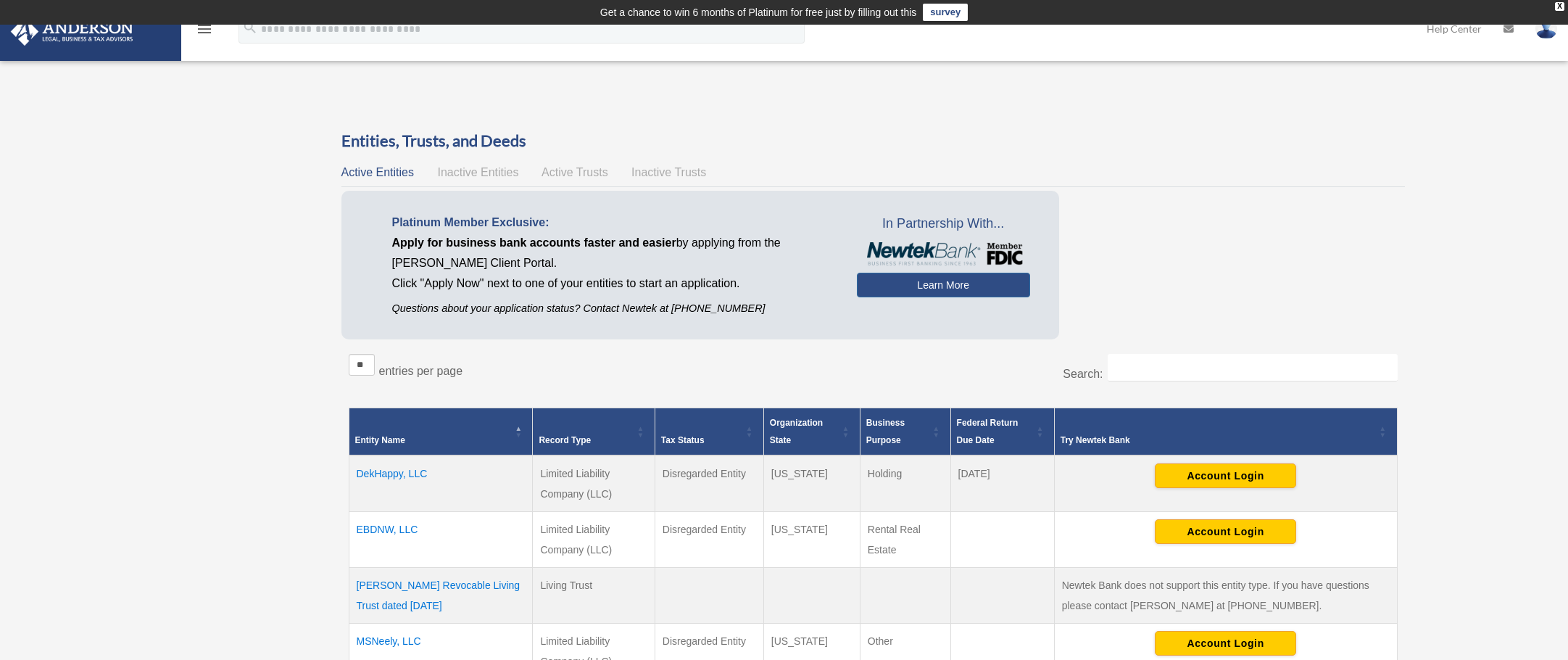
click at [8, 56] on link at bounding box center [90, 30] width 182 height 61
click at [238, 123] on div "Overview fredcmiller.fcm@gmail.com Sign Out fredcmiller.fcm@gmail.com Home Onli…" at bounding box center [784, 581] width 1568 height 986
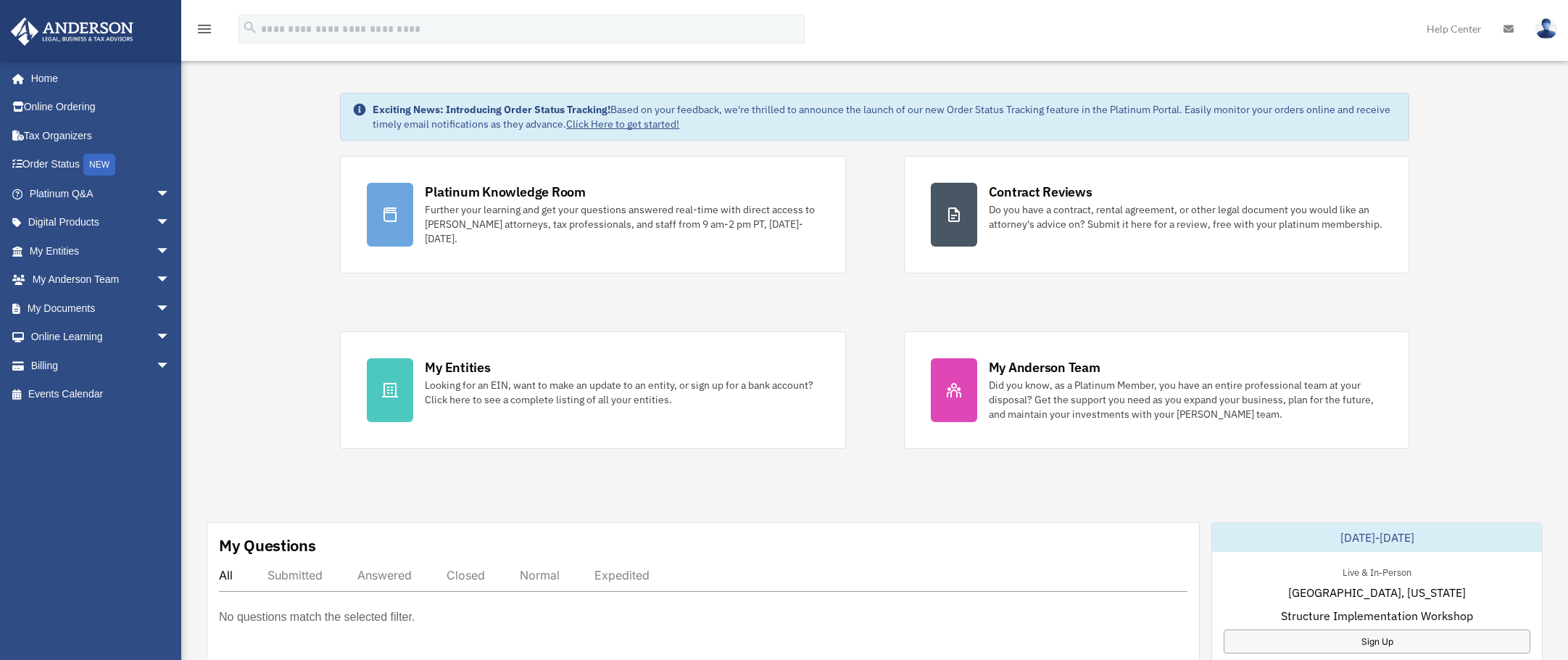
scroll to position [72, 0]
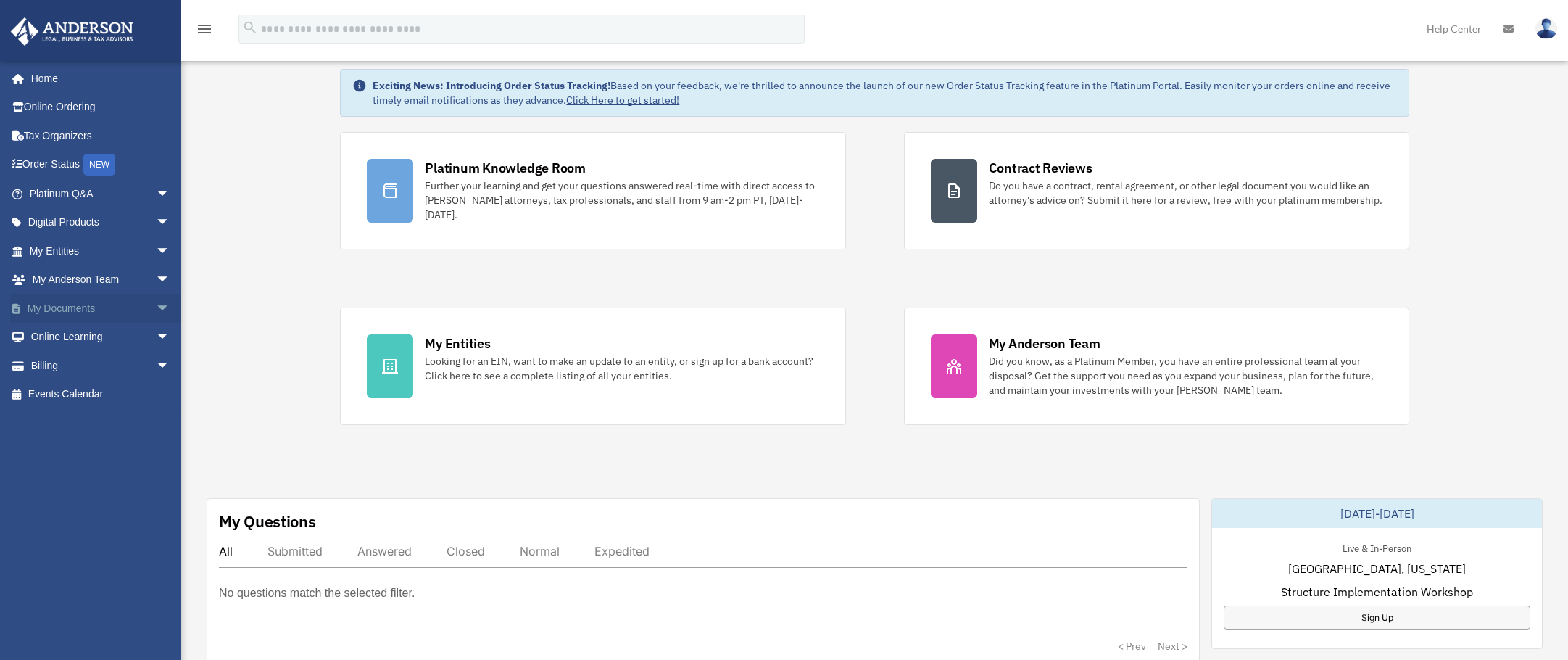
click at [156, 302] on span "arrow_drop_down" at bounding box center [170, 308] width 29 height 30
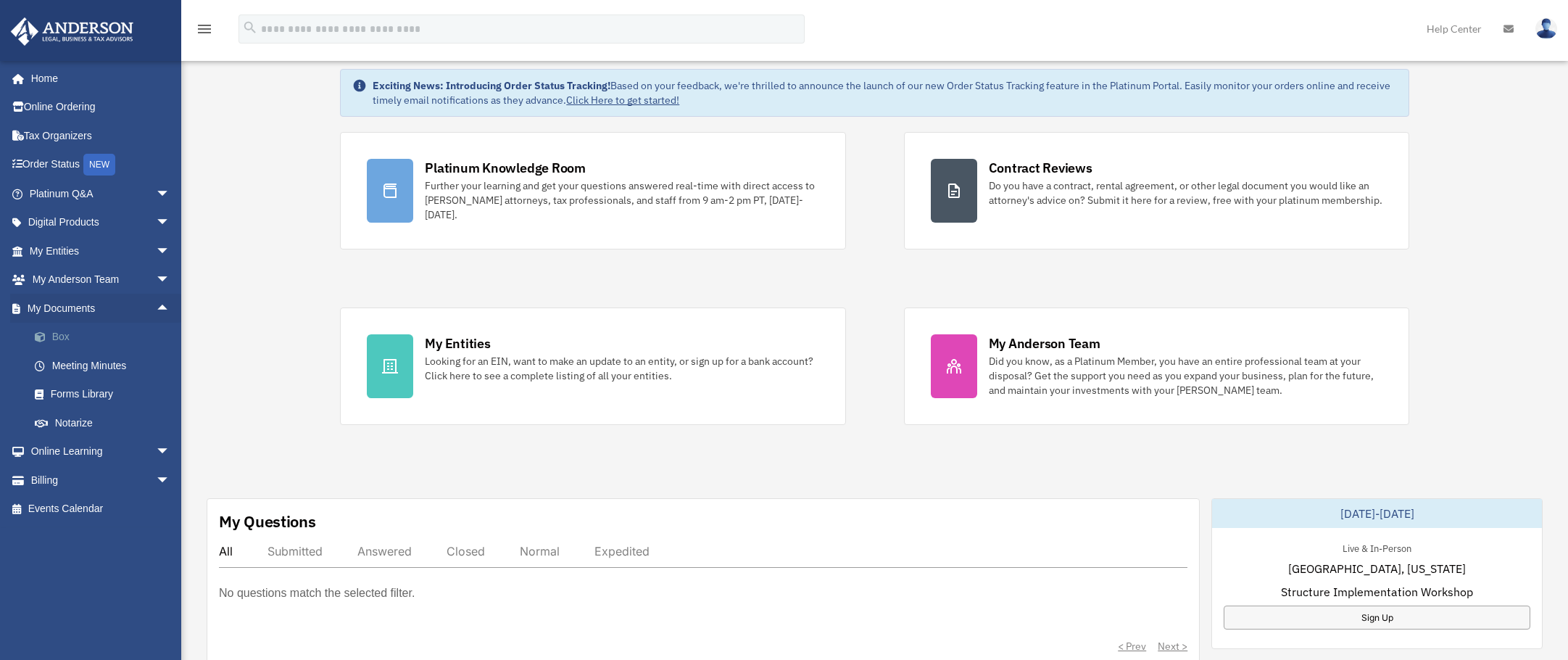
click at [61, 334] on link "Box" at bounding box center [106, 337] width 172 height 29
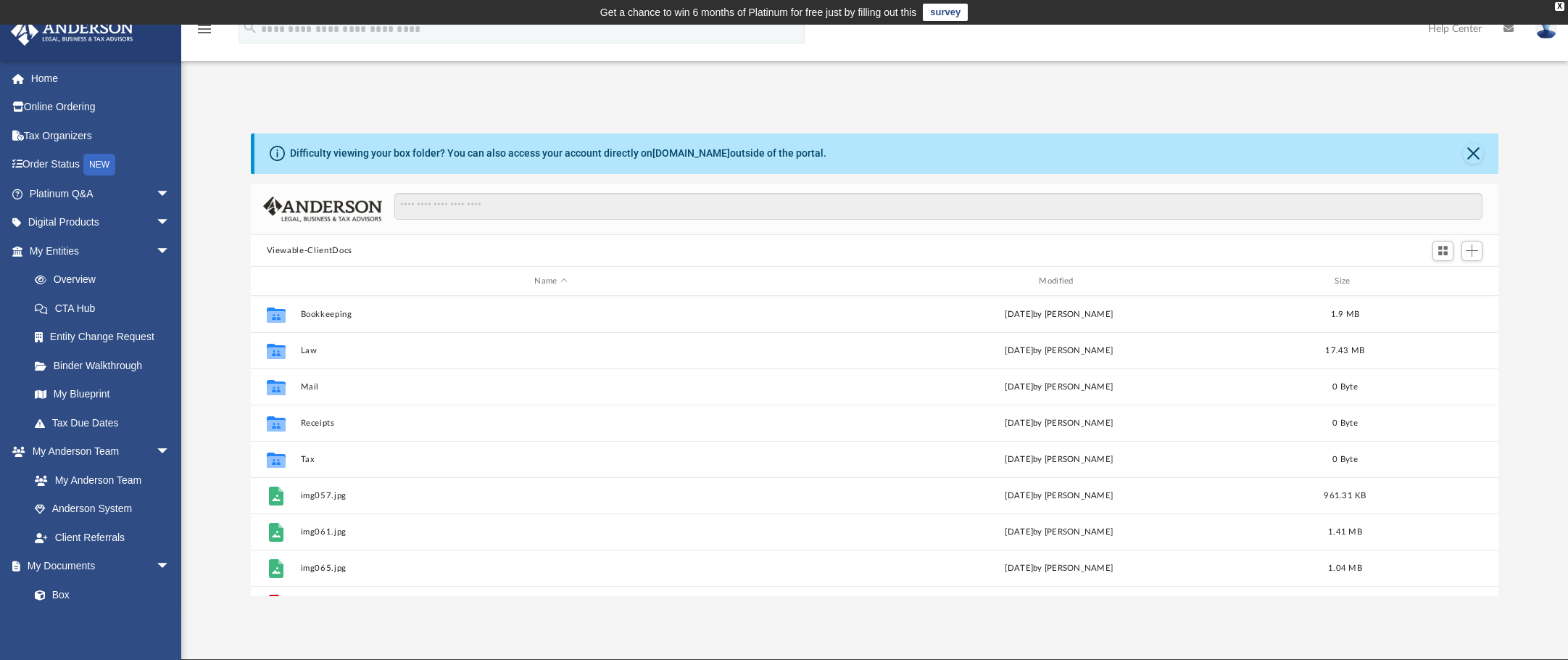
scroll to position [72, 0]
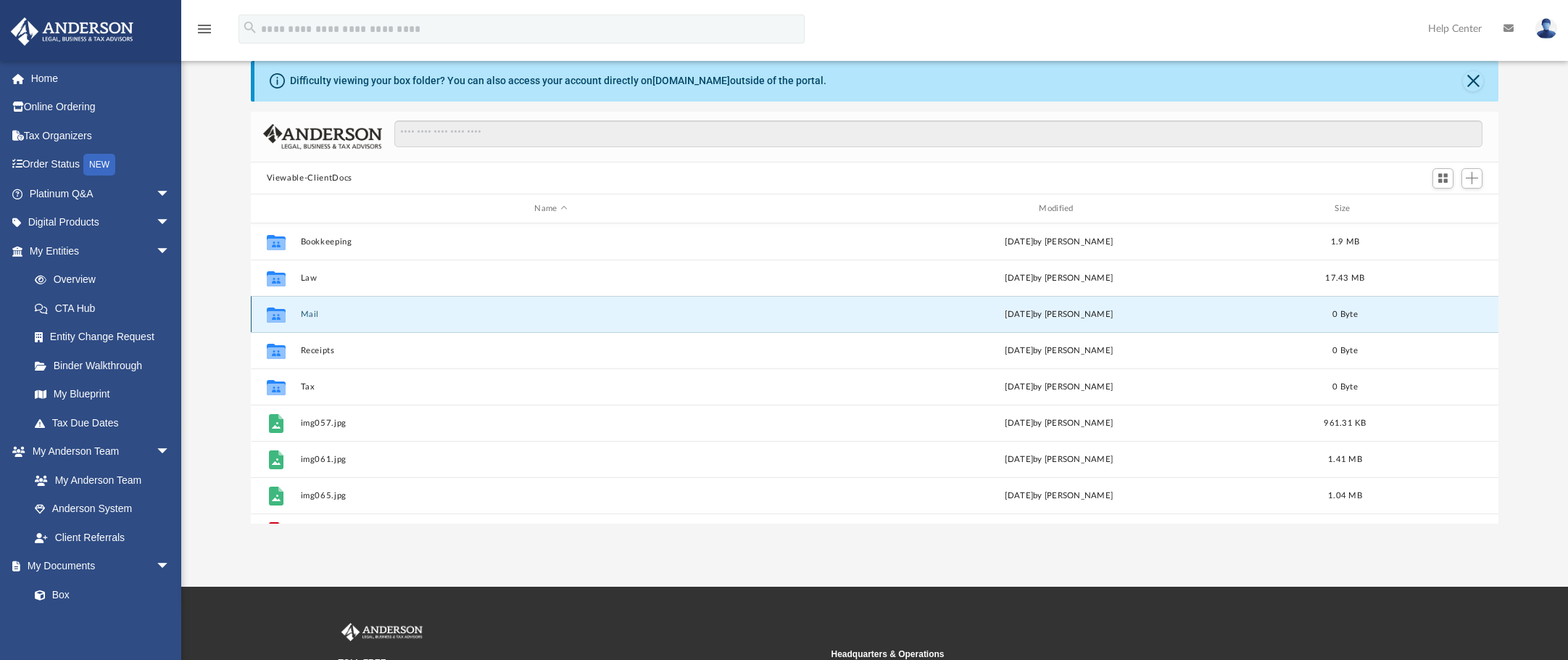
click at [314, 313] on button "Mail" at bounding box center [551, 314] width 501 height 9
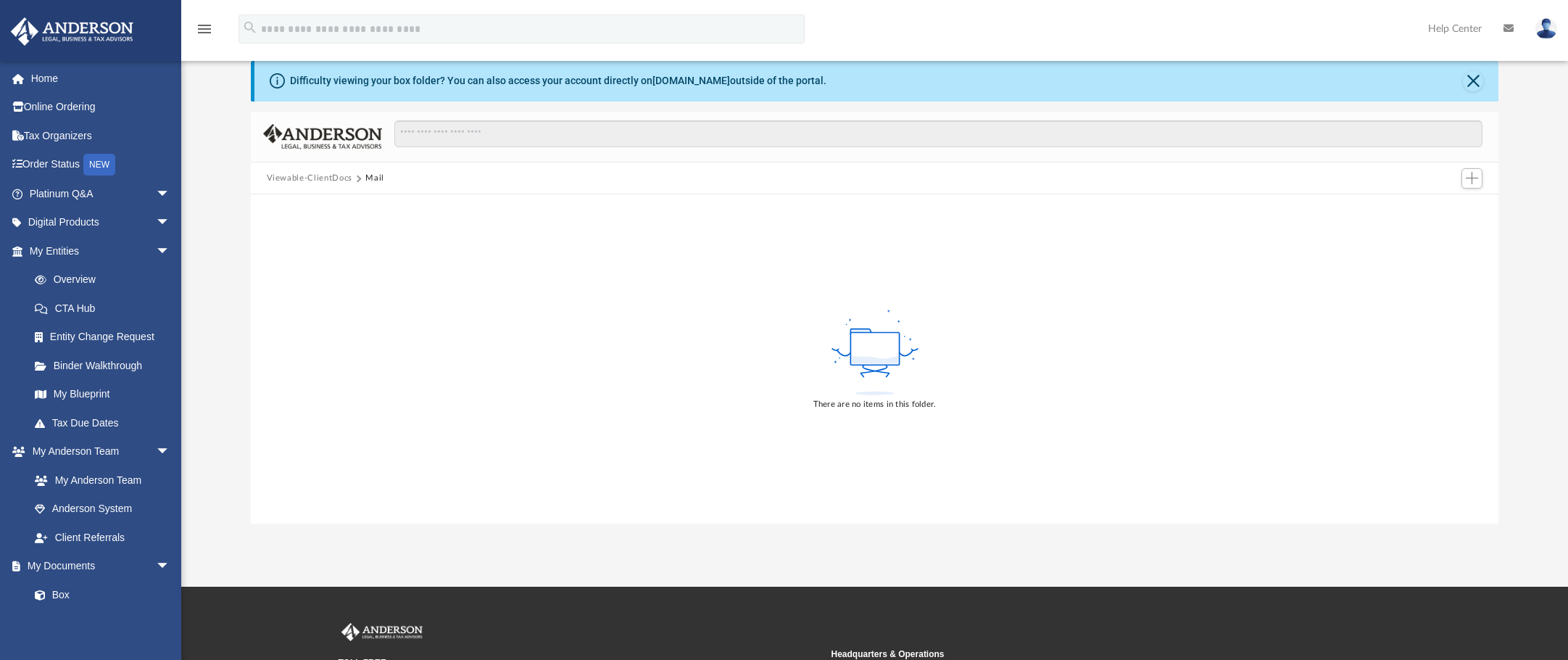
click at [317, 175] on button "Viewable-ClientDocs" at bounding box center [310, 178] width 85 height 13
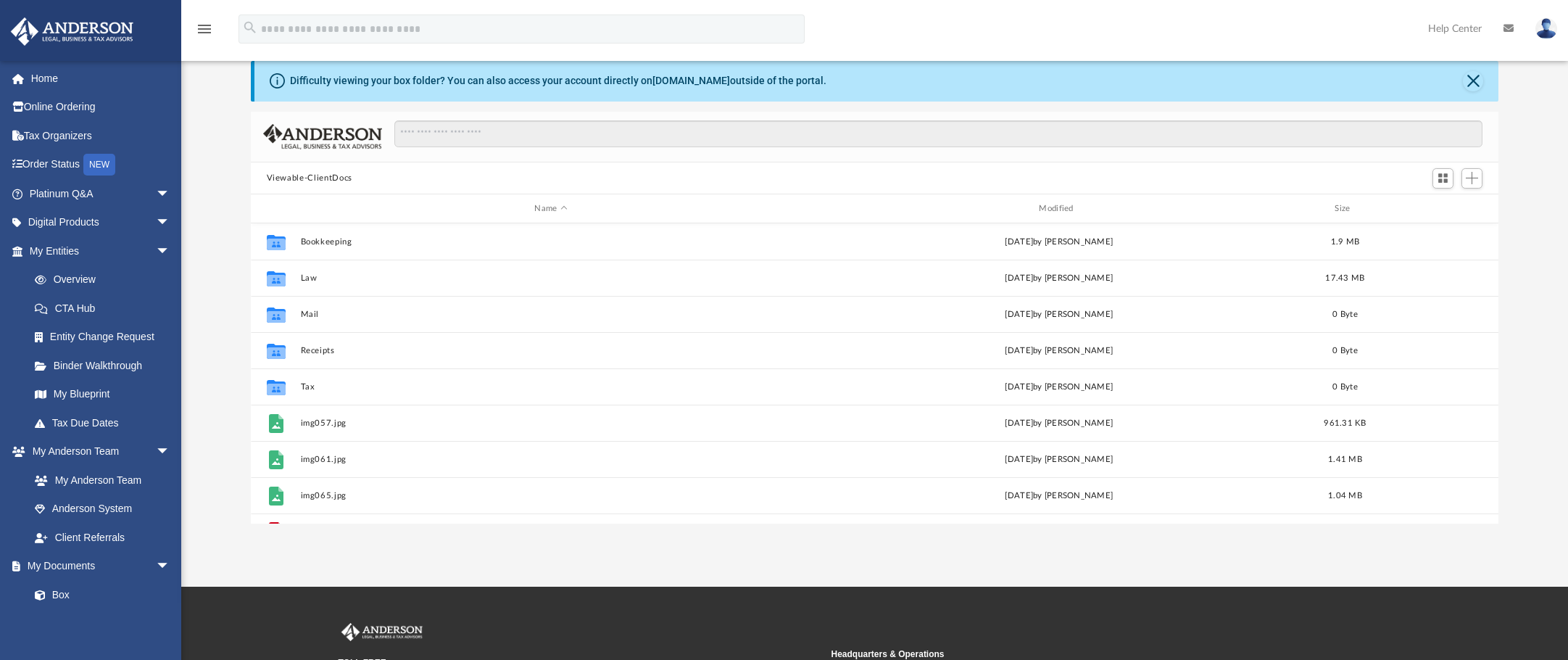
scroll to position [319, 1237]
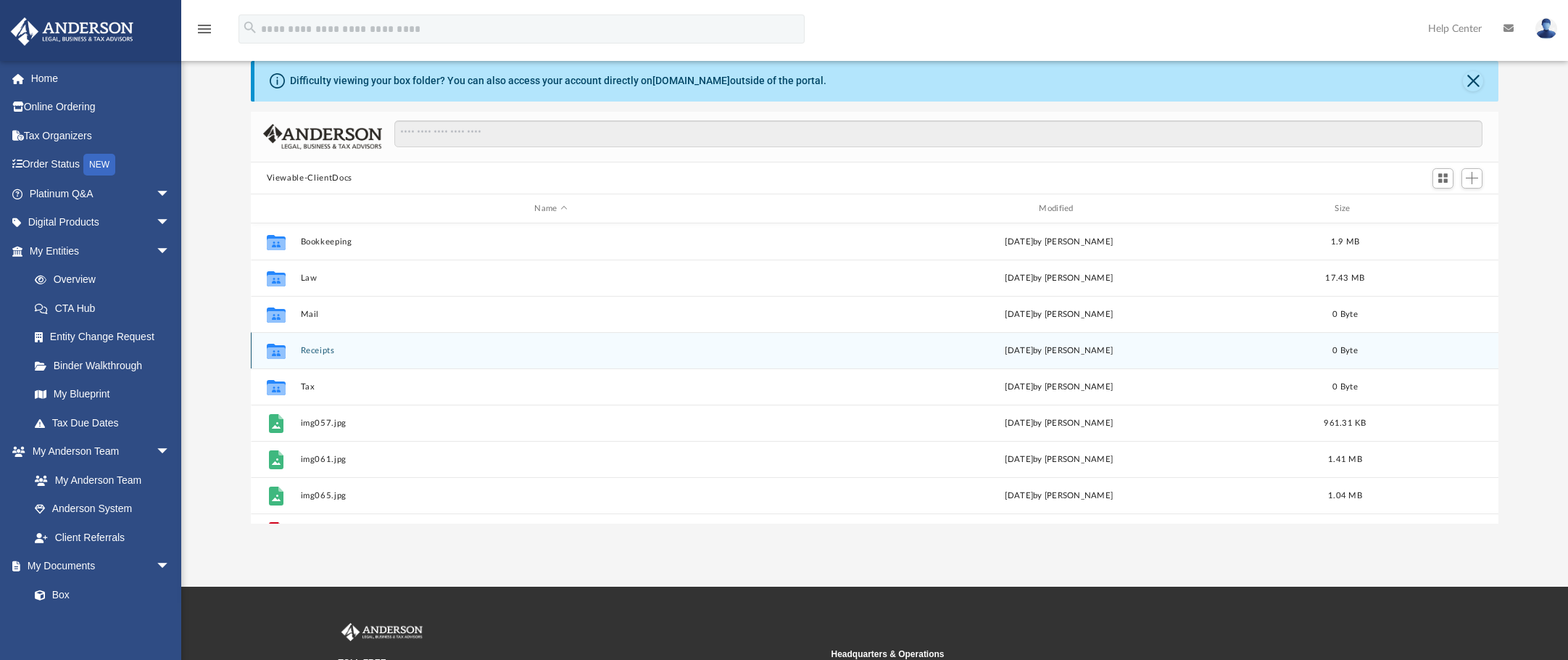
click at [312, 346] on button "Receipts" at bounding box center [551, 350] width 501 height 9
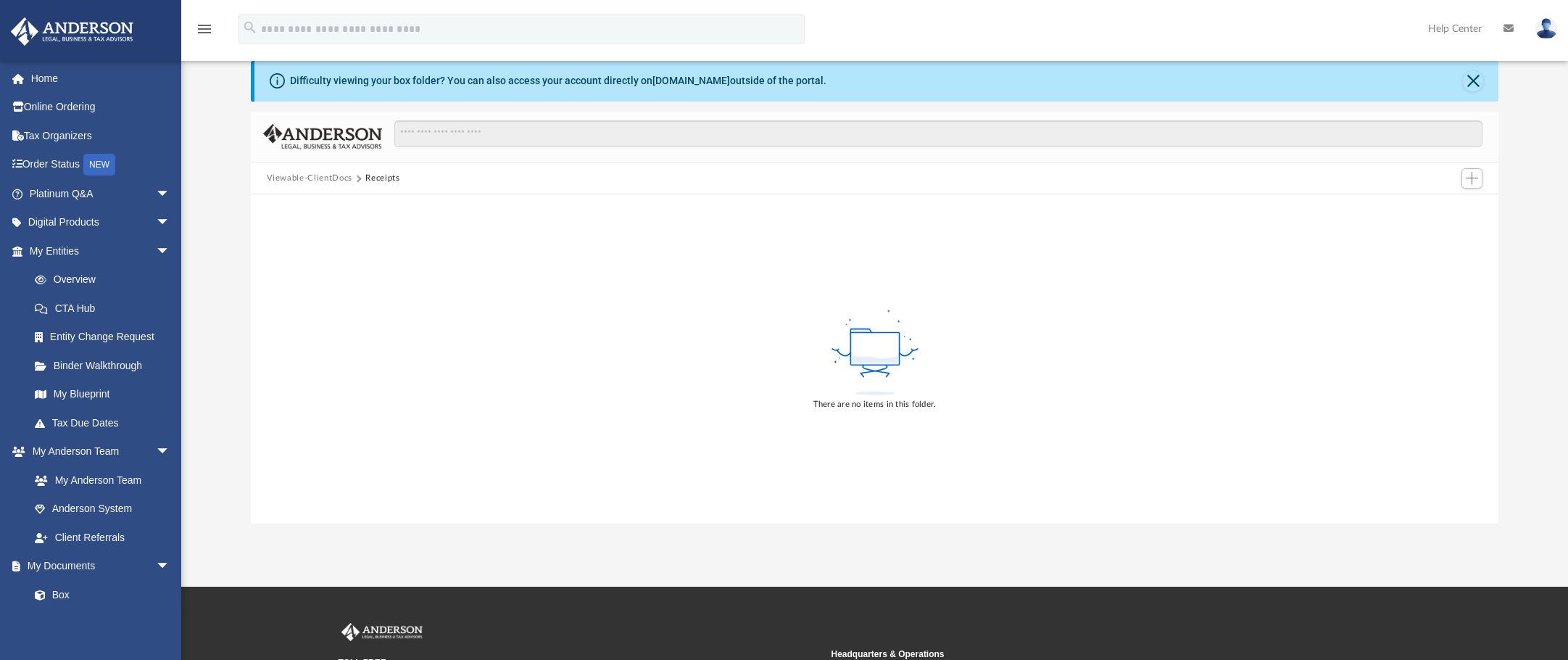
click at [372, 175] on button "Receipts" at bounding box center [383, 178] width 34 height 13
click at [279, 176] on button "Viewable-ClientDocs" at bounding box center [310, 178] width 85 height 13
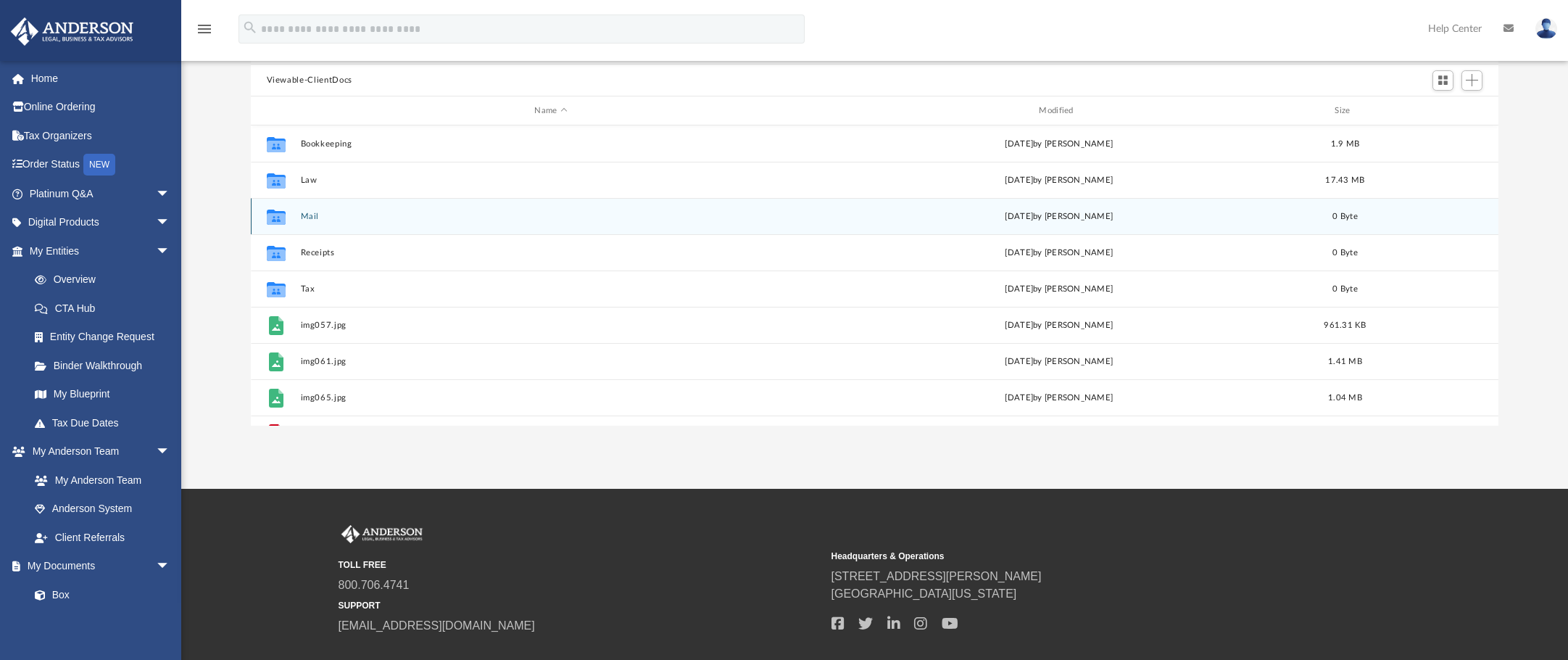
scroll to position [145, 0]
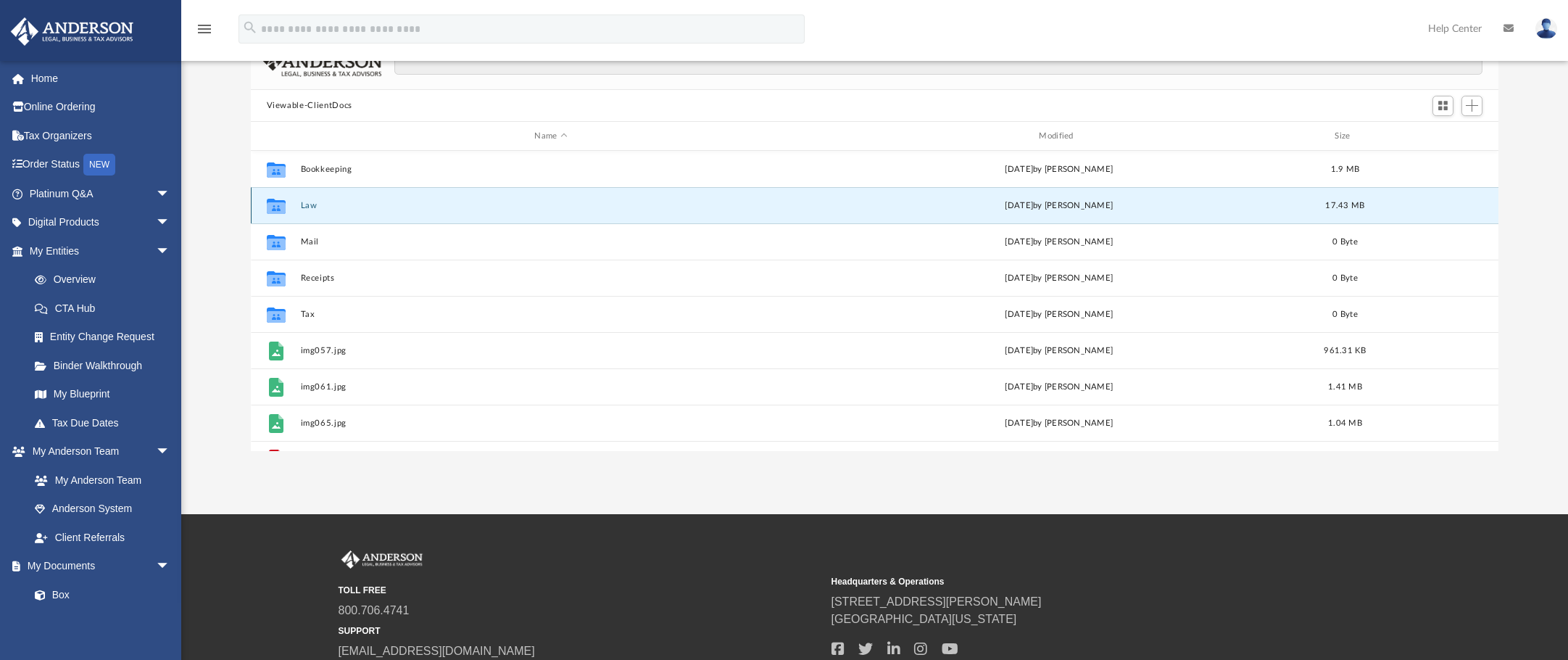
click at [306, 202] on button "Law" at bounding box center [551, 206] width 501 height 9
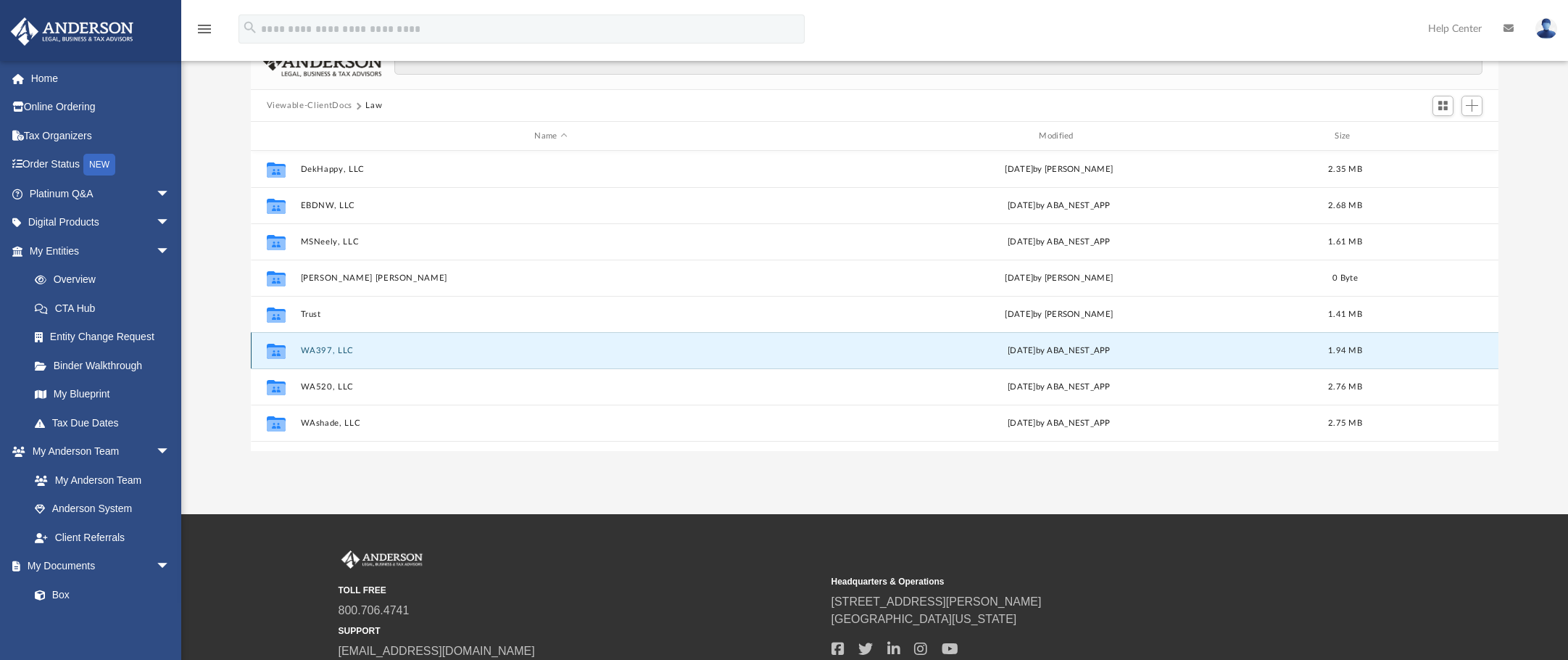
click at [312, 347] on button "WA397, LLC" at bounding box center [551, 350] width 501 height 9
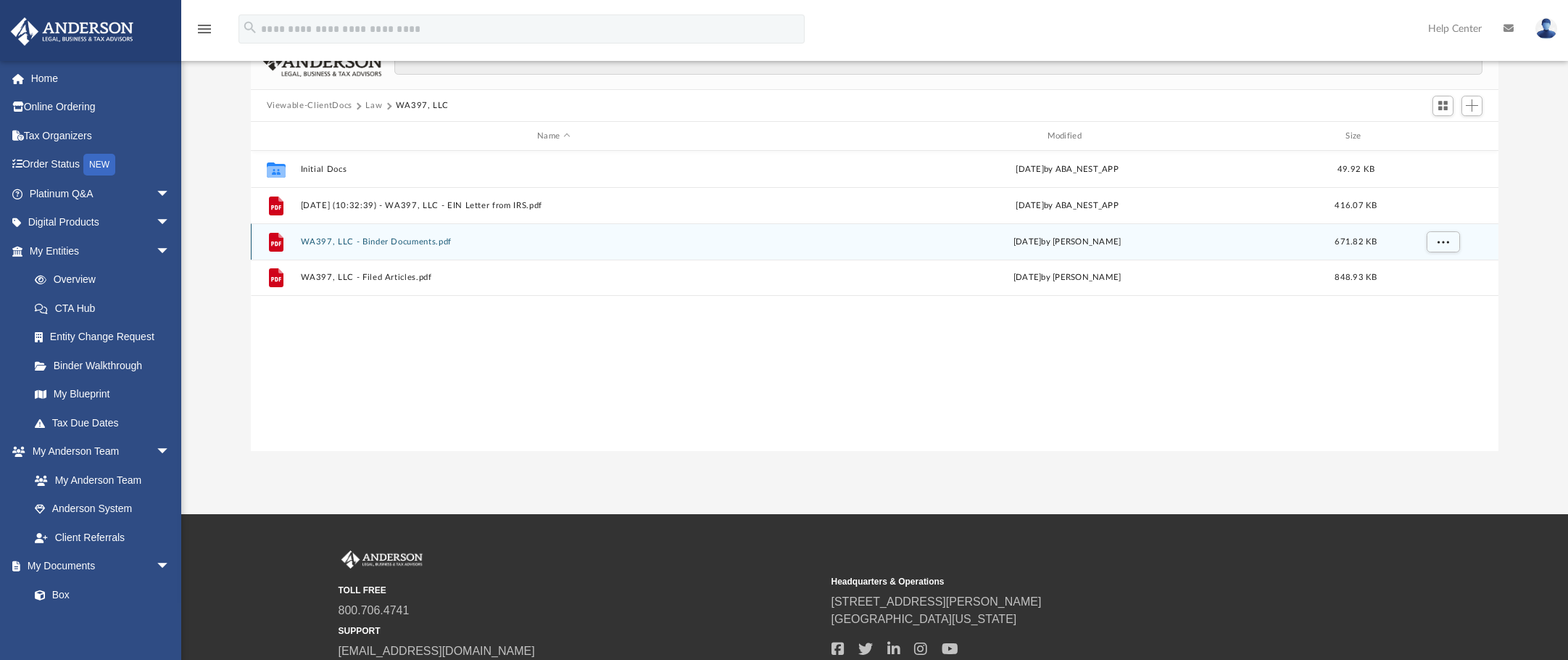
click at [314, 239] on button "WA397, LLC - Binder Documents.pdf" at bounding box center [553, 241] width 507 height 9
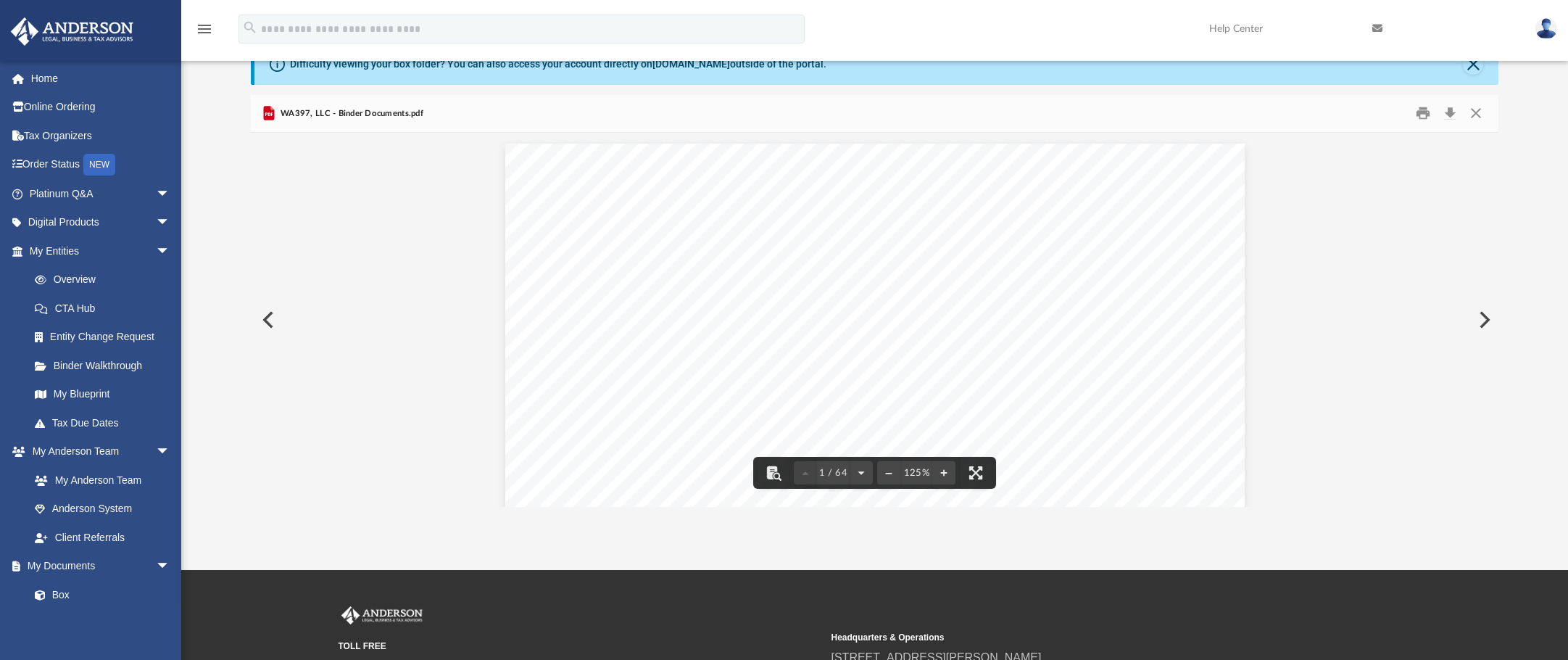
scroll to position [0, 0]
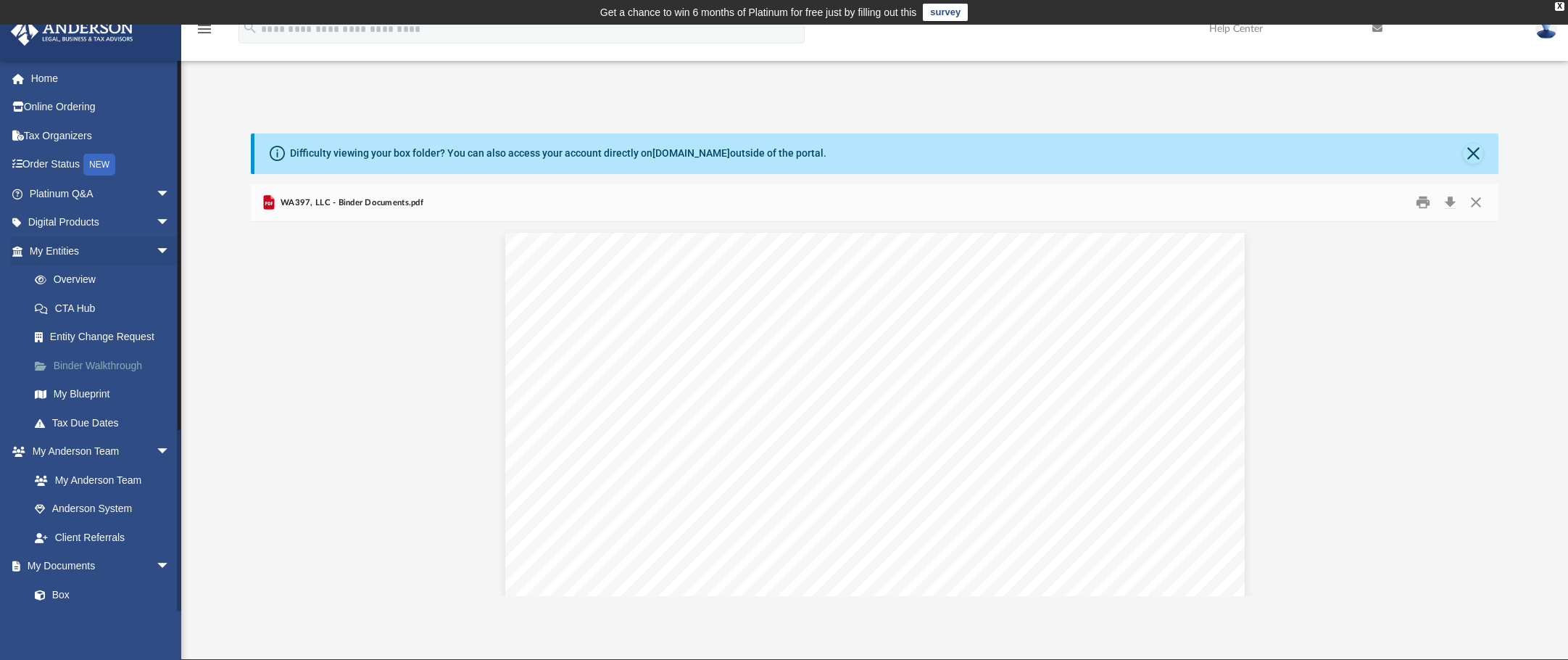
click at [61, 367] on link "Binder Walkthrough" at bounding box center [106, 365] width 172 height 29
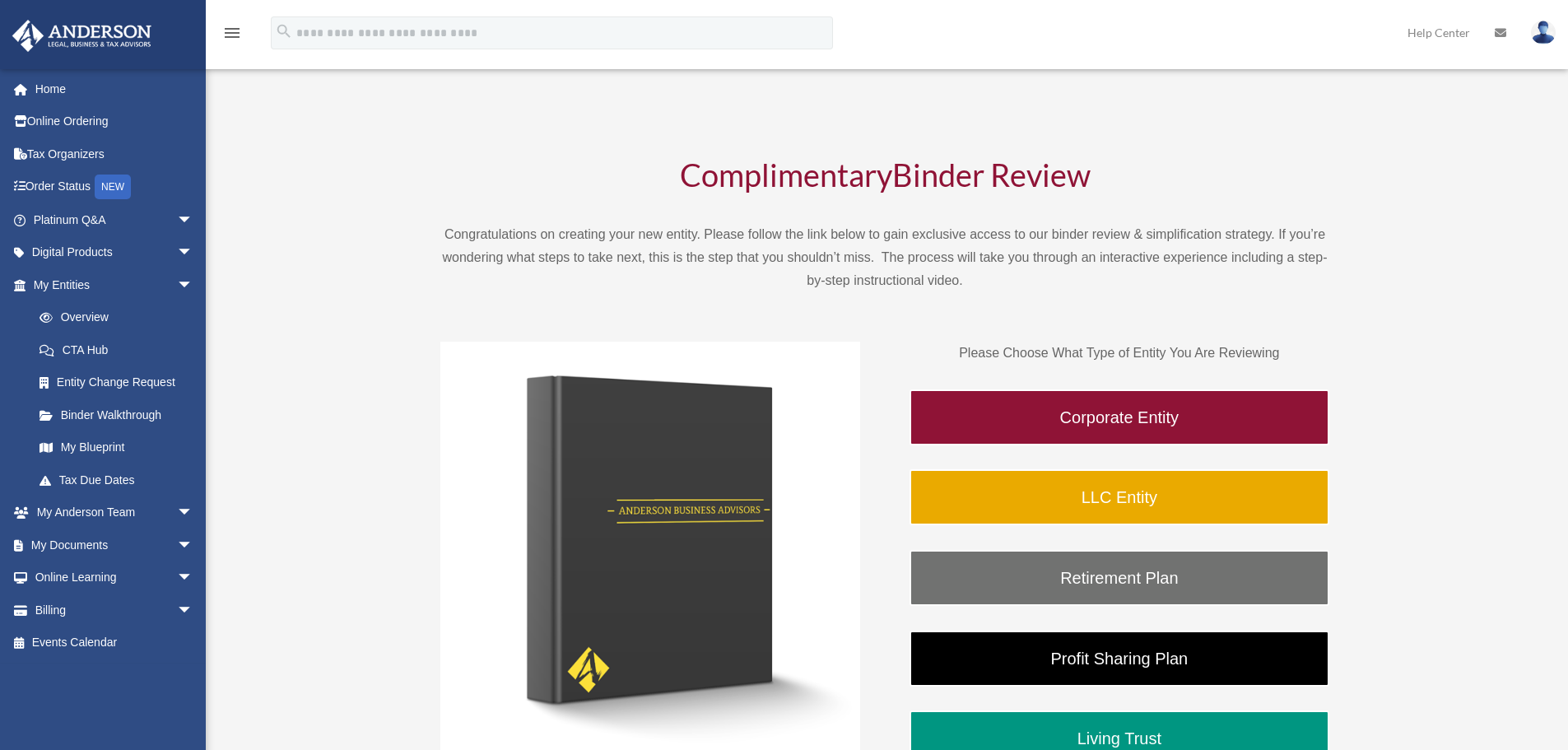
scroll to position [82, 0]
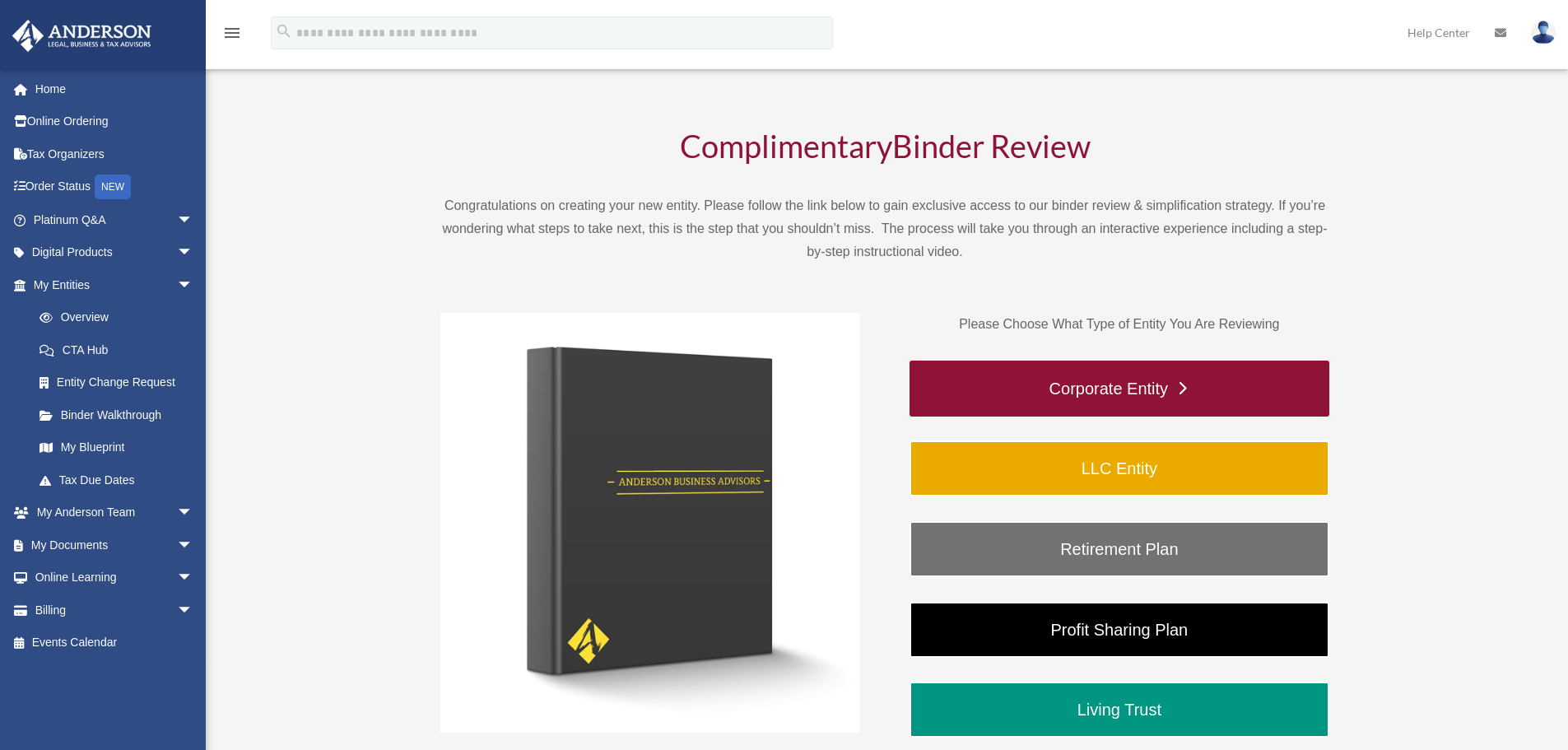
click at [997, 390] on link "Corporate Entity" at bounding box center [1119, 389] width 420 height 56
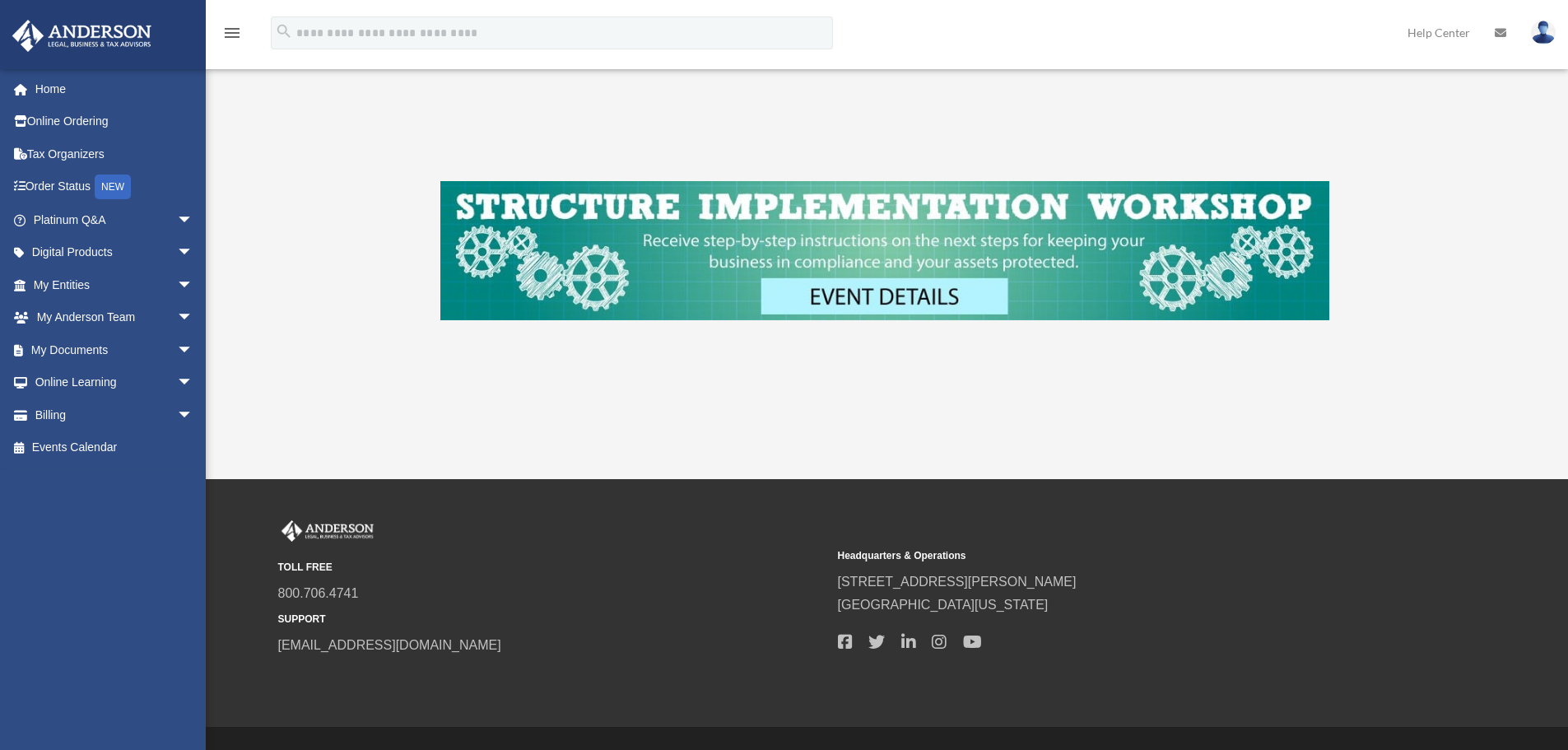
scroll to position [702, 0]
